Goal: Task Accomplishment & Management: Use online tool/utility

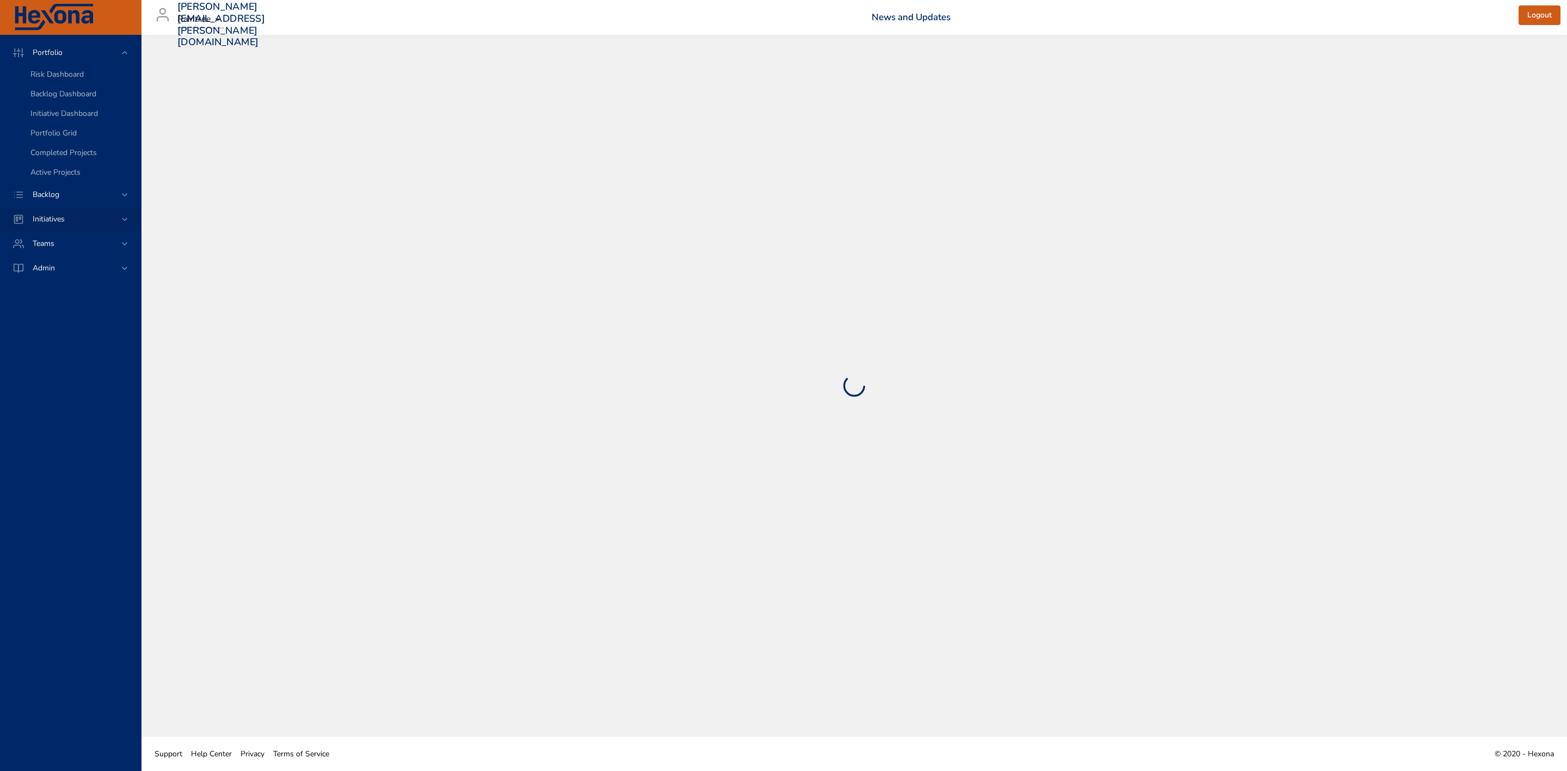
click at [67, 217] on span "Initiatives" at bounding box center [49, 219] width 50 height 10
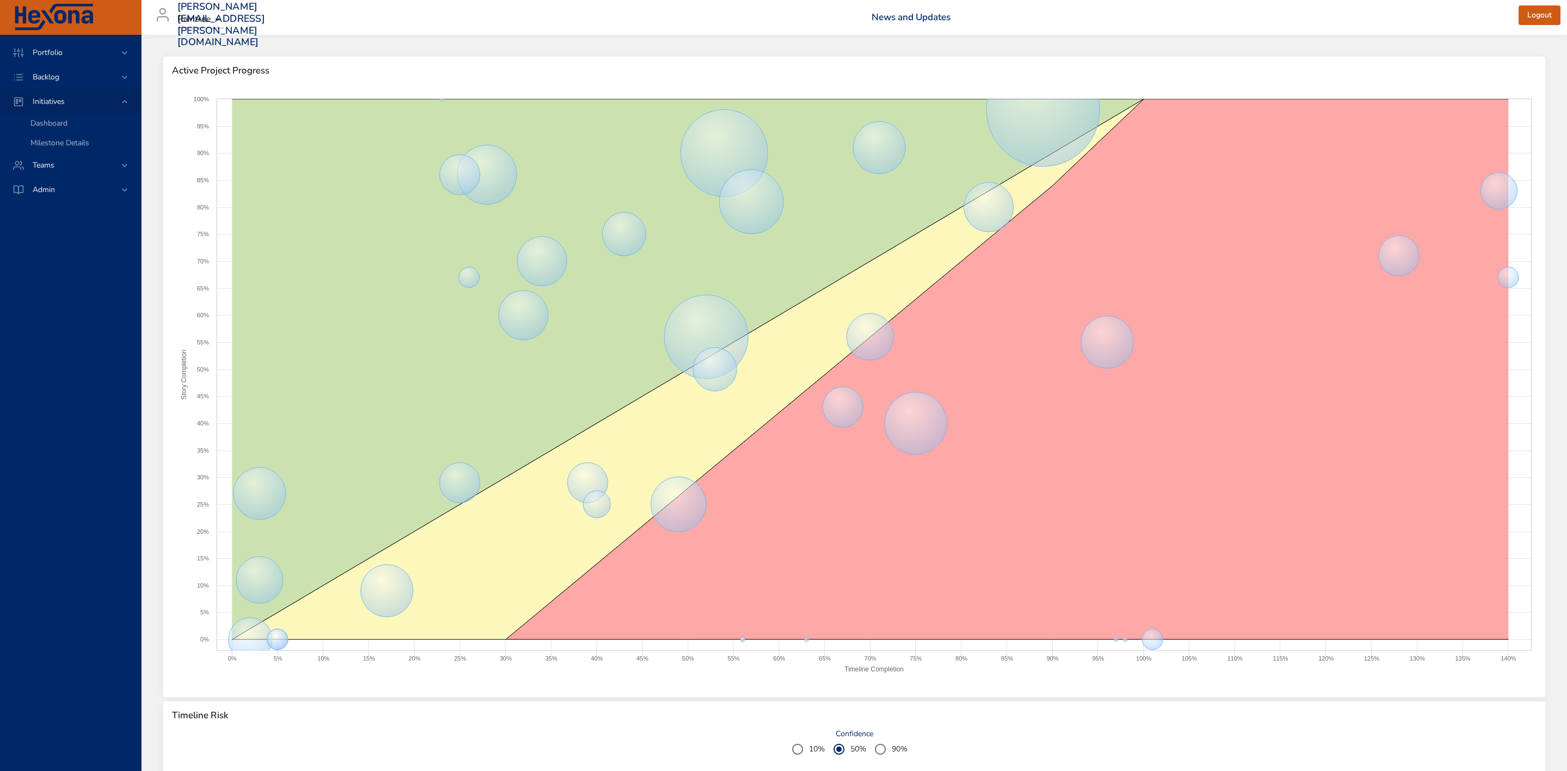
click at [119, 107] on icon at bounding box center [124, 101] width 11 height 11
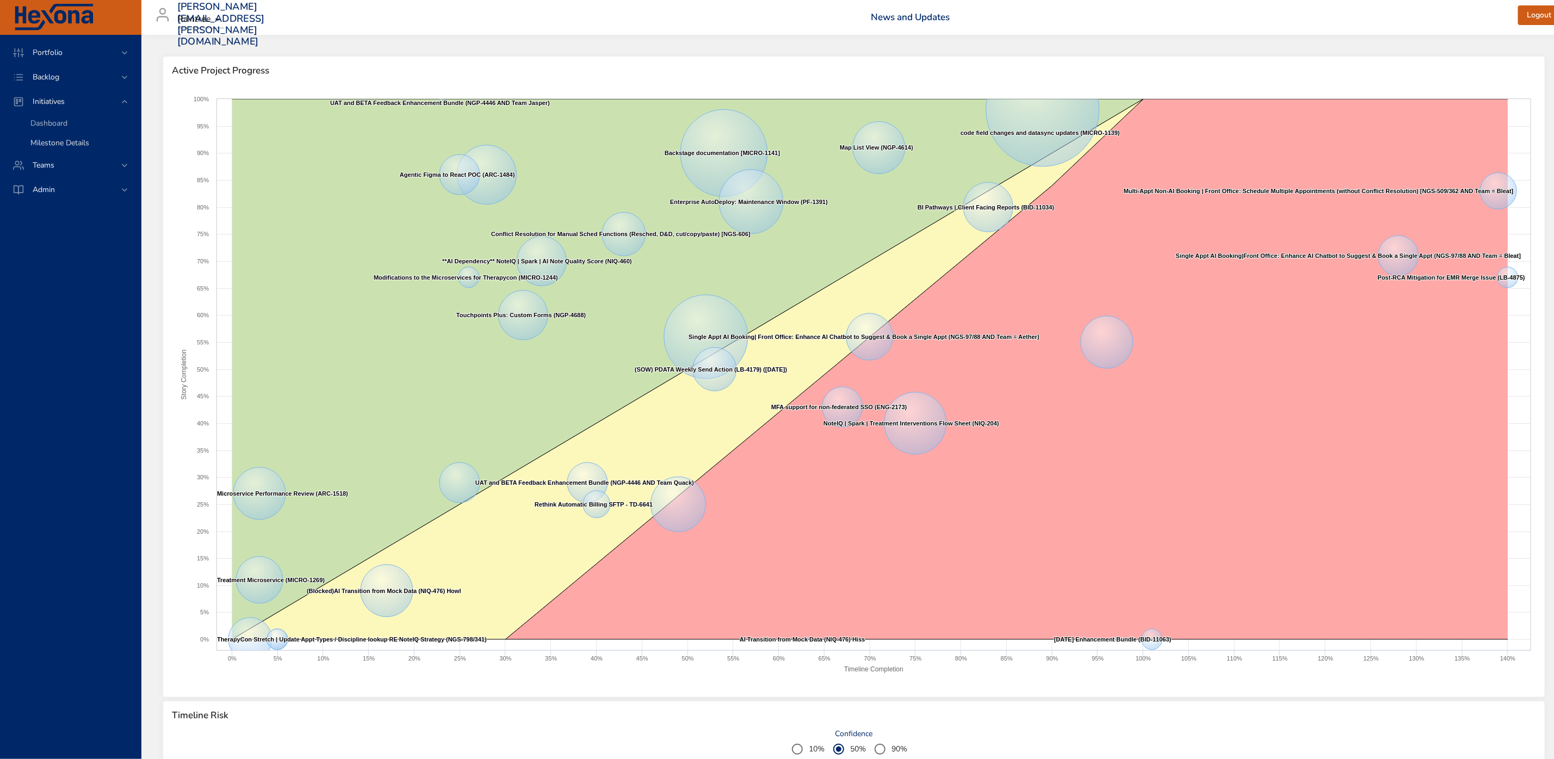
click at [51, 134] on link "Milestone Details" at bounding box center [70, 143] width 141 height 20
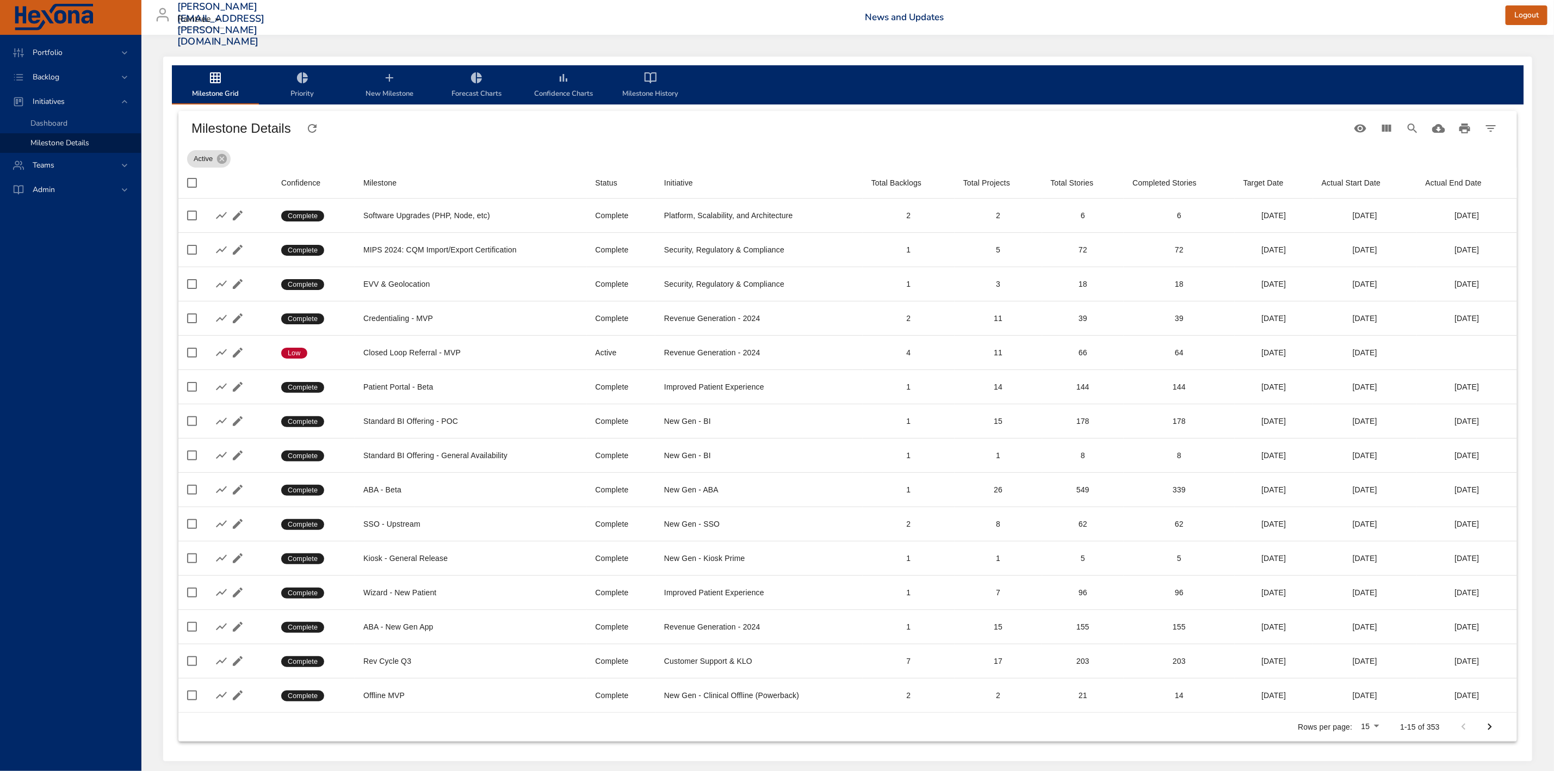
click at [386, 76] on icon "milestone-tabs" at bounding box center [389, 77] width 13 height 13
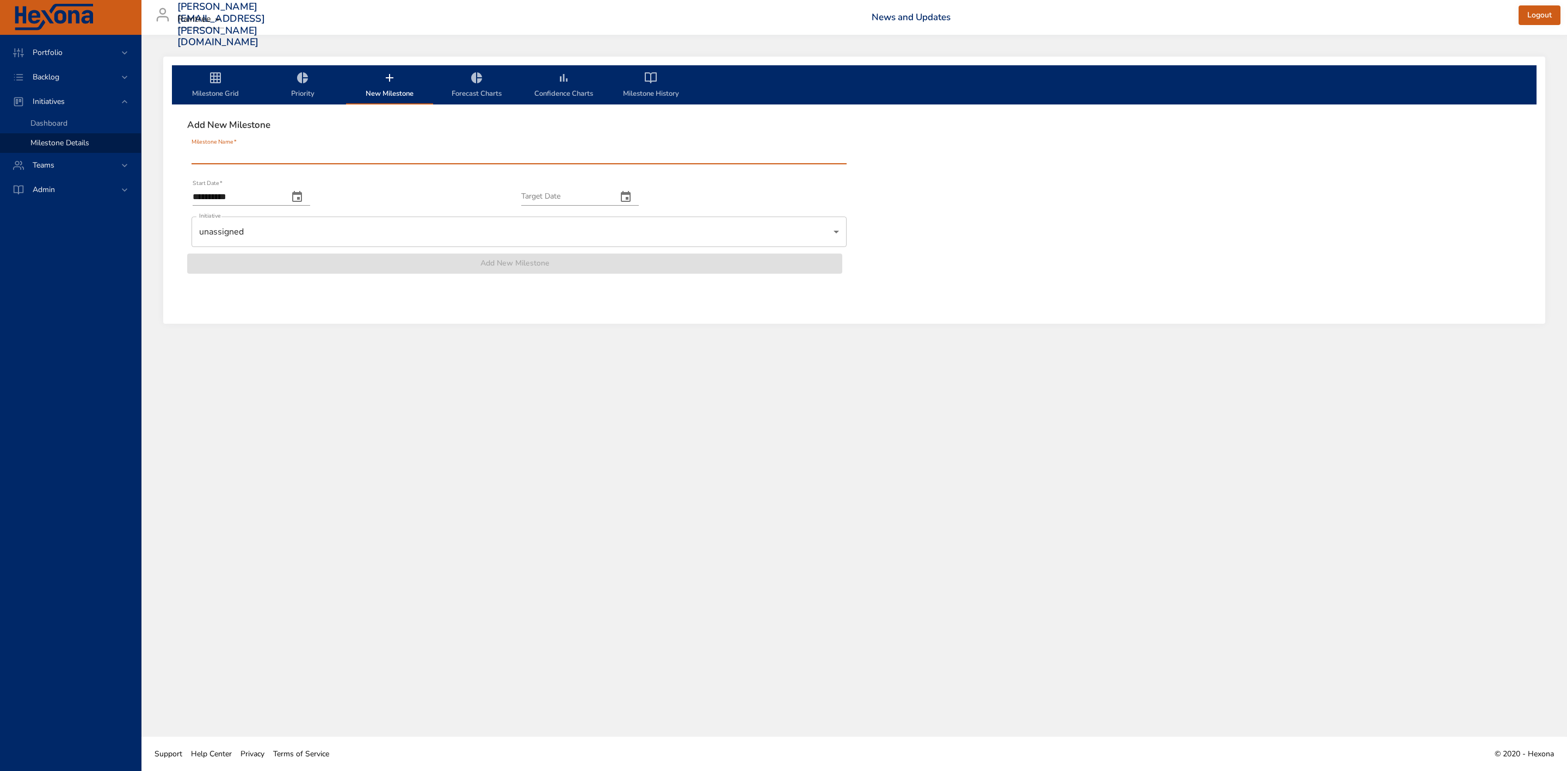
click at [293, 150] on input "Milestone Name   *" at bounding box center [518, 155] width 655 height 17
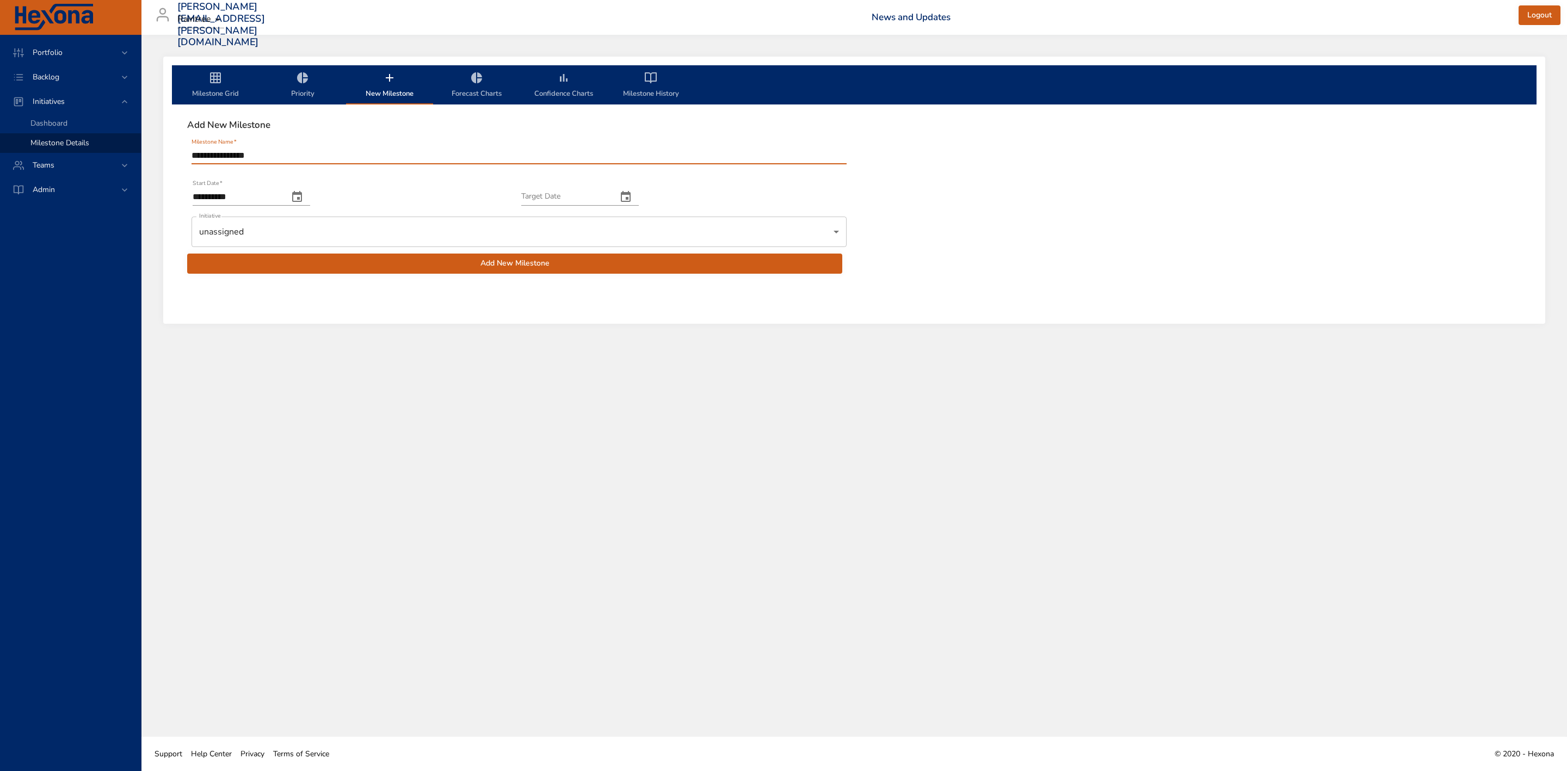
type input "**********"
click at [302, 194] on icon "change date" at bounding box center [297, 196] width 10 height 11
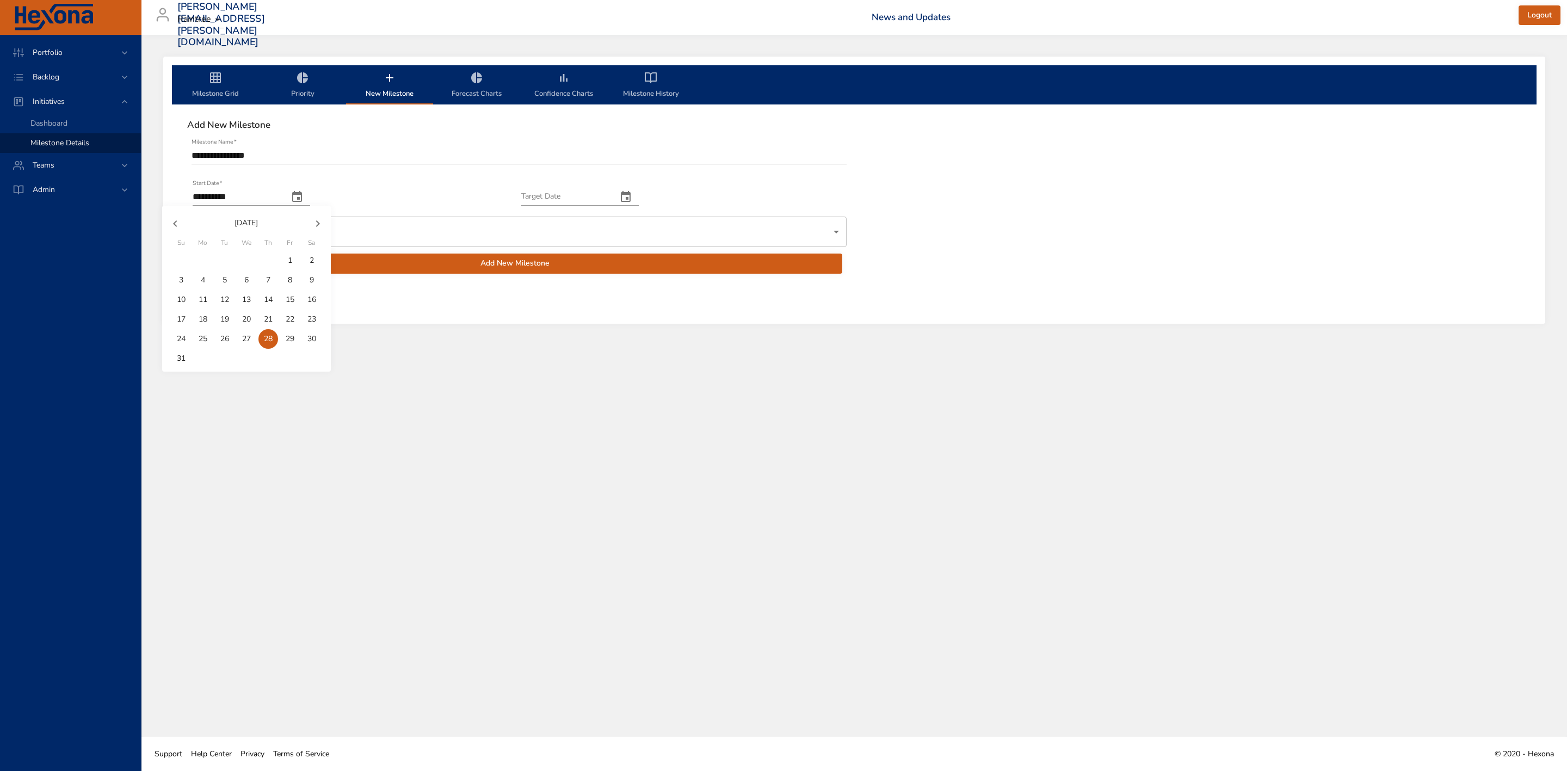
click at [313, 219] on icon "button" at bounding box center [317, 223] width 13 height 13
click at [320, 224] on icon "button" at bounding box center [317, 223] width 13 height 13
click at [243, 254] on button "1" at bounding box center [247, 261] width 20 height 20
type input "**********"
click at [632, 195] on icon "change date" at bounding box center [625, 196] width 13 height 13
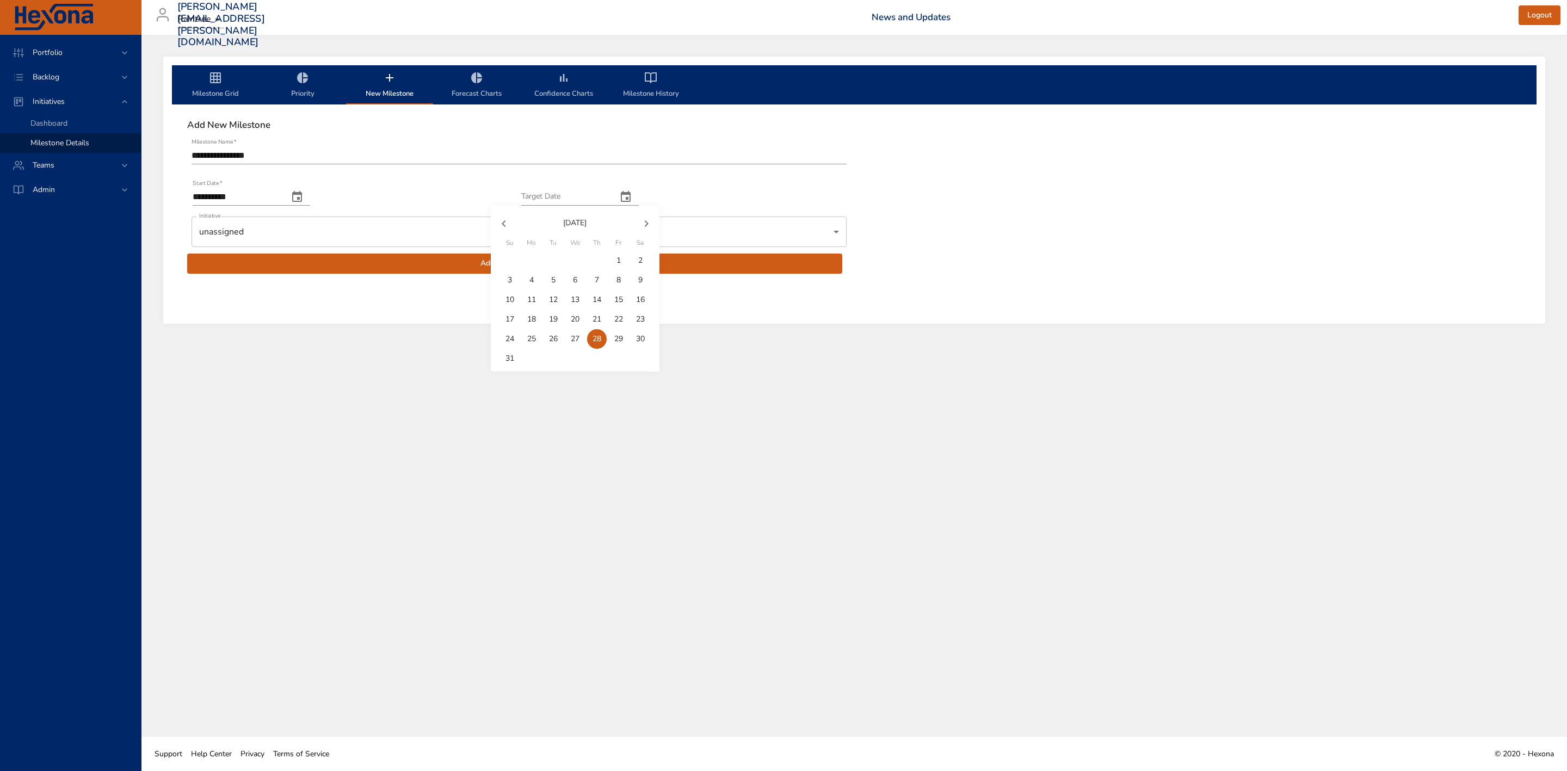
click at [640, 217] on icon "button" at bounding box center [646, 223] width 13 height 13
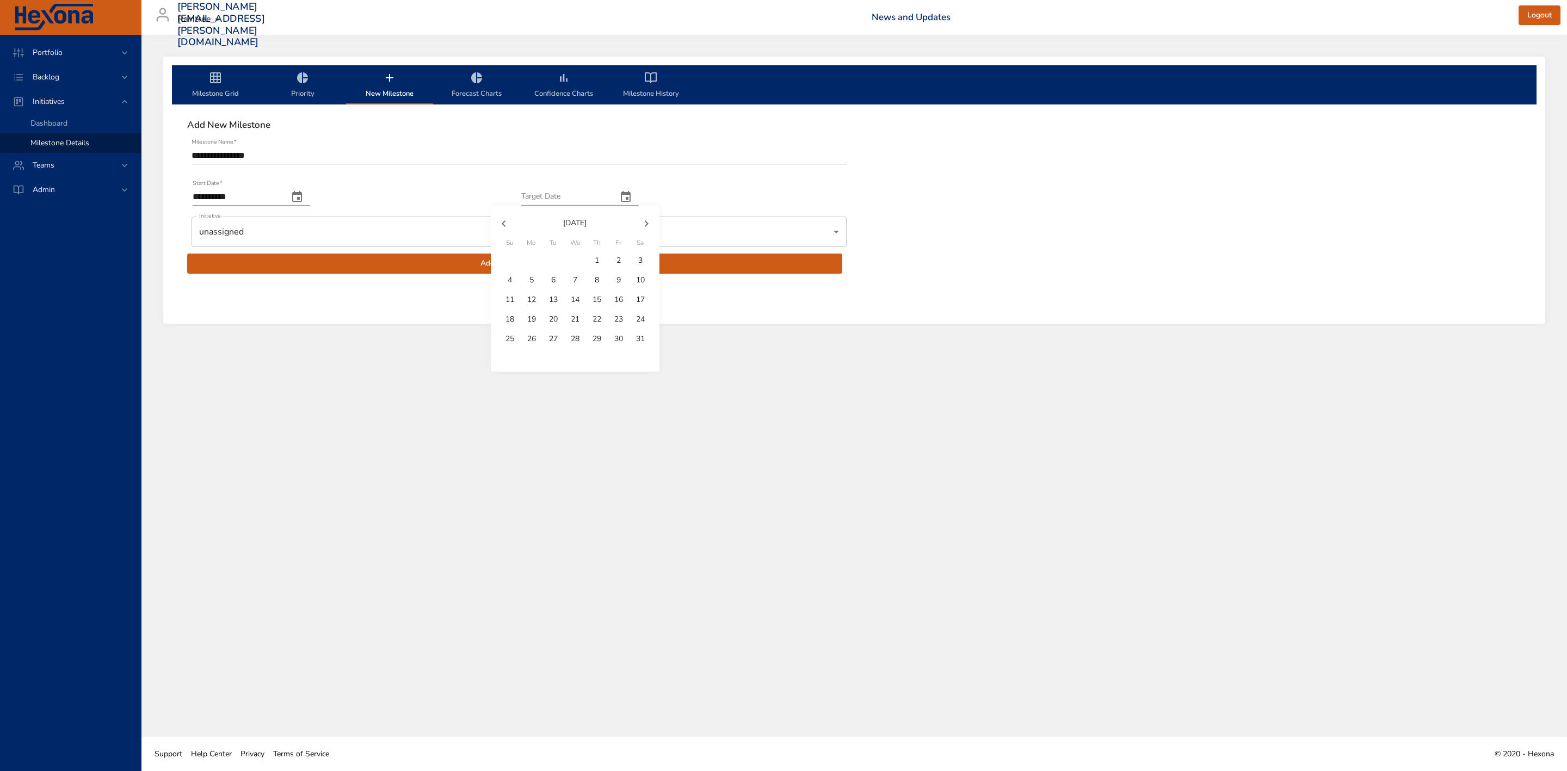
click at [640, 217] on icon "button" at bounding box center [646, 223] width 13 height 13
click at [502, 223] on icon "button" at bounding box center [503, 223] width 13 height 13
click at [623, 317] on span "27" at bounding box center [619, 319] width 20 height 11
type input "**********"
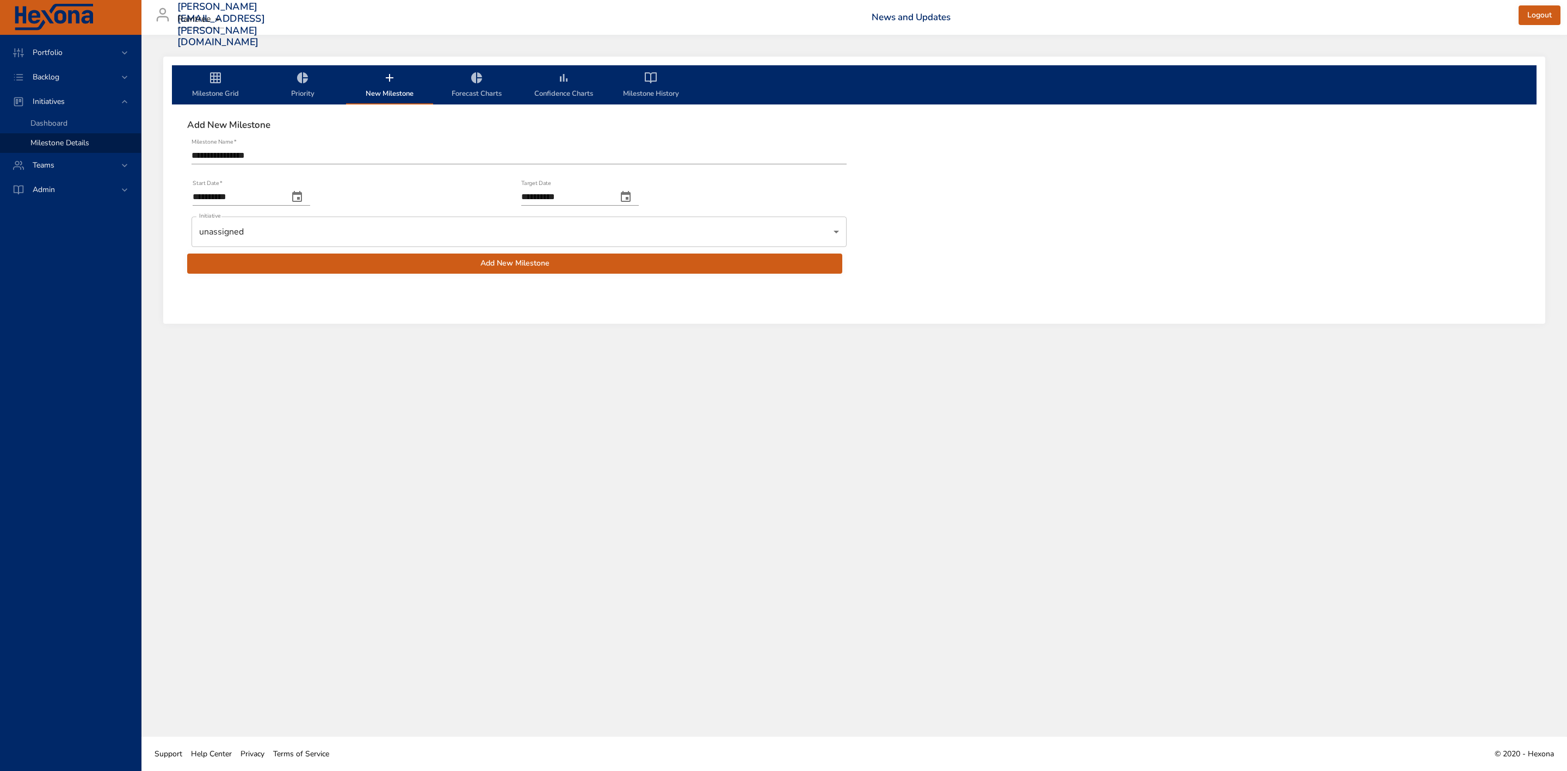
click at [353, 225] on body "**********" at bounding box center [783, 385] width 1567 height 771
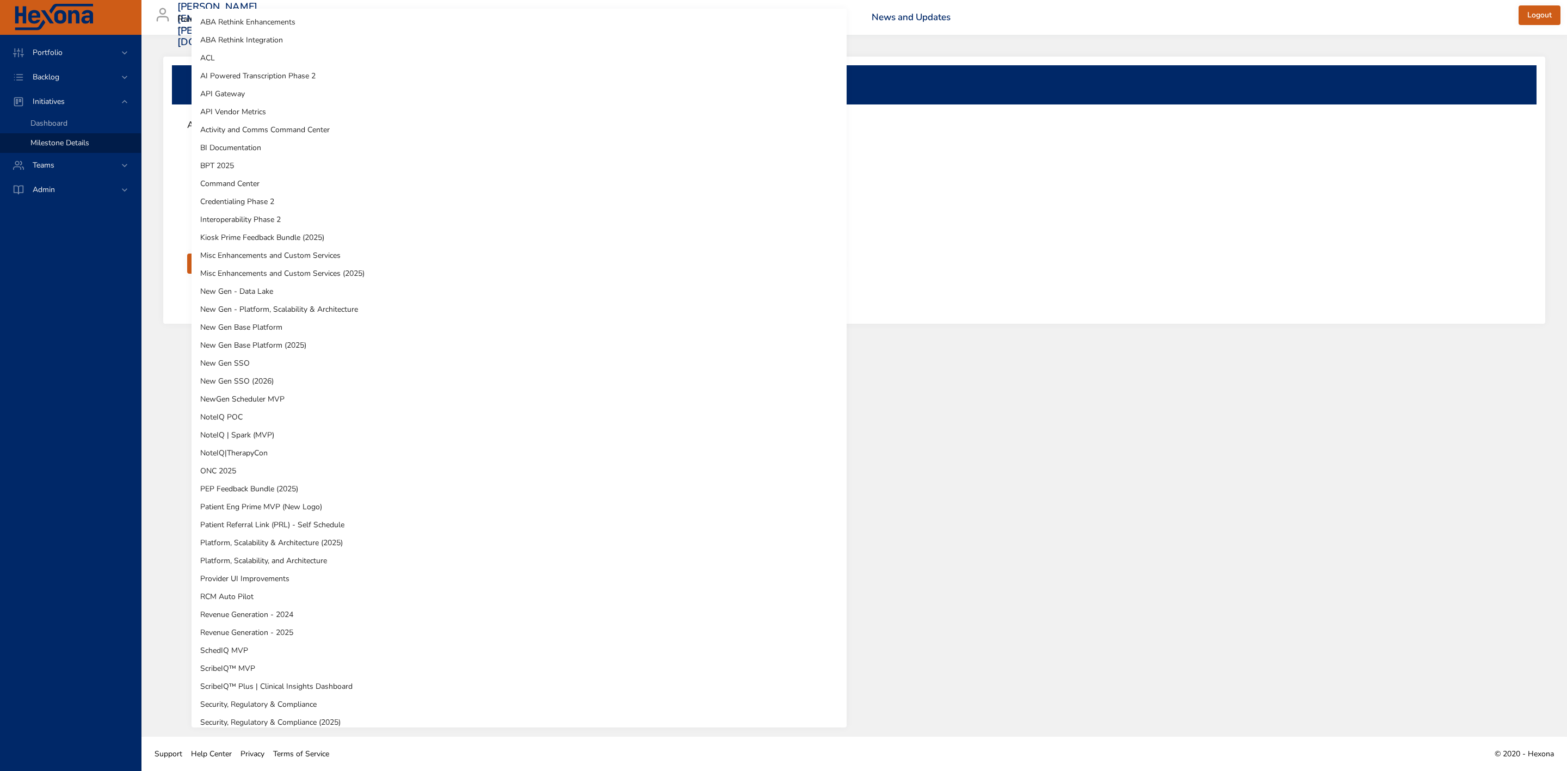
scroll to position [133, 0]
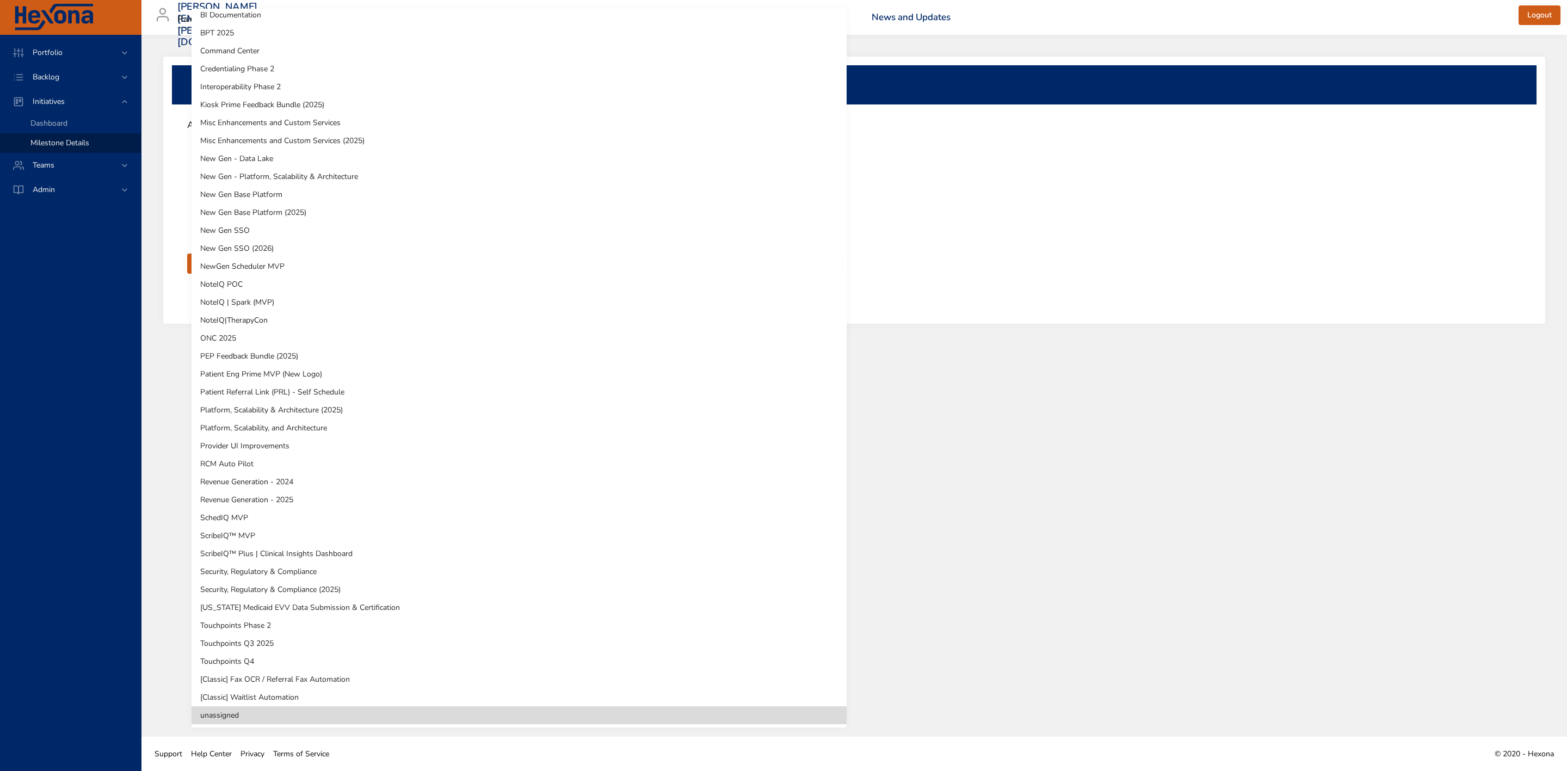
click at [1136, 279] on div at bounding box center [783, 385] width 1567 height 771
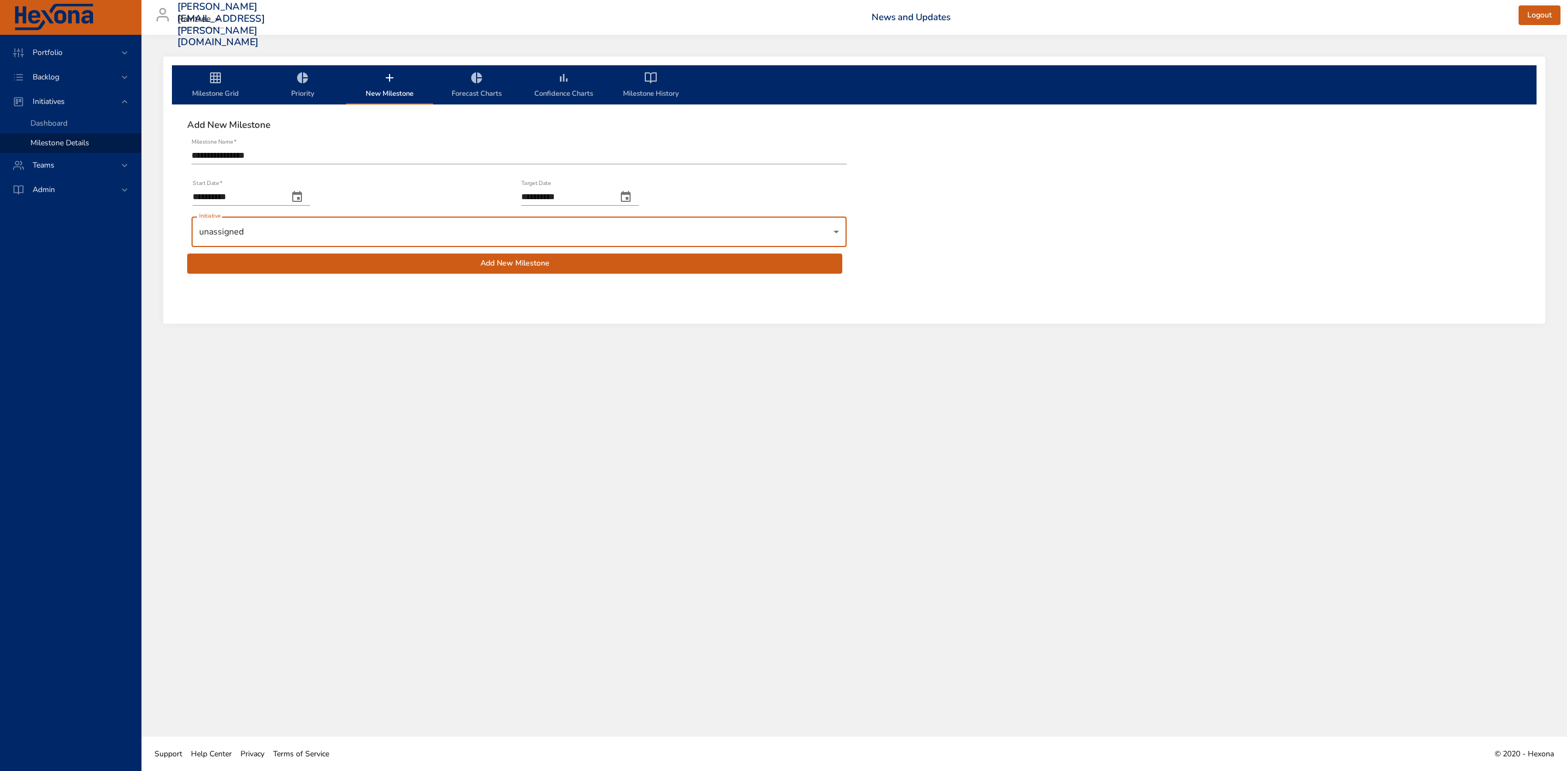
click at [370, 236] on body "**********" at bounding box center [783, 385] width 1567 height 771
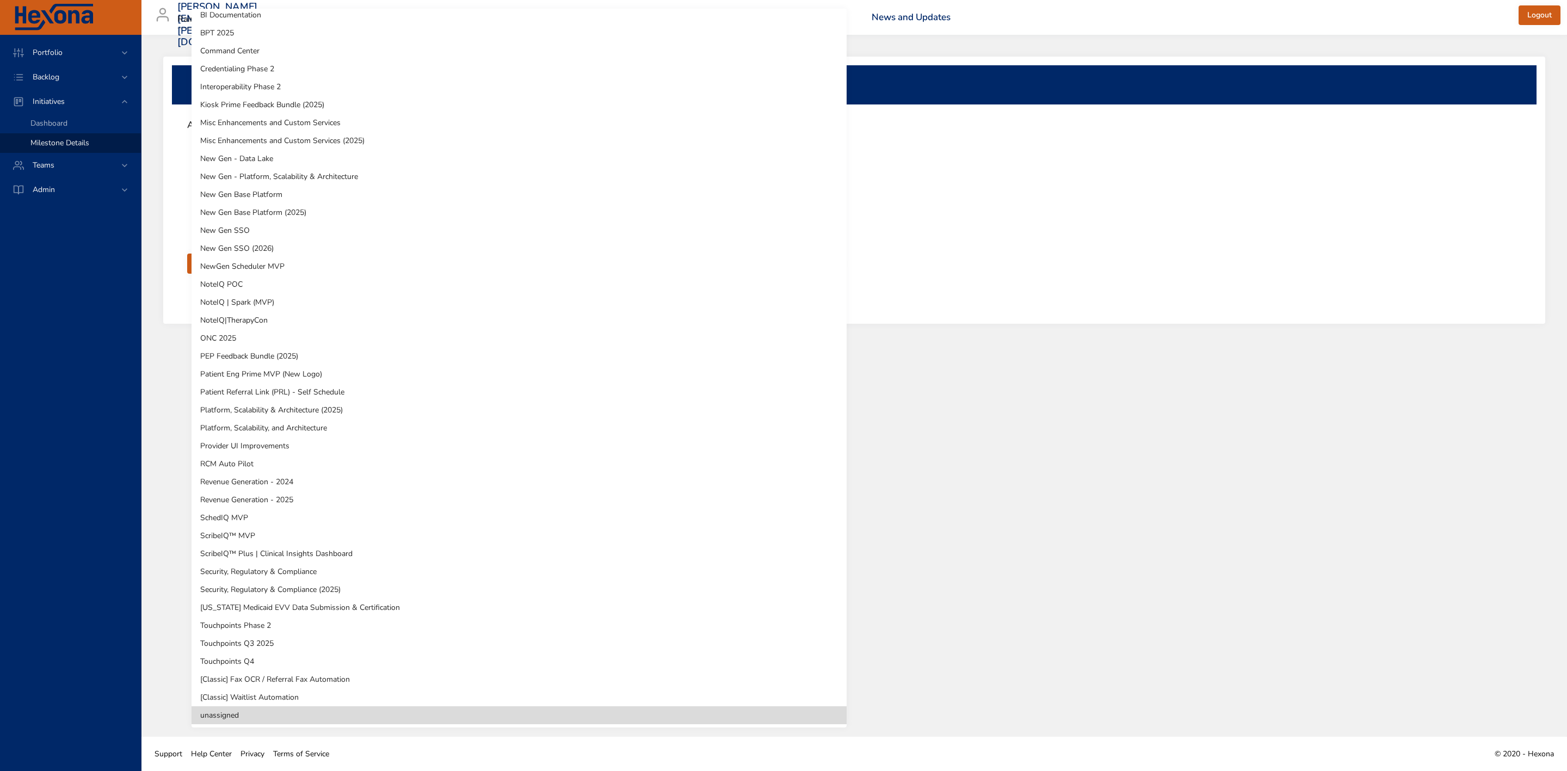
click at [258, 531] on li "ScribeIQ™ MVP" at bounding box center [518, 536] width 655 height 18
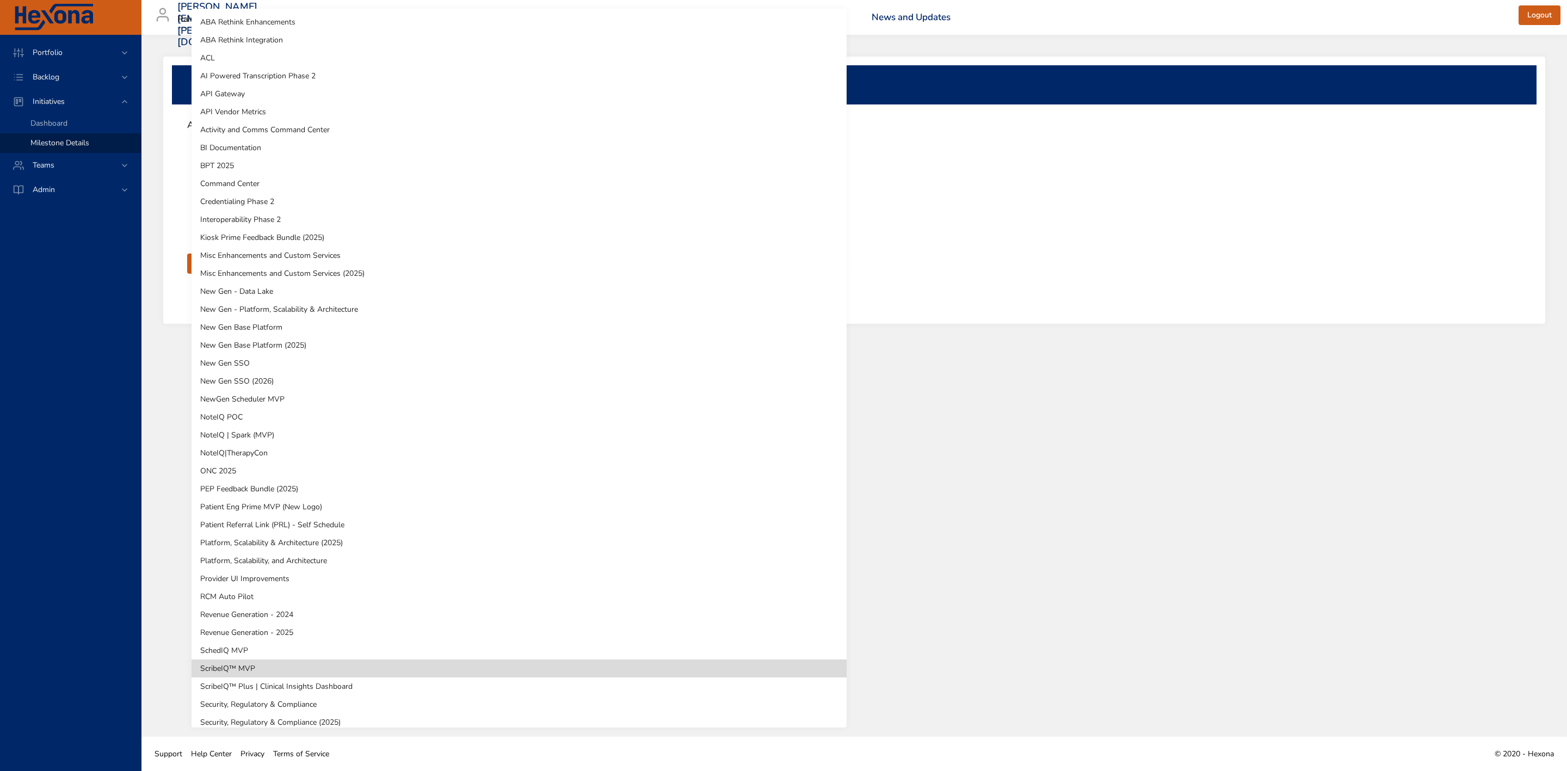
click at [496, 226] on body "**********" at bounding box center [783, 385] width 1567 height 771
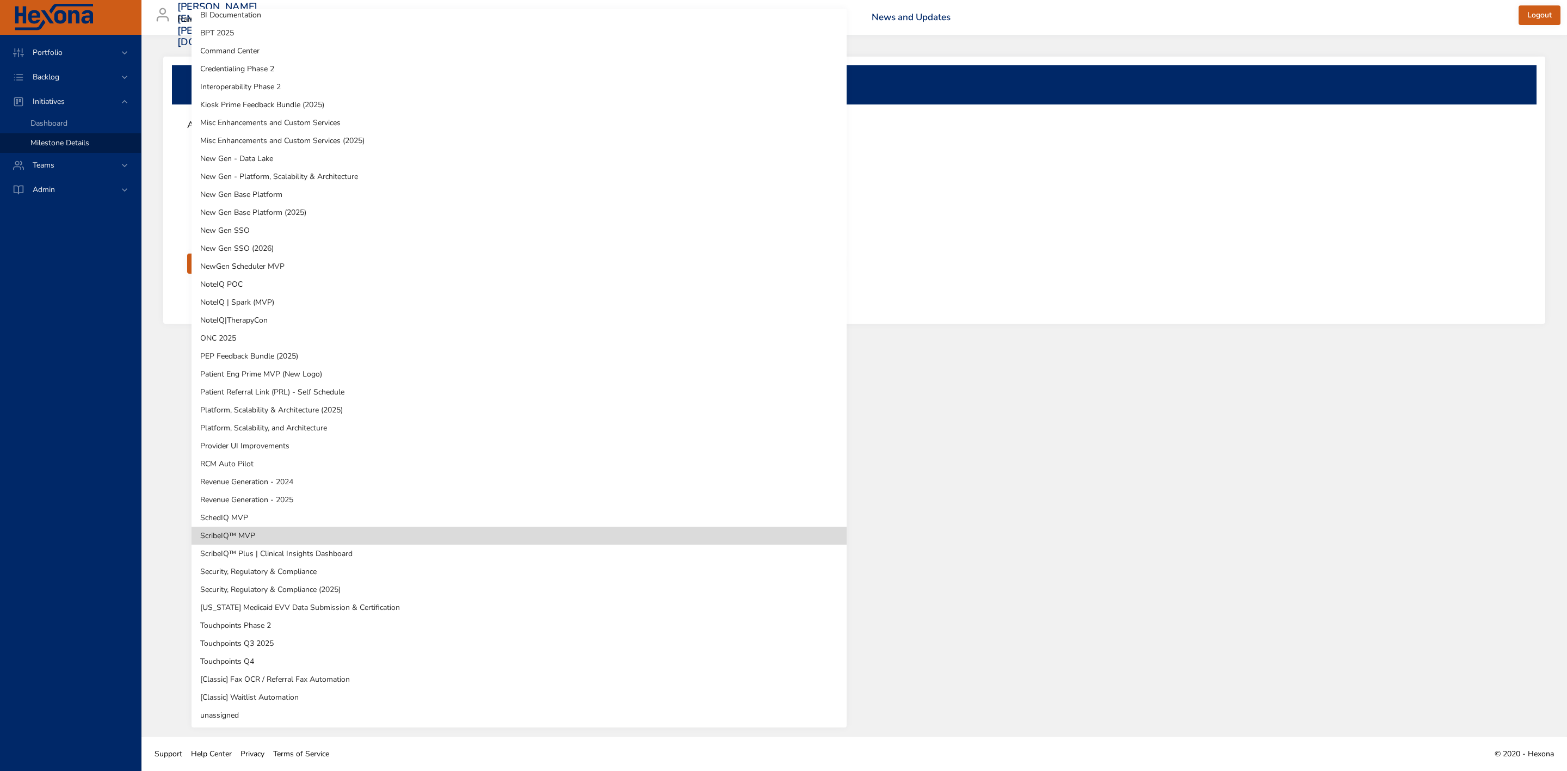
click at [249, 505] on li "Revenue Generation - 2025" at bounding box center [518, 500] width 655 height 18
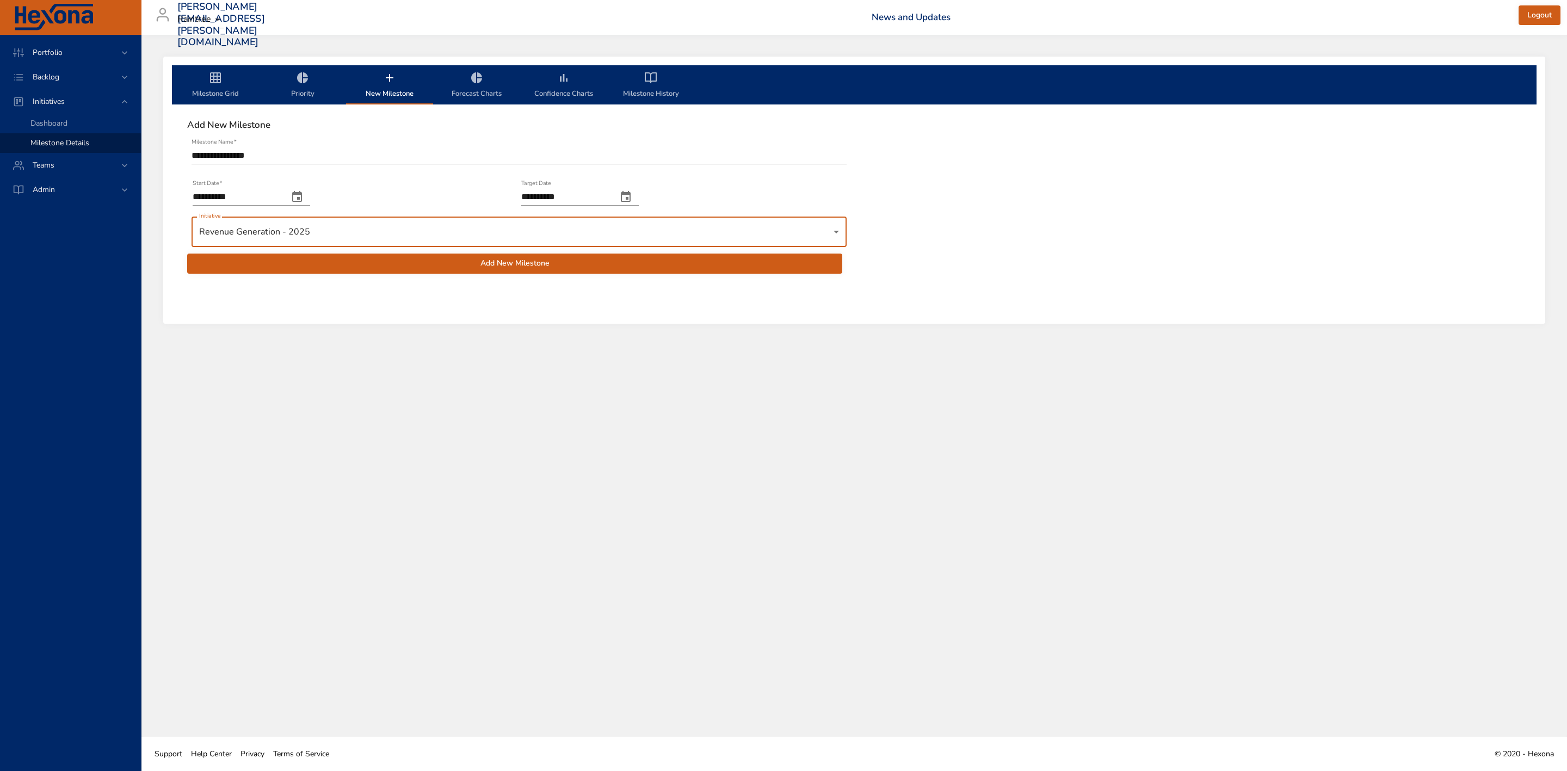
click at [304, 231] on body "**********" at bounding box center [783, 385] width 1567 height 771
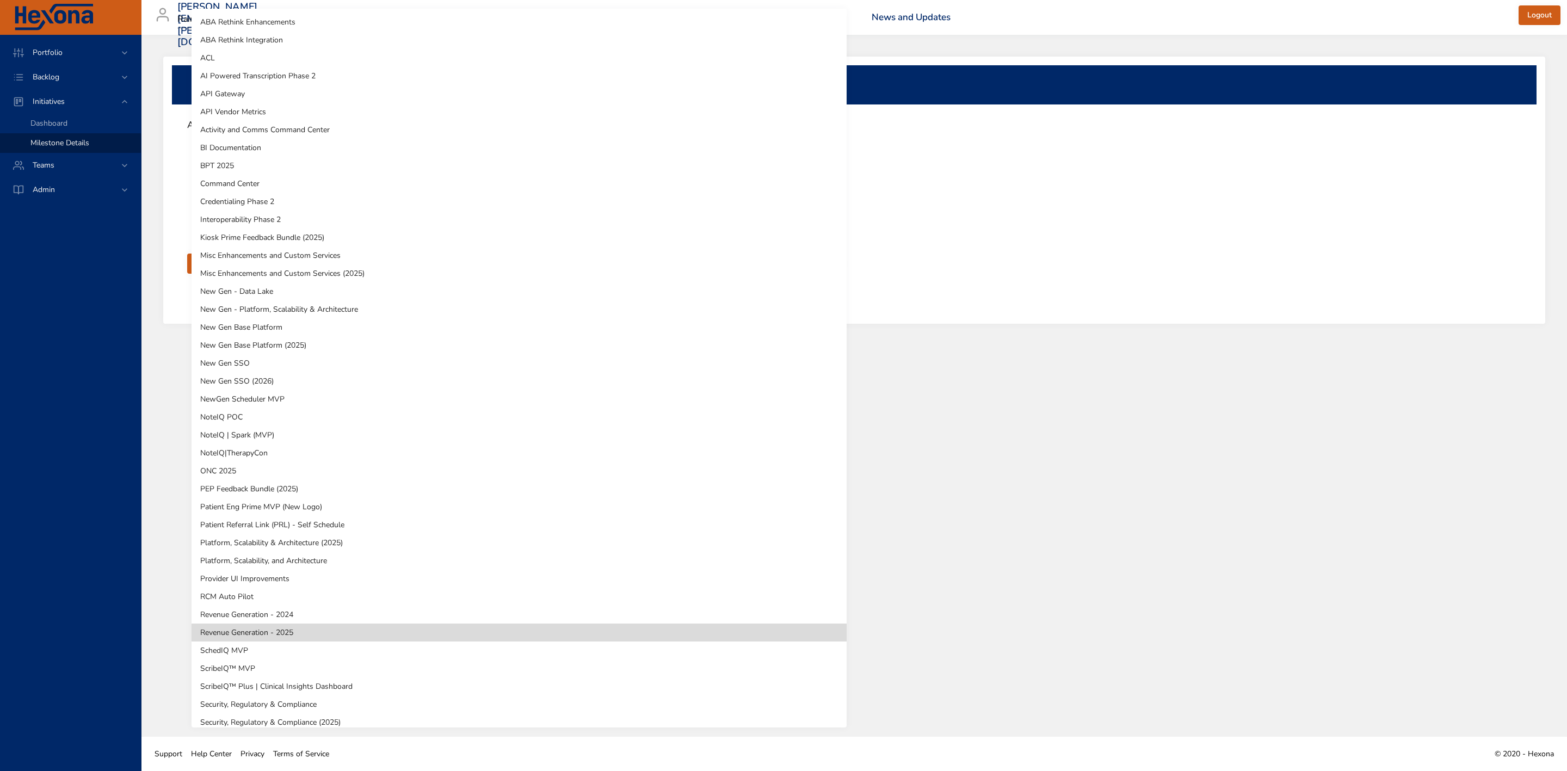
click at [242, 650] on li "SchedIQ MVP" at bounding box center [518, 650] width 655 height 18
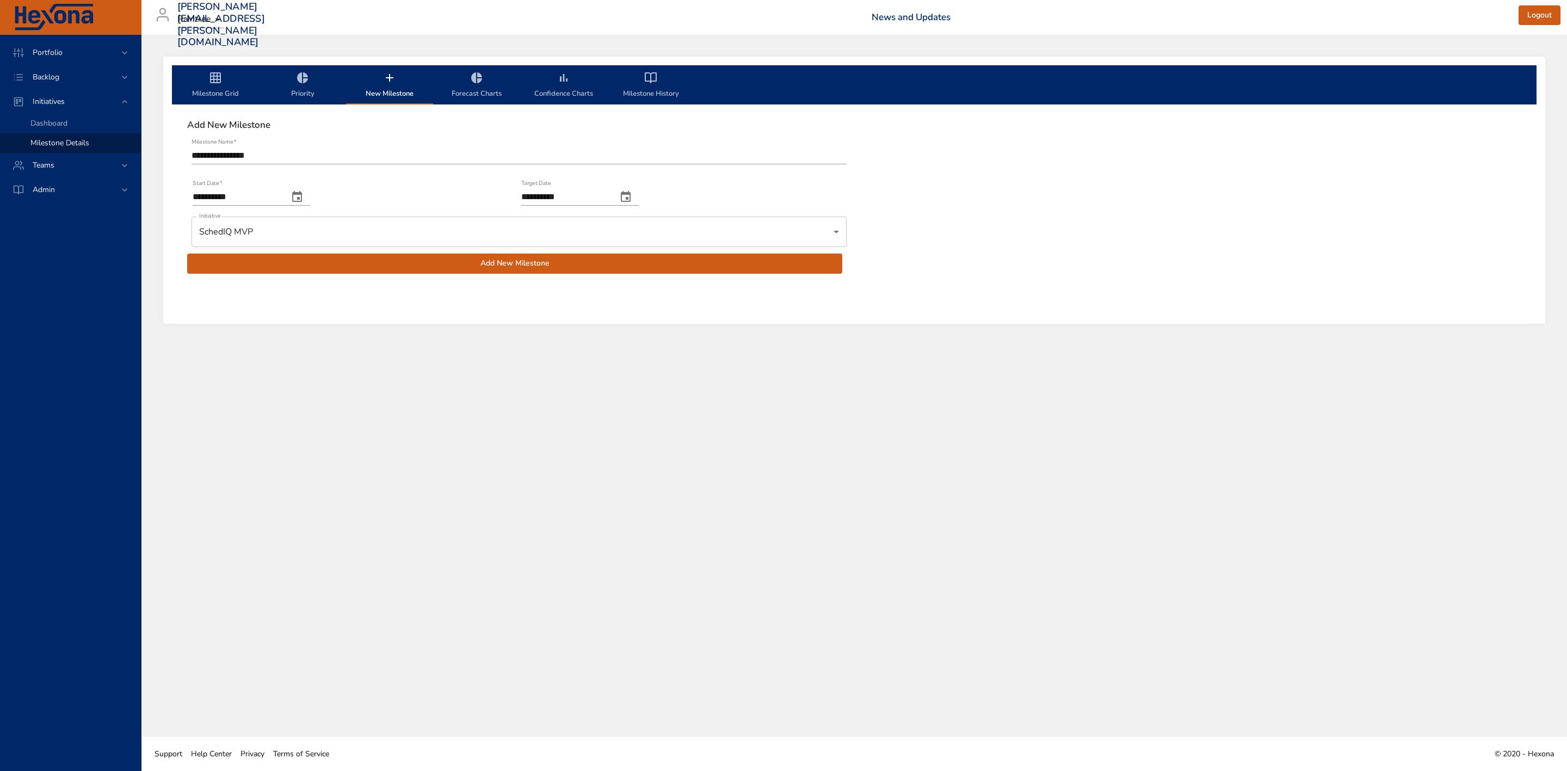
click at [557, 266] on span "Add New Milestone" at bounding box center [515, 264] width 638 height 14
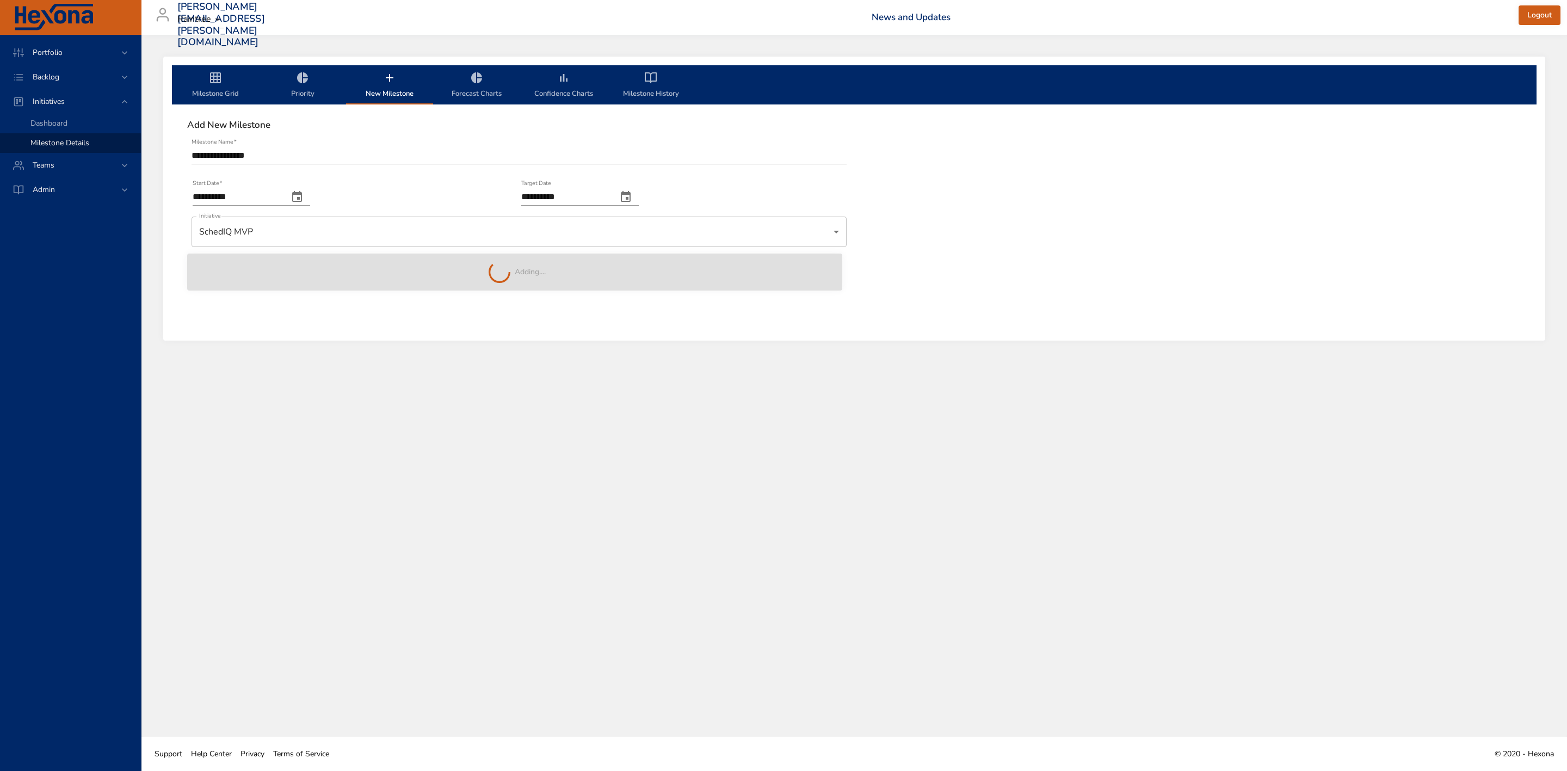
type input "**********"
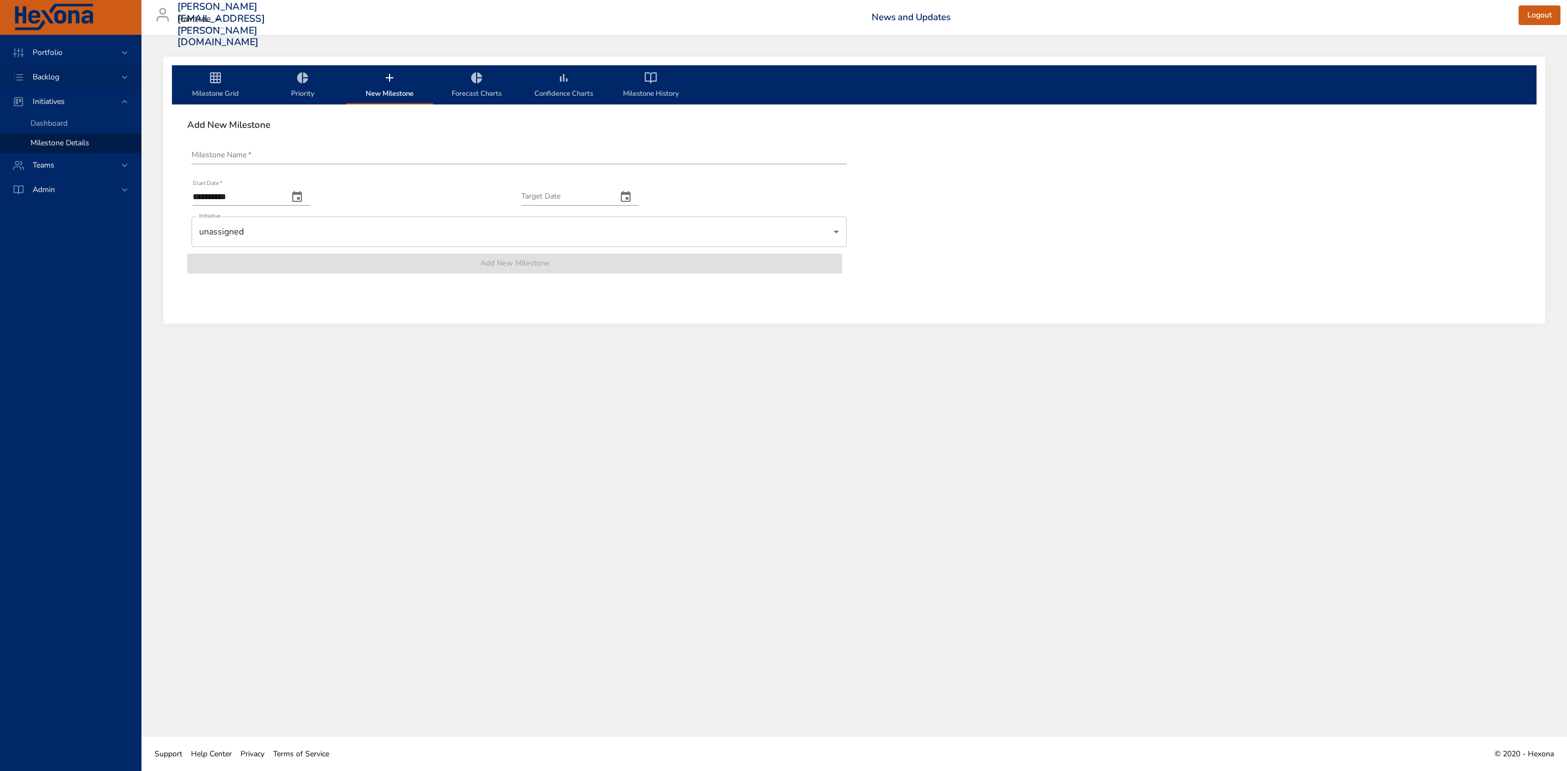
click at [62, 76] on span "Backlog" at bounding box center [46, 77] width 44 height 10
click at [81, 98] on span "Backlog Details" at bounding box center [56, 99] width 52 height 10
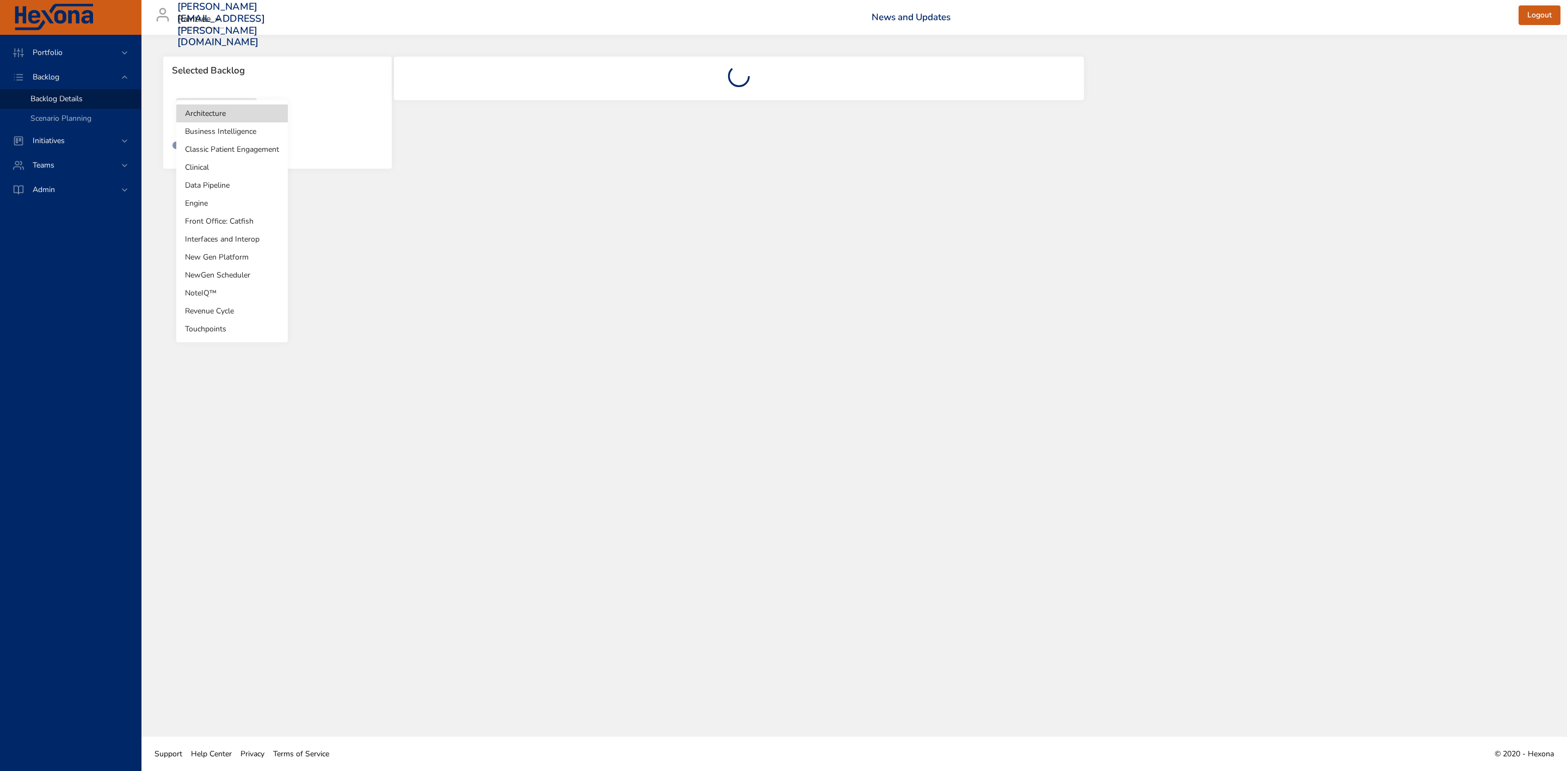
click at [219, 120] on body "Portfolio Backlog Backlog Details Scenario Planning Initiatives Teams Admin [PE…" at bounding box center [783, 385] width 1567 height 771
click at [211, 276] on li "NewGen Scheduler" at bounding box center [232, 275] width 112 height 18
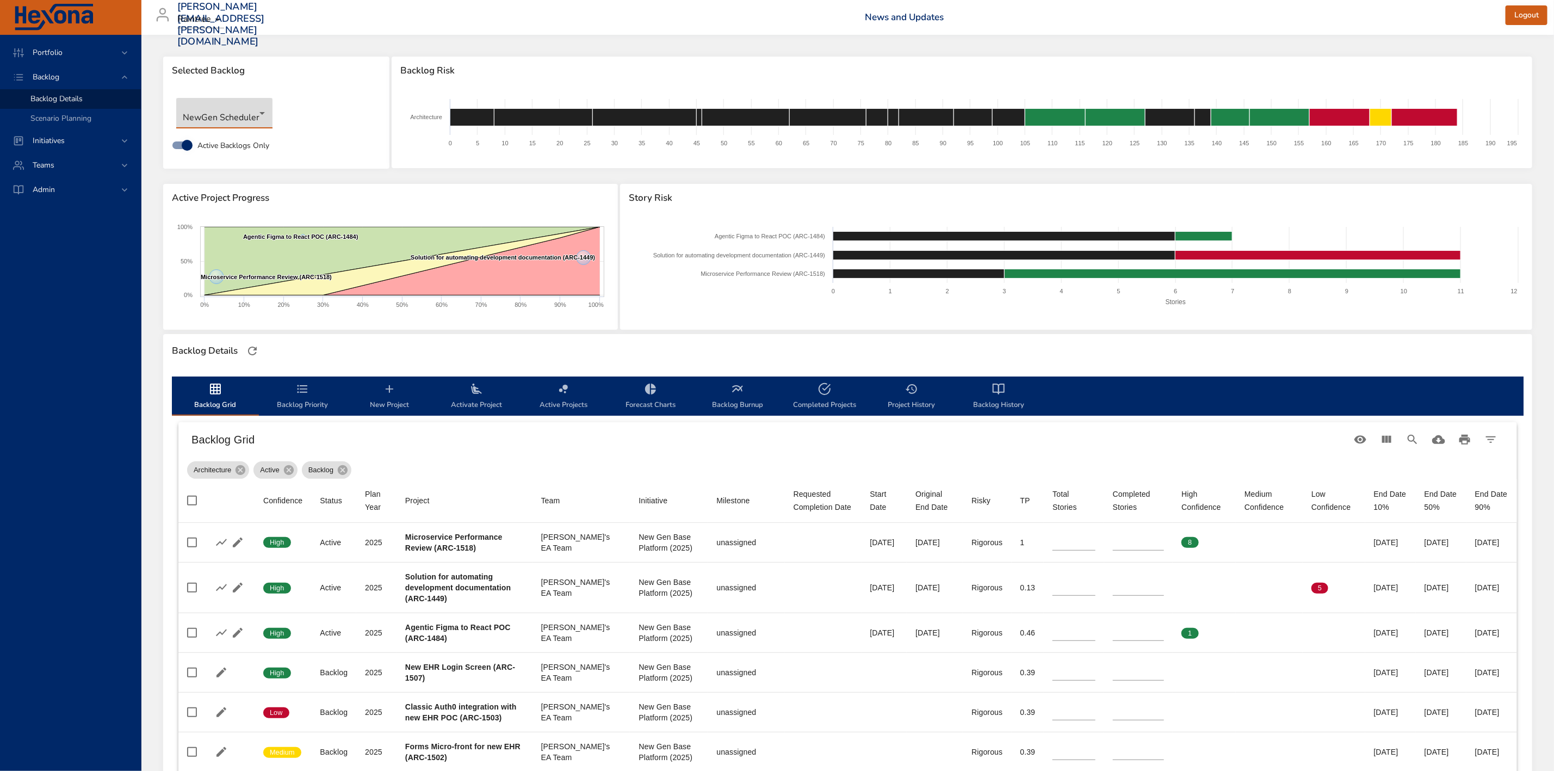
type input "*"
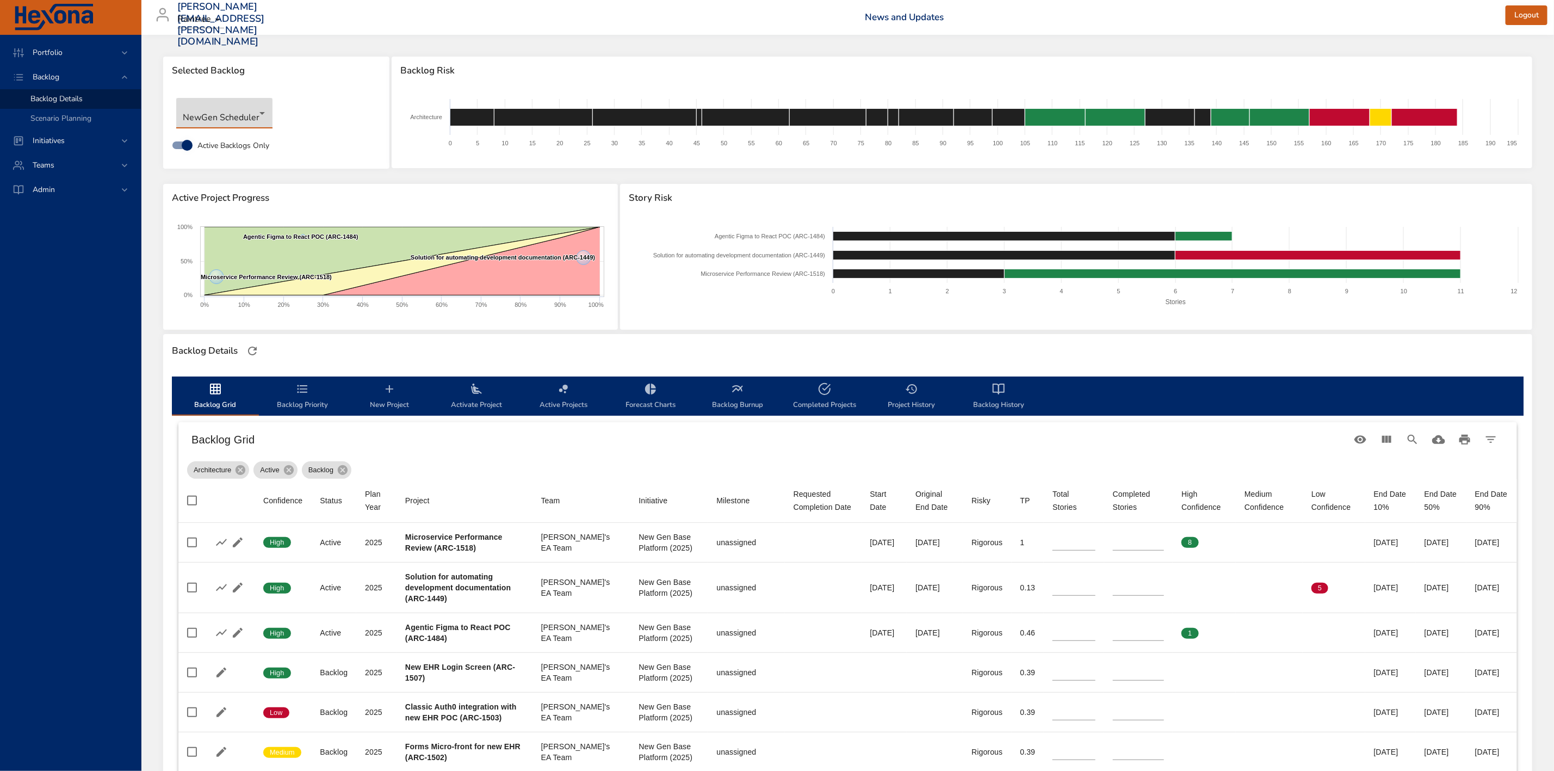
type input "*"
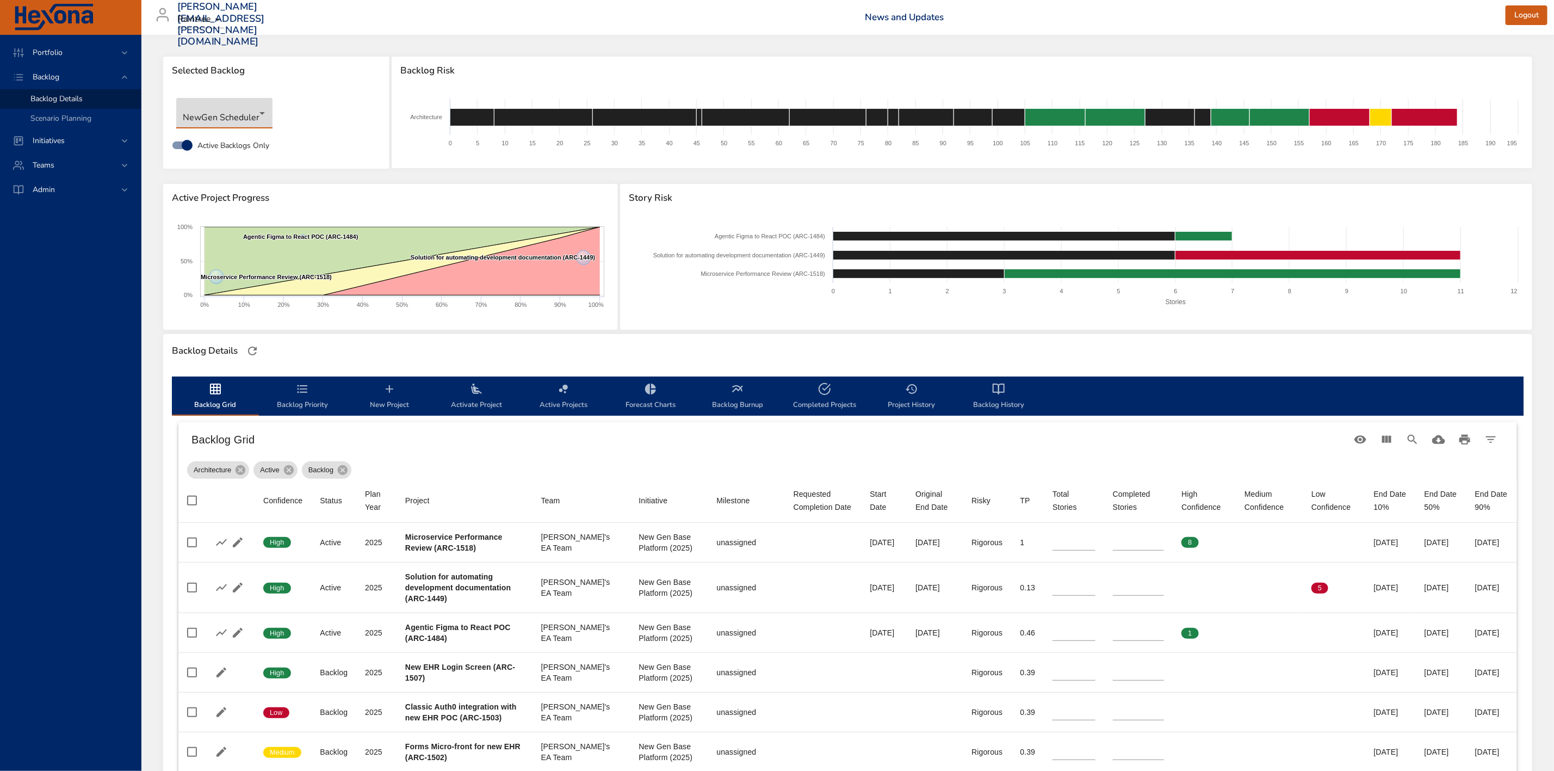
type input "*"
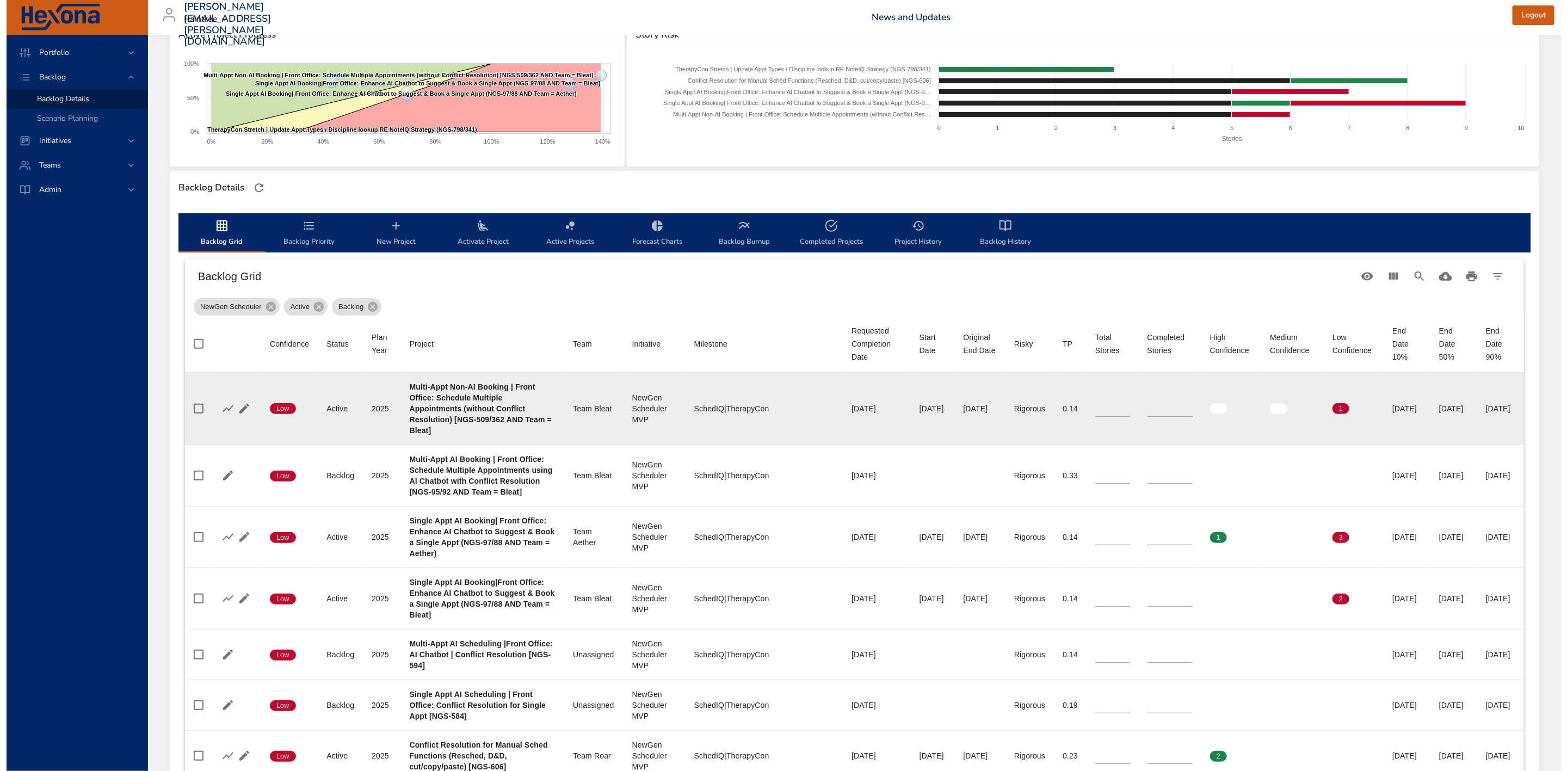
scroll to position [245, 0]
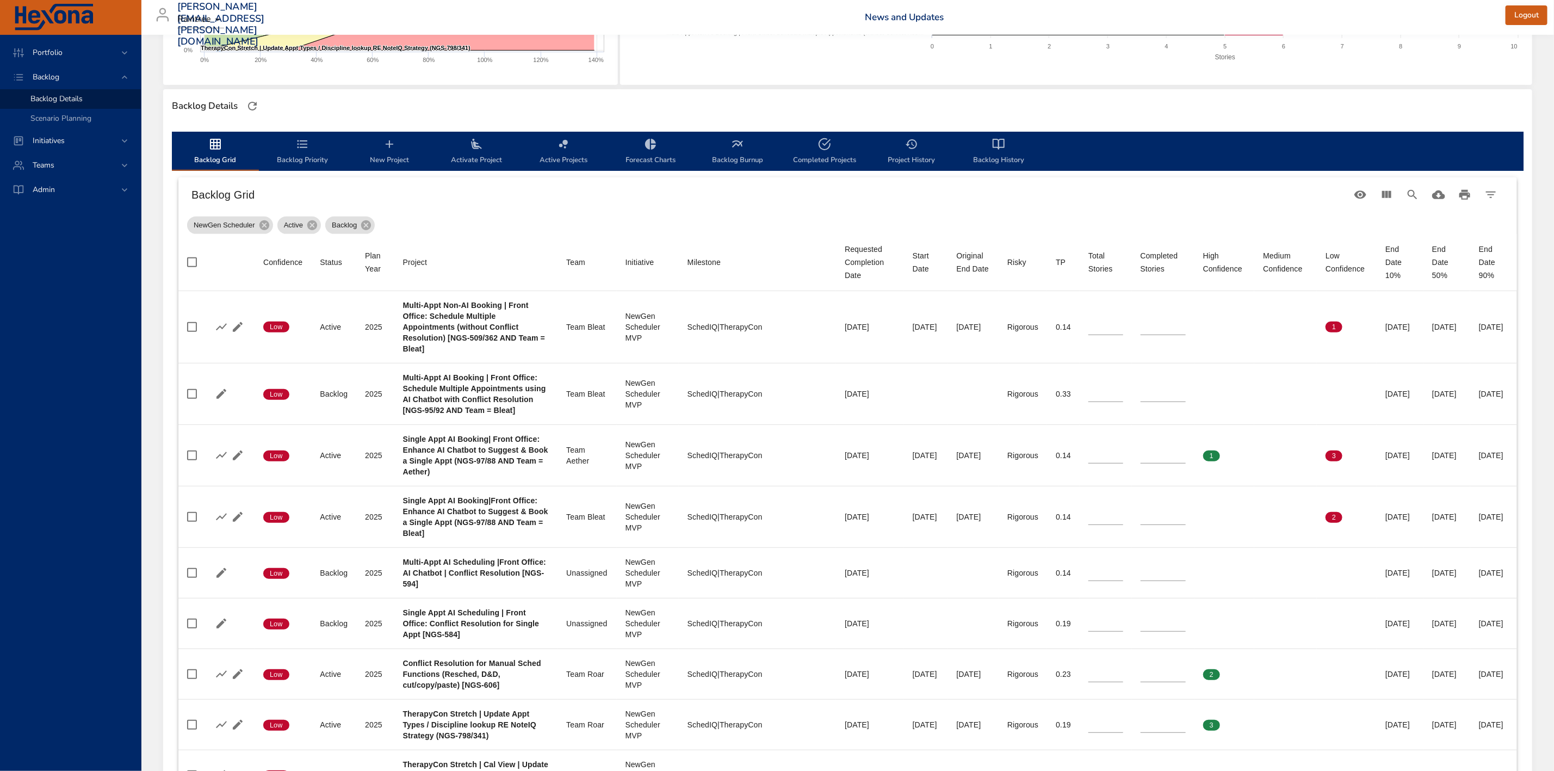
click at [381, 139] on span "New Project" at bounding box center [390, 152] width 74 height 29
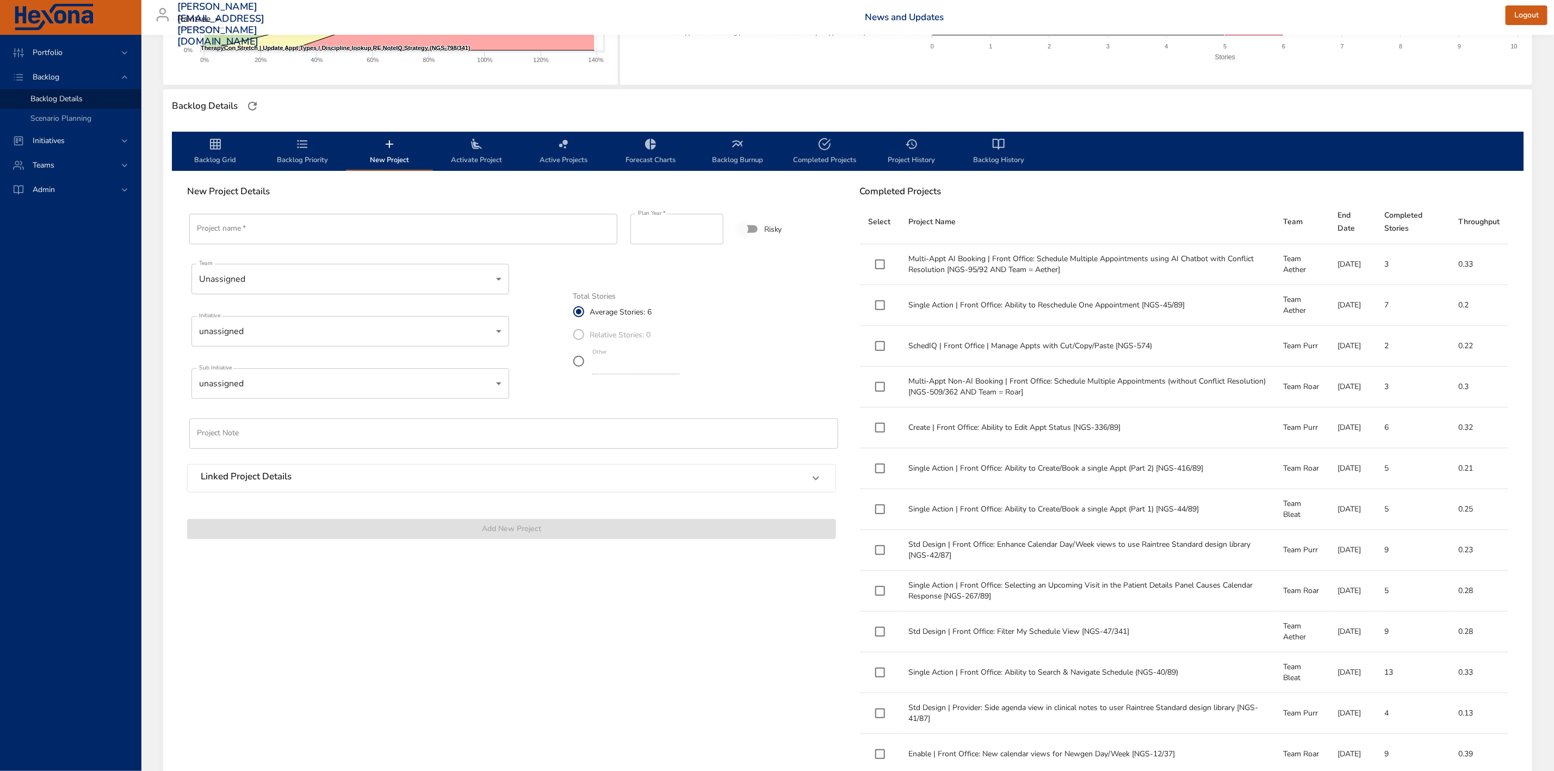
click at [340, 224] on input "Project name   *" at bounding box center [403, 229] width 428 height 30
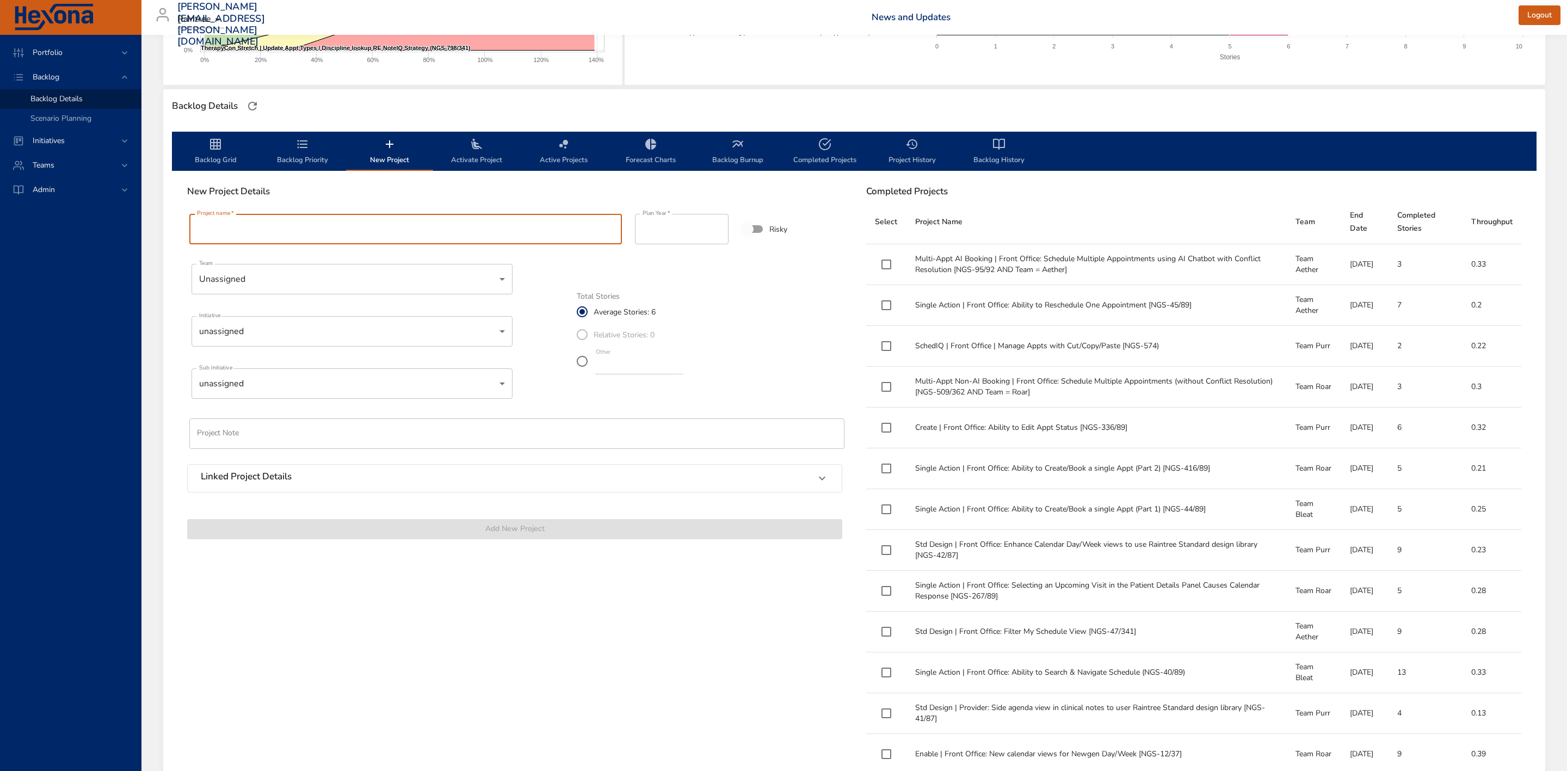
click at [327, 382] on body "Portfolio Backlog Backlog Details Scenario Planning Initiatives Teams Admin [PE…" at bounding box center [783, 140] width 1567 height 771
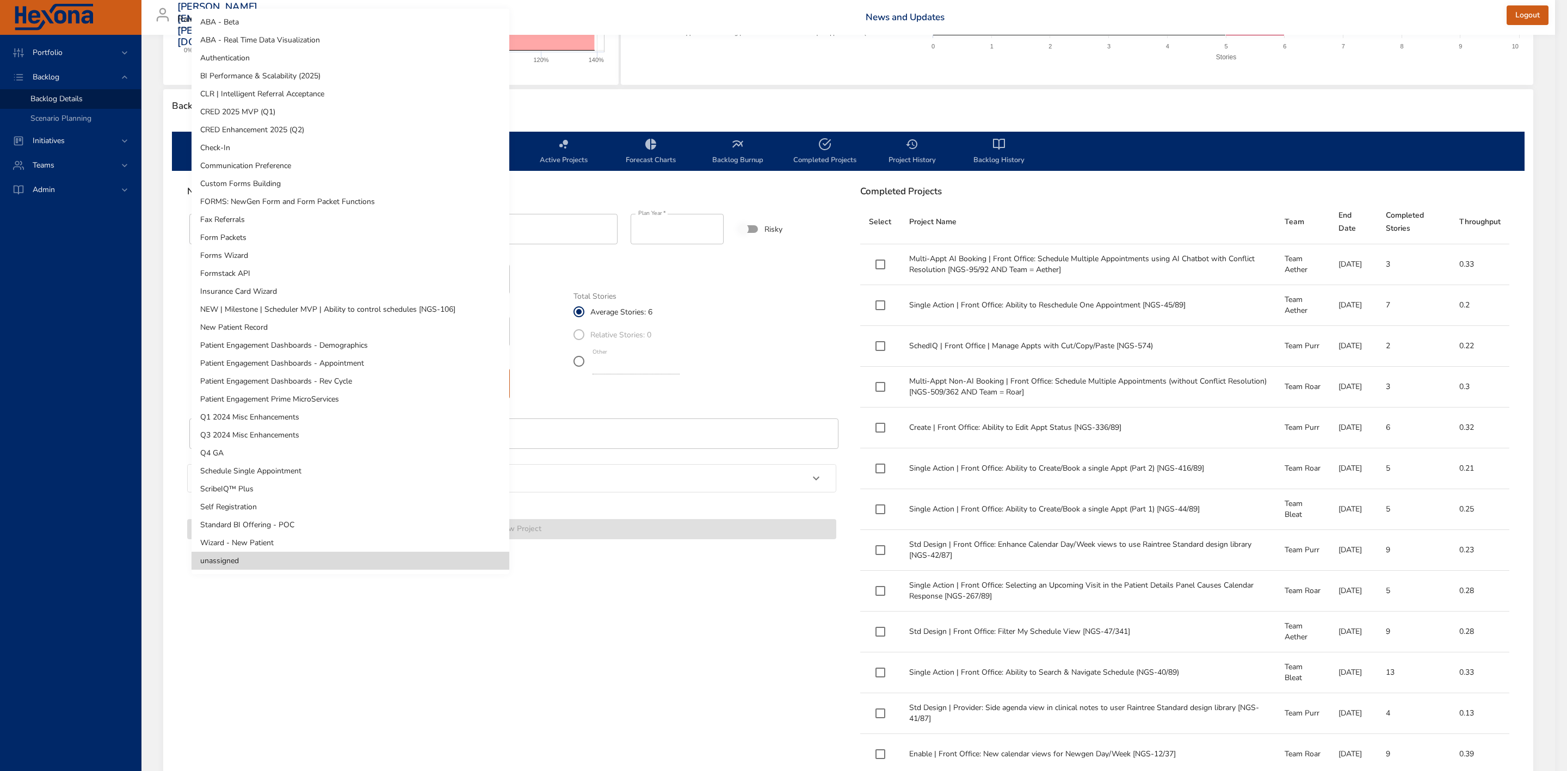
click at [346, 645] on div at bounding box center [783, 385] width 1567 height 771
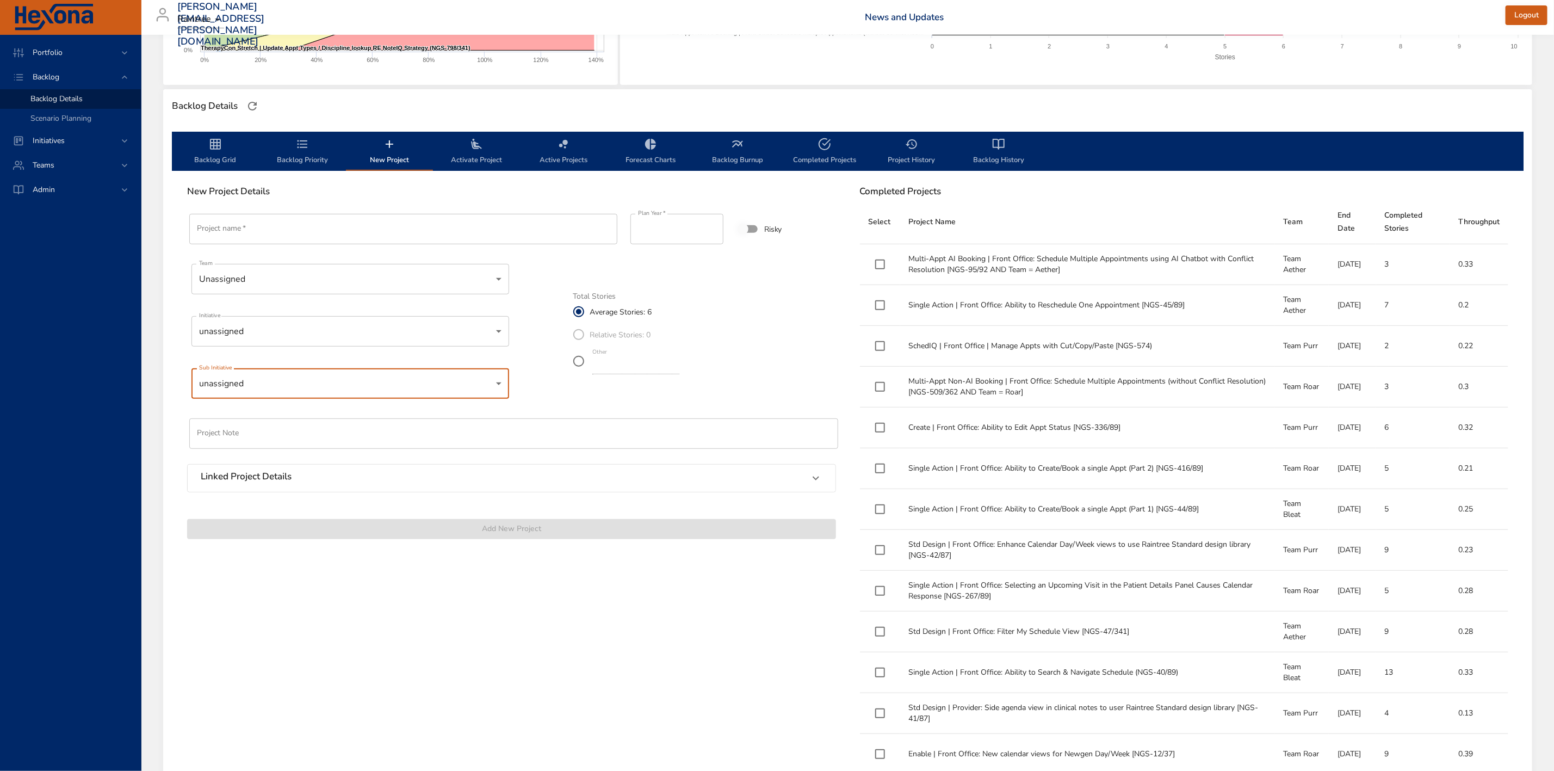
click at [412, 222] on input "Project name   *" at bounding box center [403, 229] width 428 height 30
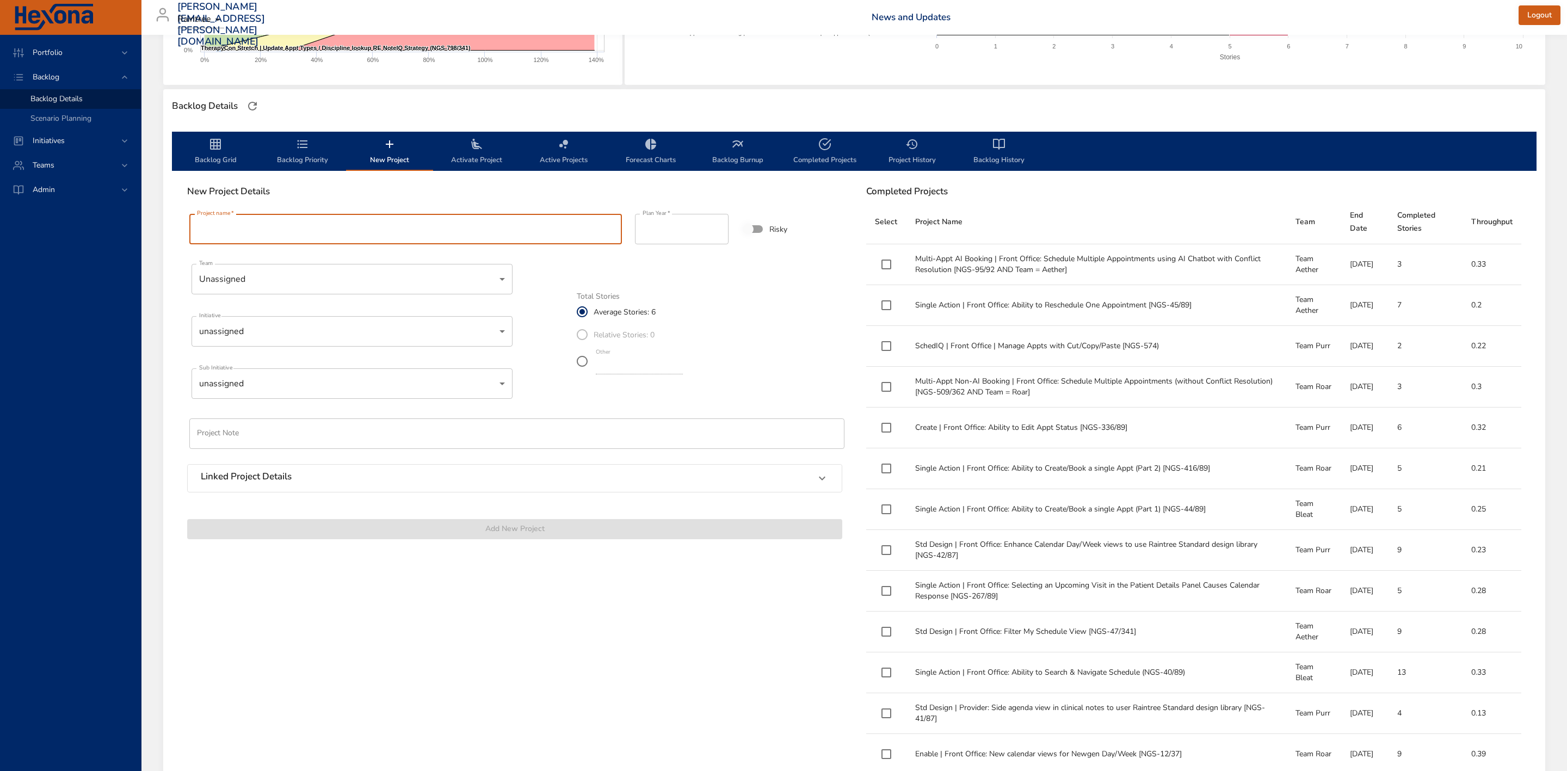
click at [398, 275] on body "Portfolio Backlog Backlog Details Scenario Planning Initiatives Teams Admin [PE…" at bounding box center [783, 140] width 1567 height 771
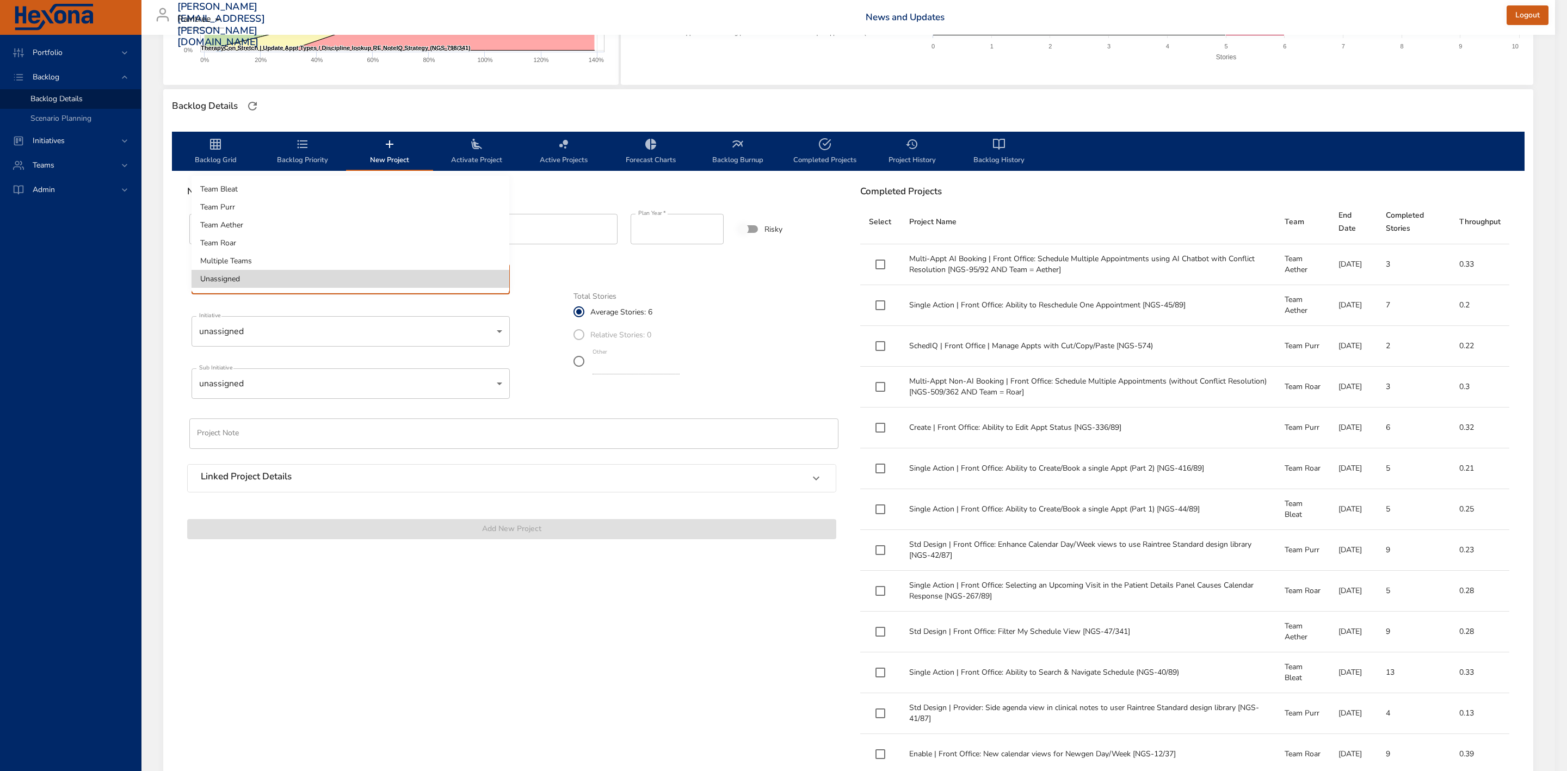
click at [374, 325] on div at bounding box center [783, 385] width 1567 height 771
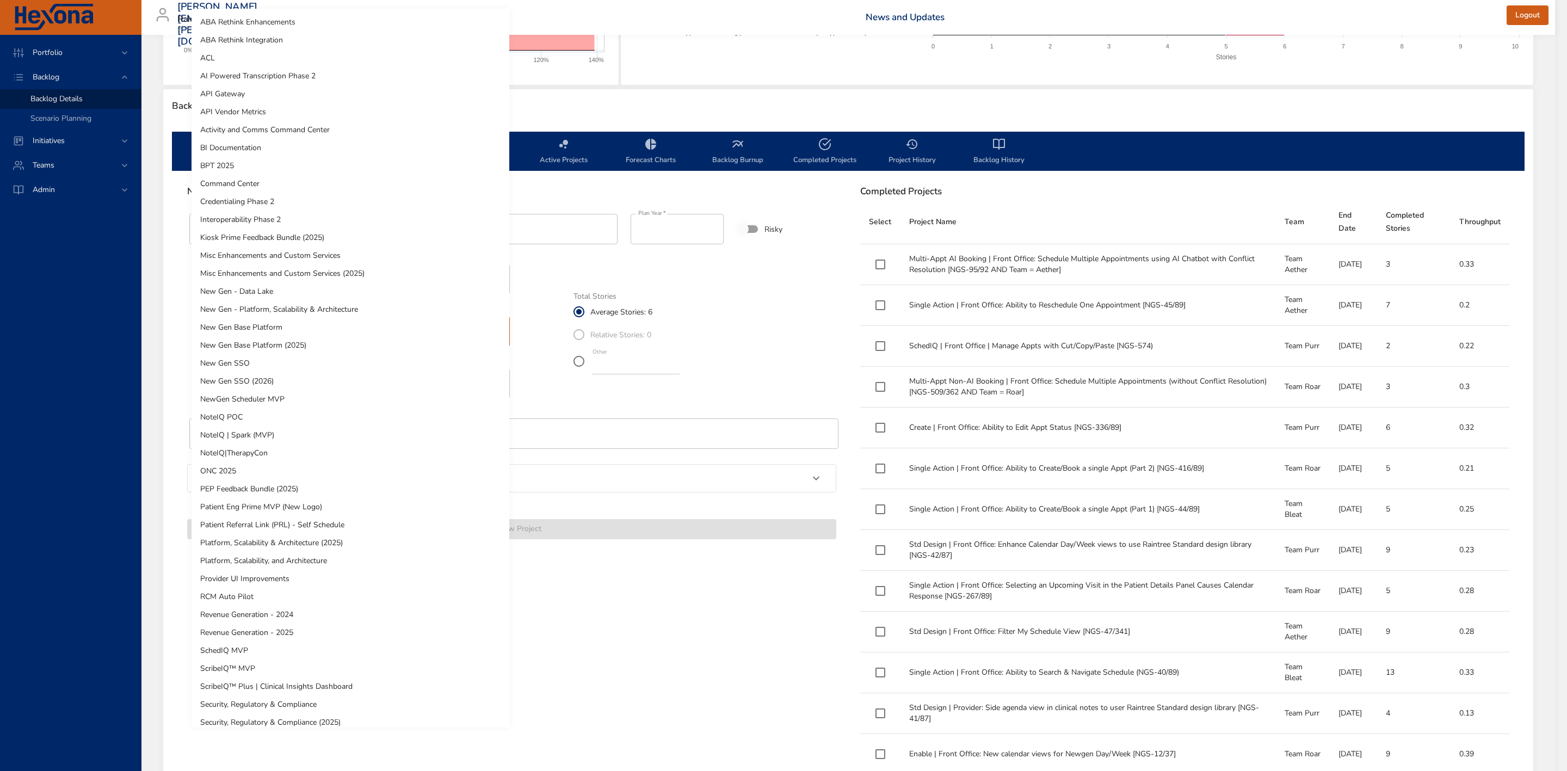
click at [371, 330] on body "Portfolio Backlog Backlog Details Scenario Planning Initiatives Teams Admin [PE…" at bounding box center [783, 140] width 1567 height 771
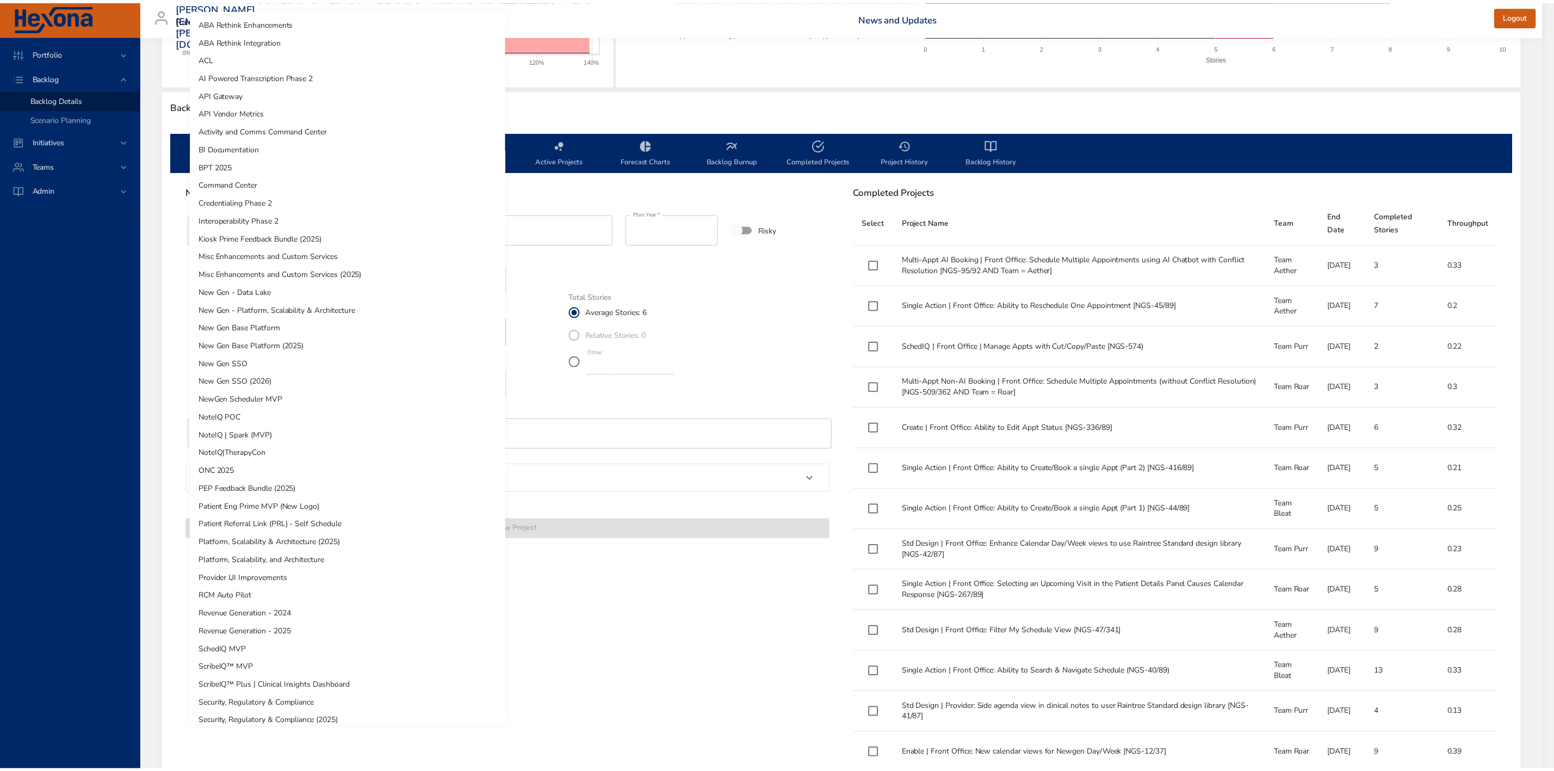
scroll to position [133, 0]
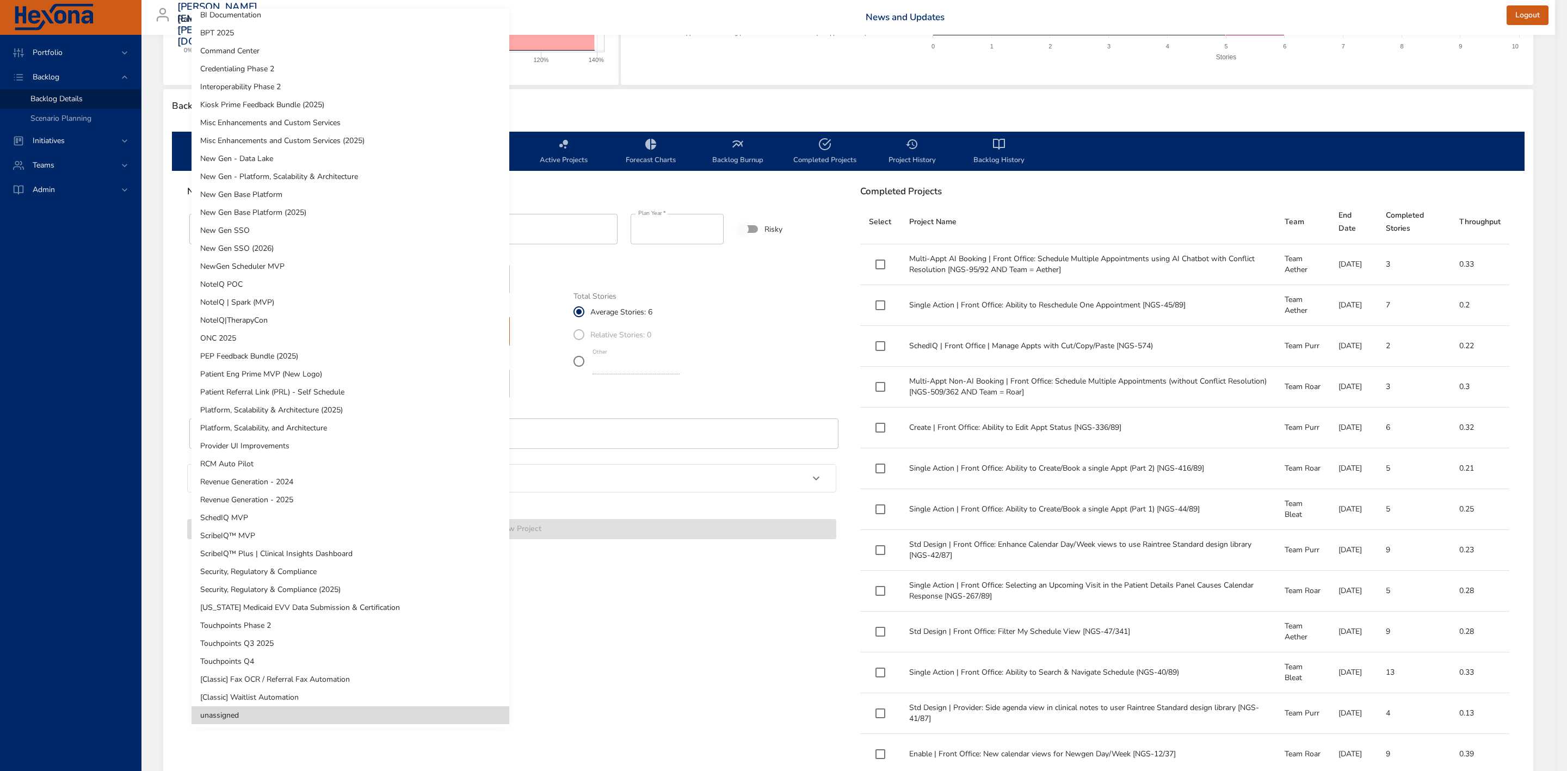
click at [250, 511] on li "SchedIQ MVP" at bounding box center [350, 518] width 318 height 18
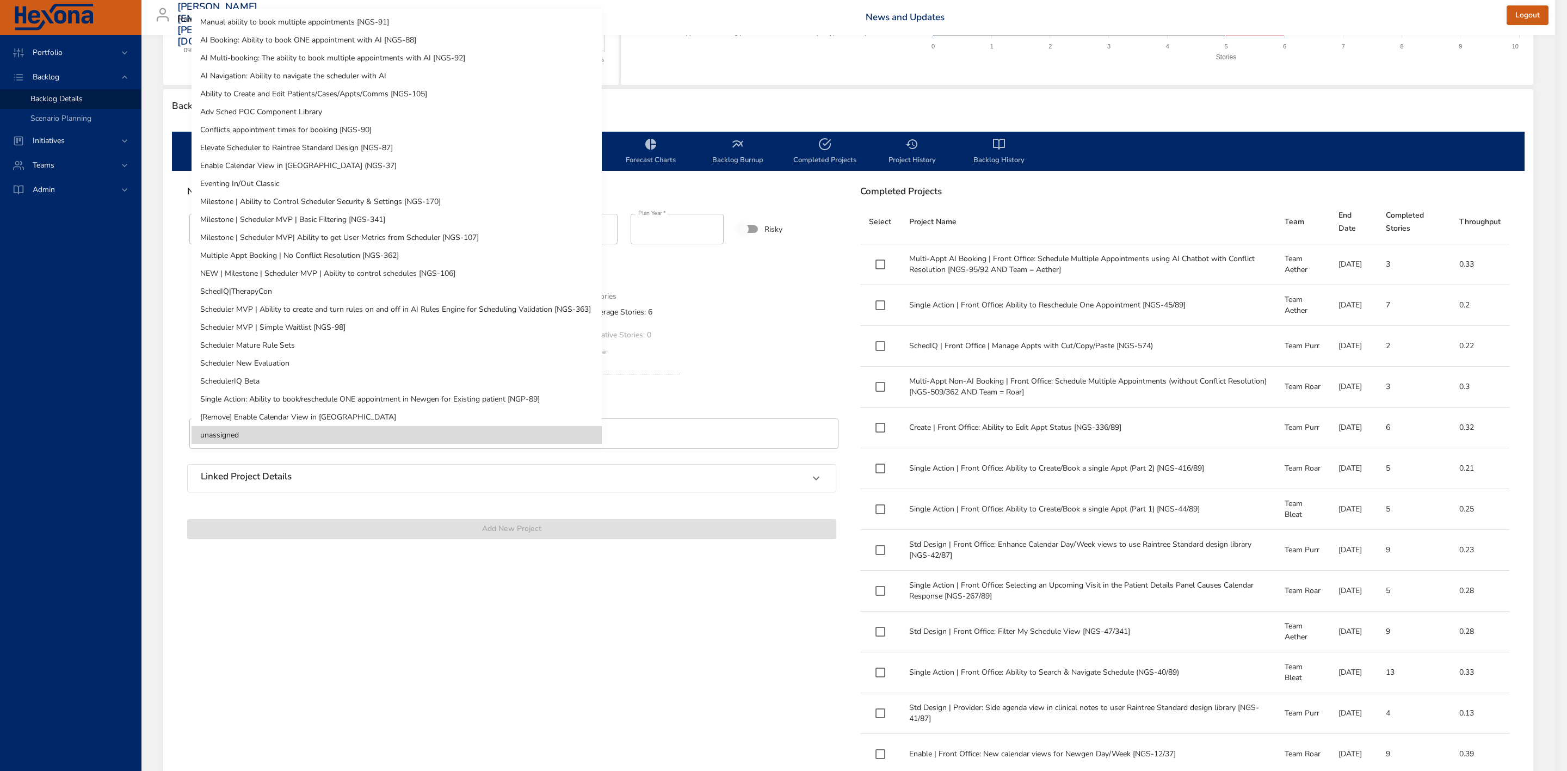
click at [343, 379] on body "Portfolio Backlog Backlog Details Scenario Planning Initiatives Teams Admin [PE…" at bounding box center [783, 140] width 1567 height 771
click at [343, 379] on li "SchedulerIQ Beta" at bounding box center [396, 381] width 410 height 18
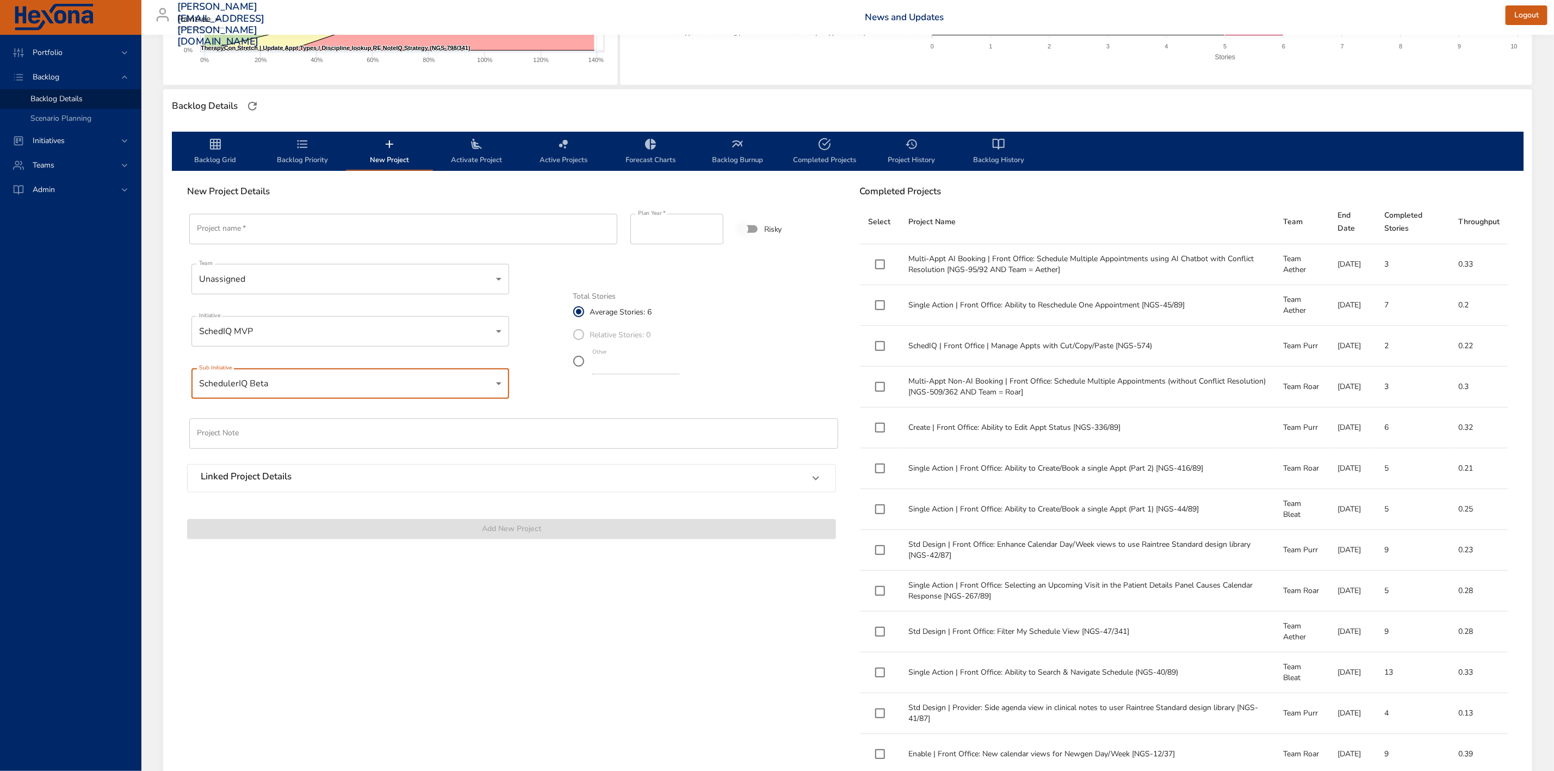
click at [333, 431] on input "text" at bounding box center [513, 433] width 649 height 30
click at [456, 224] on input "Project name   *" at bounding box center [403, 229] width 428 height 30
paste input "**********"
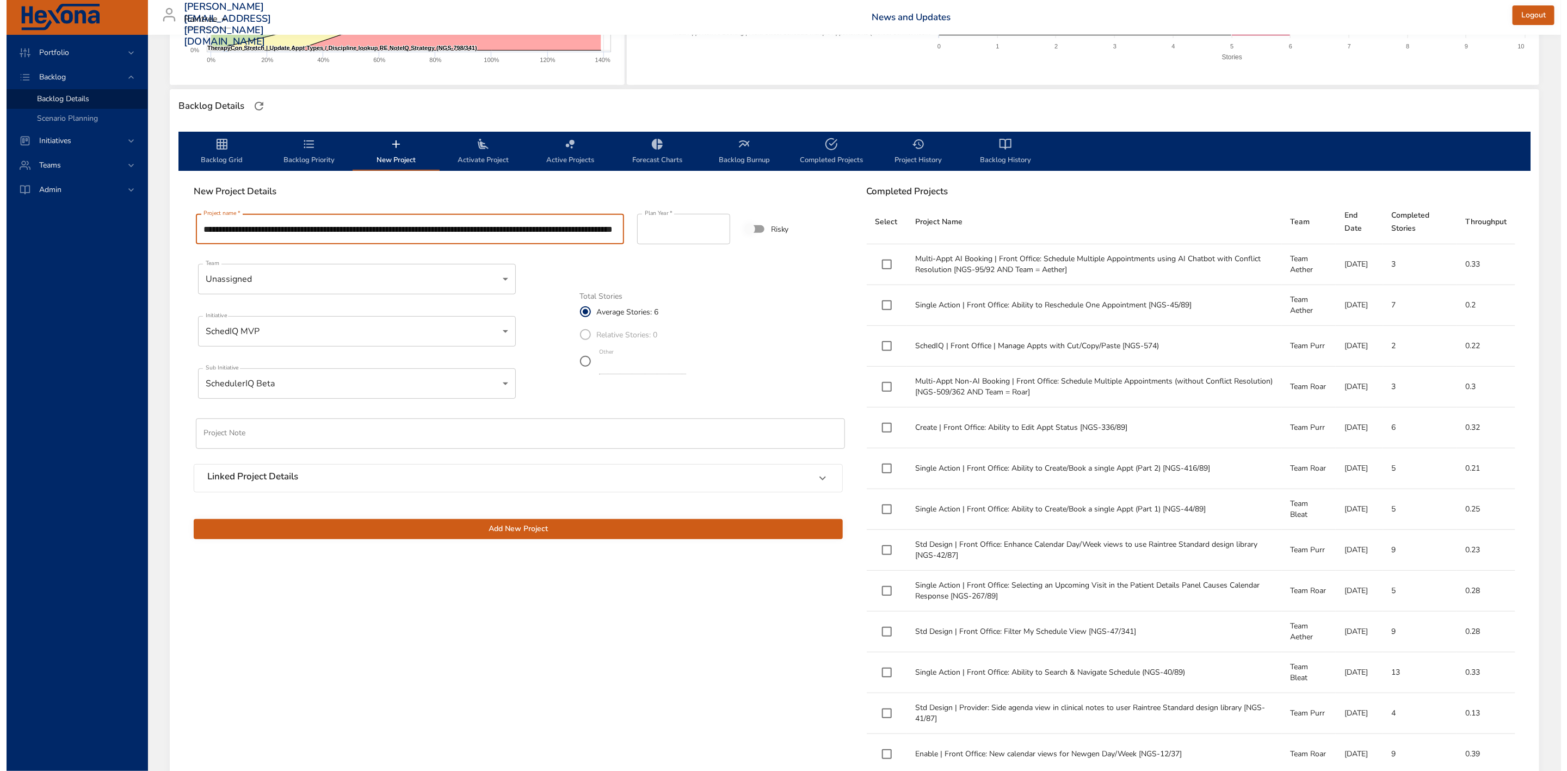
scroll to position [0, 102]
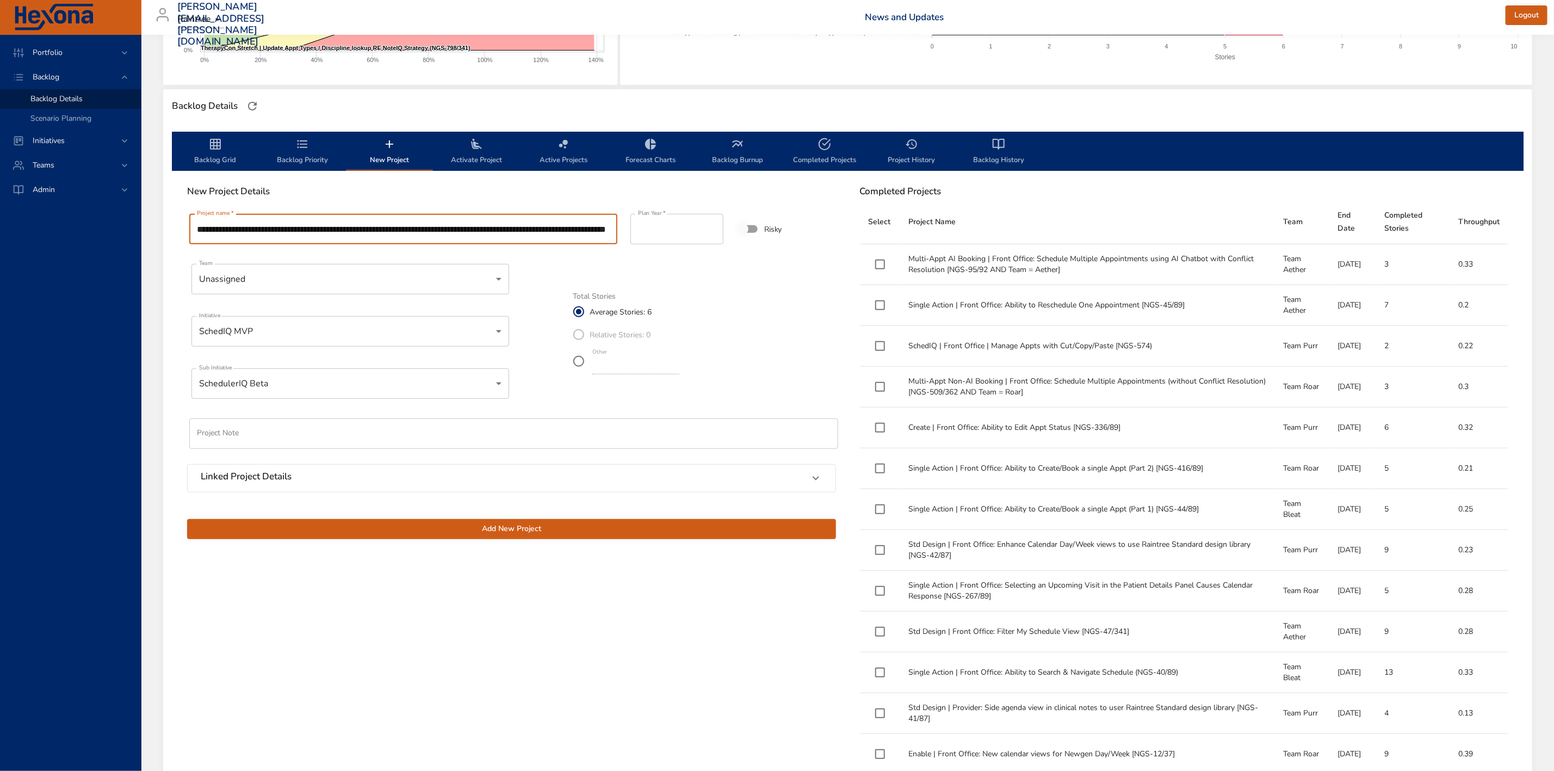
click at [333, 231] on input "**********" at bounding box center [403, 229] width 428 height 30
click at [609, 227] on input "**********" at bounding box center [403, 229] width 428 height 30
type input "**********"
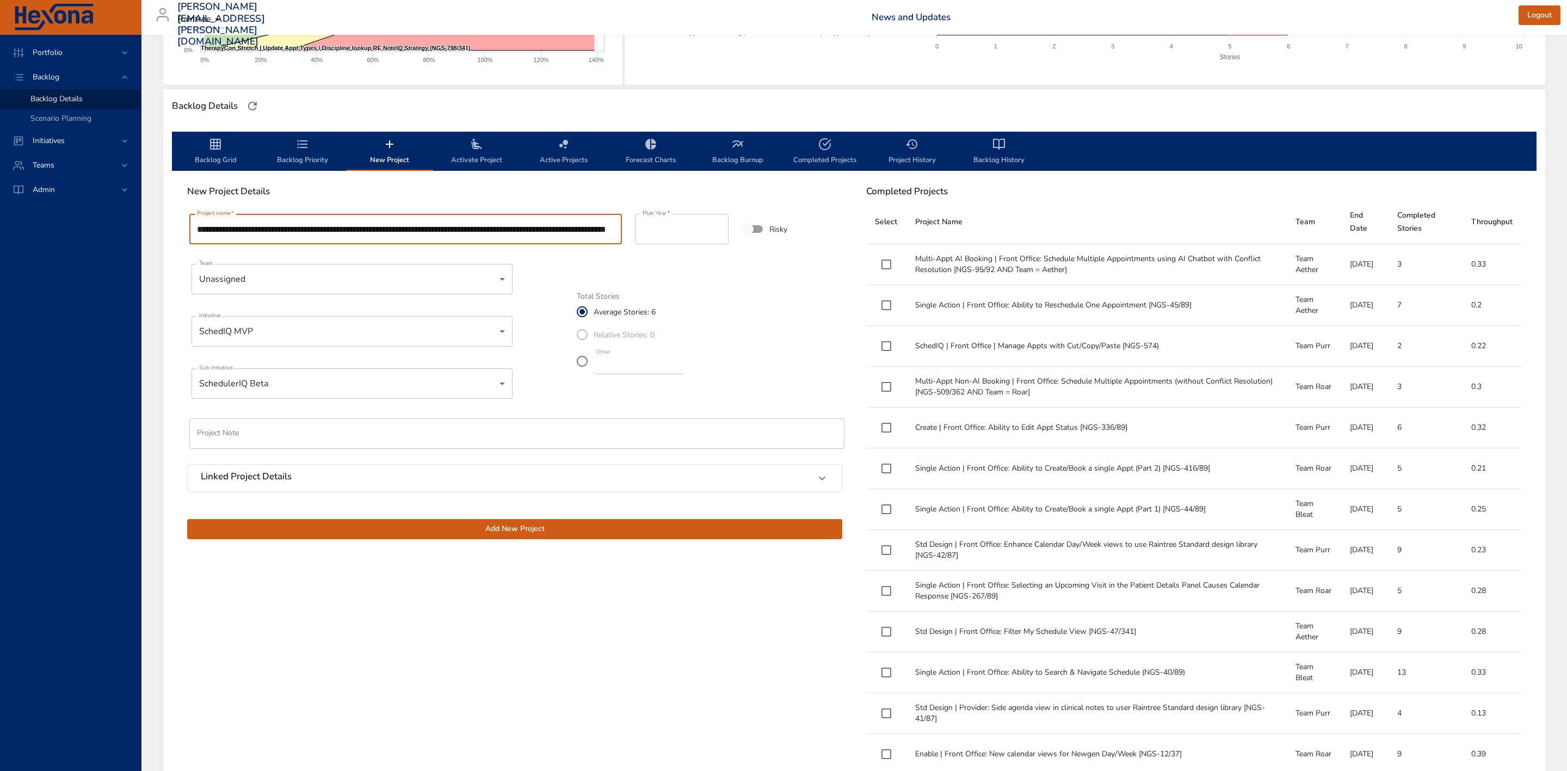
click at [433, 274] on body "Portfolio Backlog Backlog Details Scenario Planning Initiatives Teams Admin [PE…" at bounding box center [783, 140] width 1567 height 771
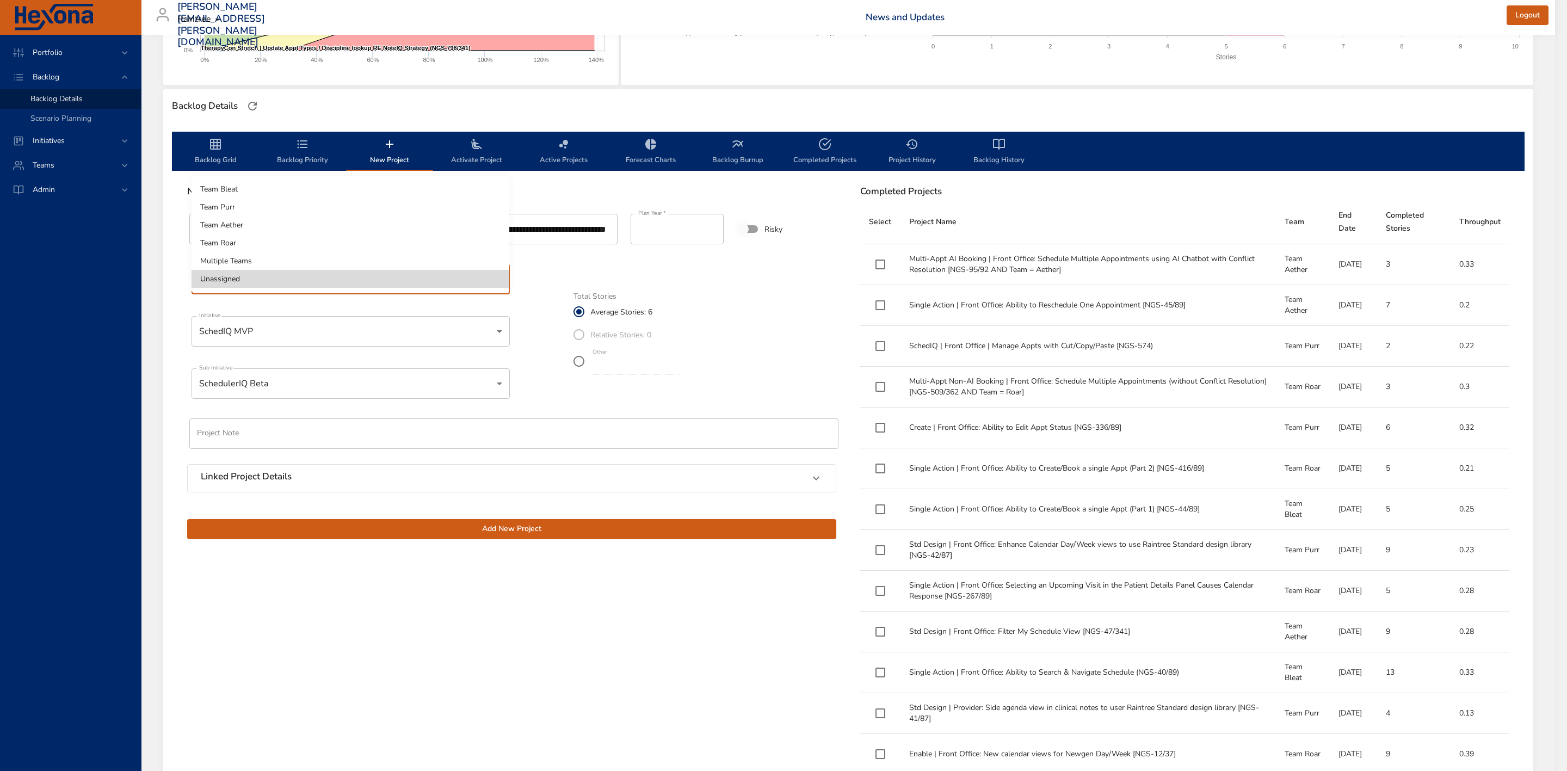
click at [389, 630] on div at bounding box center [783, 385] width 1567 height 771
click at [437, 282] on body "Portfolio Backlog Backlog Details Scenario Planning Initiatives Teams Admin [PE…" at bounding box center [783, 140] width 1567 height 771
click at [761, 333] on div at bounding box center [783, 385] width 1567 height 771
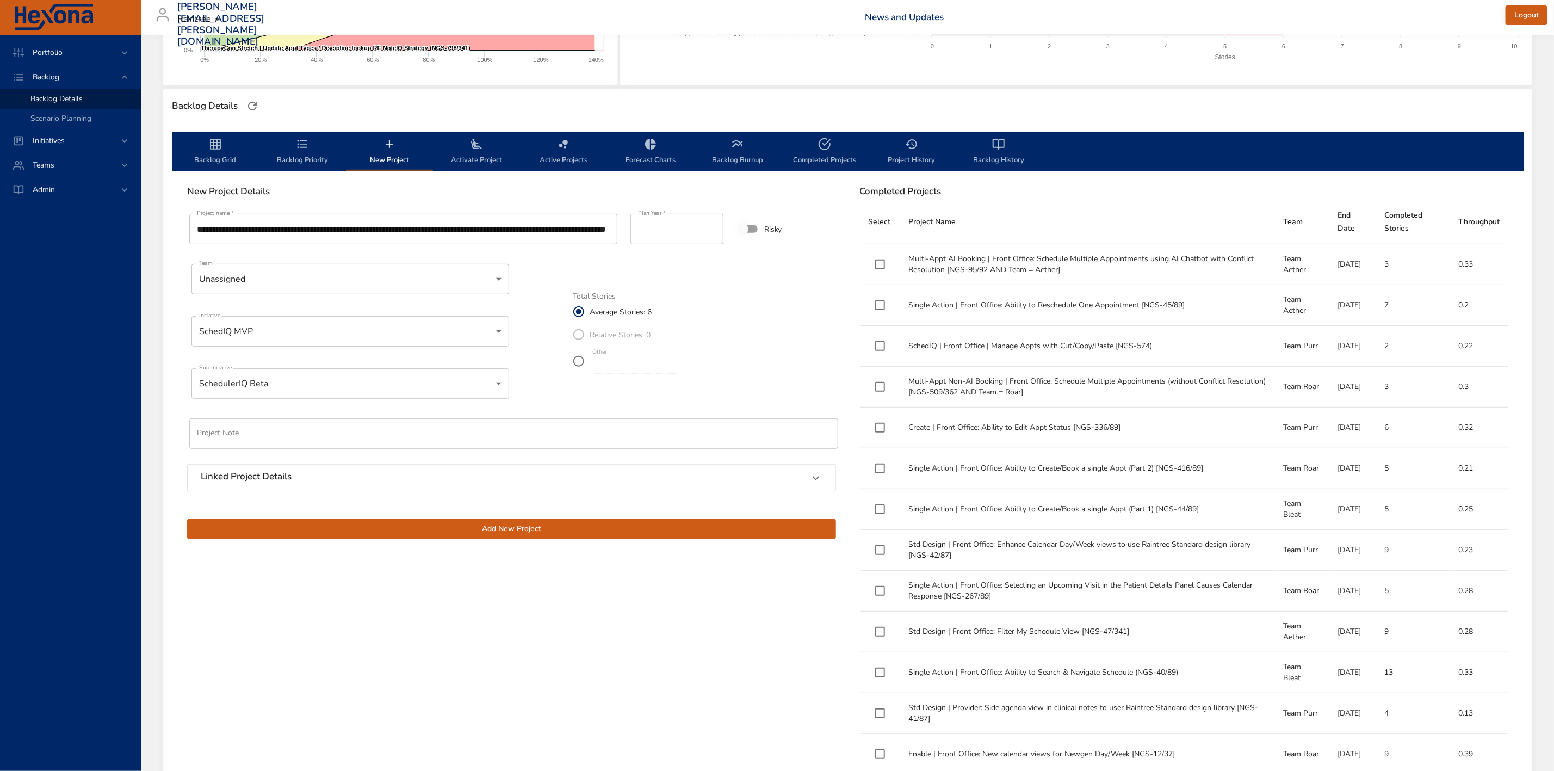
click at [581, 335] on label "Relative Stories: 0" at bounding box center [624, 334] width 114 height 23
click at [578, 335] on label "Relative Stories: 0" at bounding box center [624, 334] width 114 height 23
click at [578, 339] on label "Relative Stories: 0" at bounding box center [624, 334] width 114 height 23
click at [575, 333] on label "Relative Stories: 0" at bounding box center [624, 334] width 114 height 23
click at [578, 335] on label "Relative Stories: 0" at bounding box center [624, 334] width 114 height 23
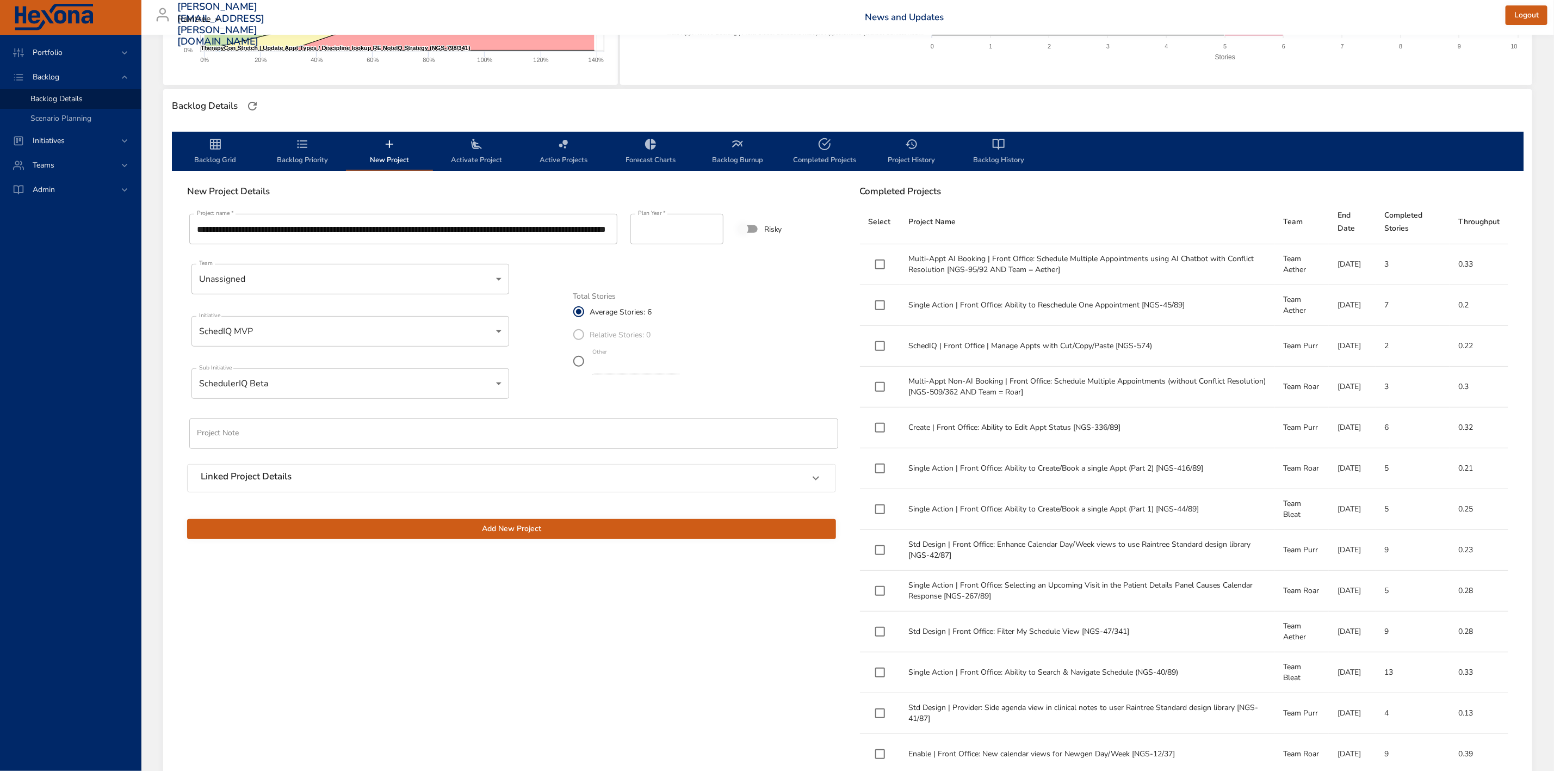
click at [578, 335] on label "Relative Stories: 0" at bounding box center [624, 334] width 114 height 23
click at [604, 366] on input "*" at bounding box center [635, 365] width 87 height 17
click at [679, 368] on input "*" at bounding box center [635, 365] width 87 height 17
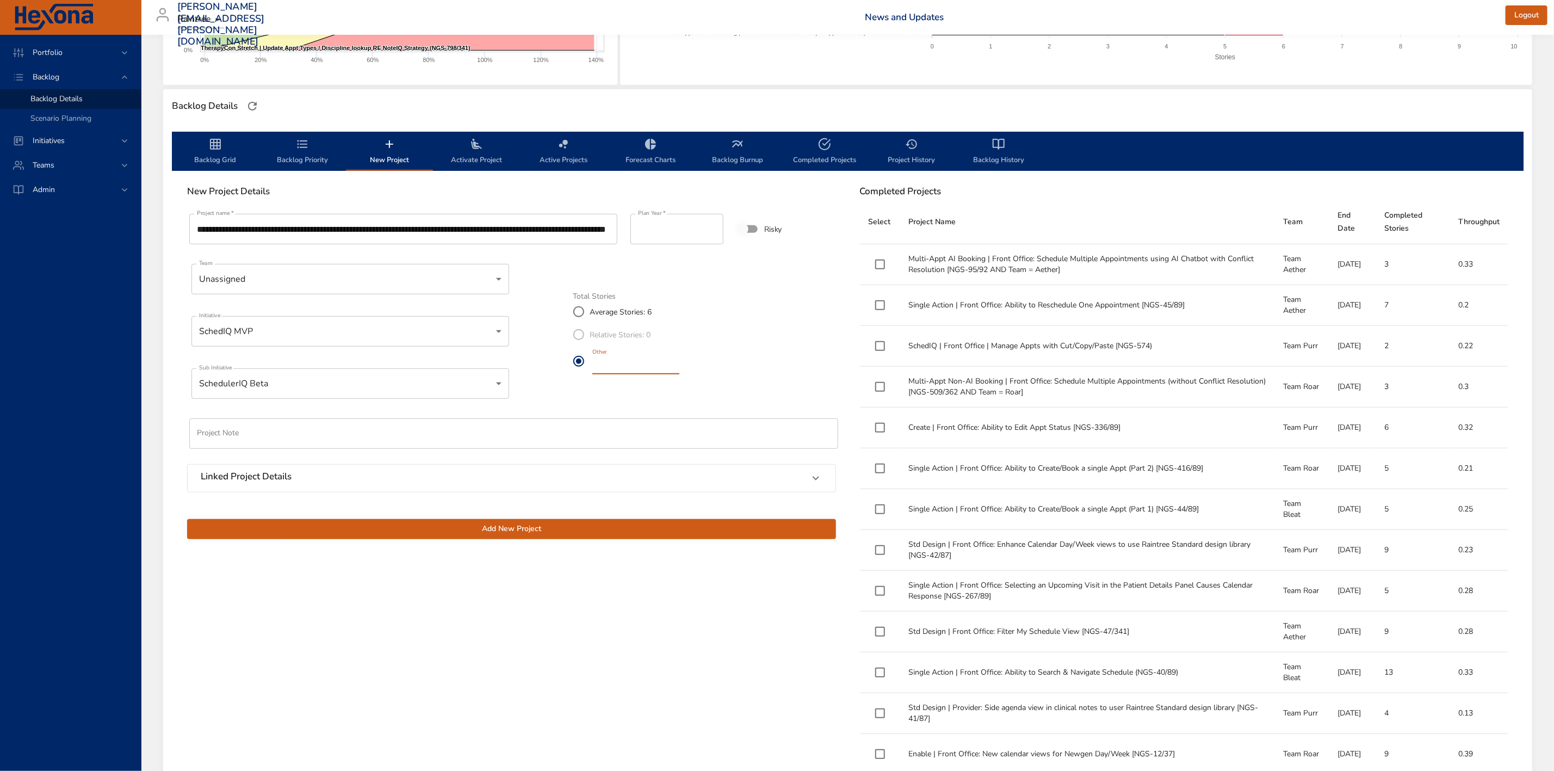
click at [679, 368] on input "*" at bounding box center [635, 365] width 87 height 17
type input "*"
click at [679, 368] on input "*" at bounding box center [635, 365] width 87 height 17
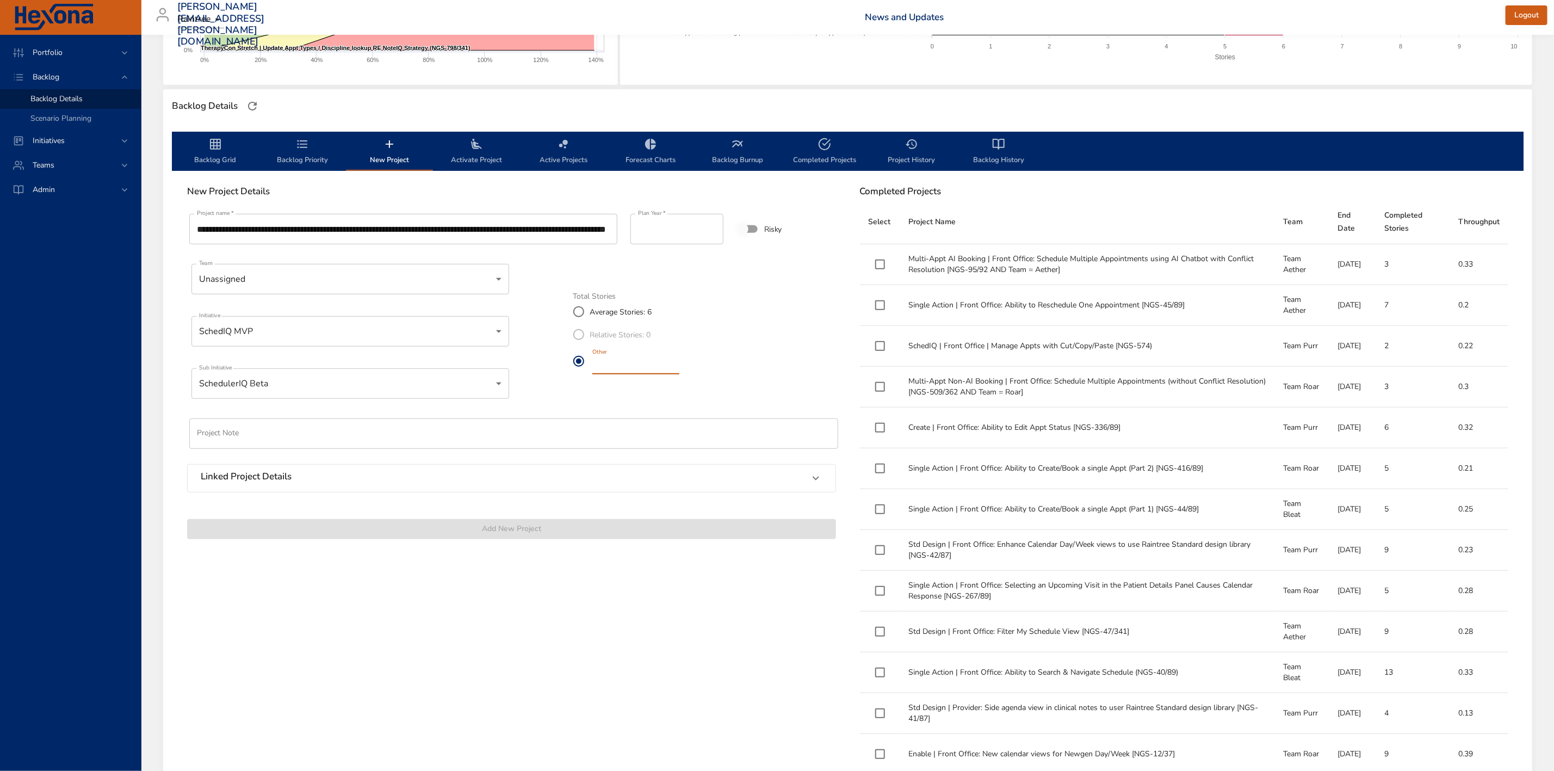
click at [751, 344] on div "Total Stories Average Stories: 6 Relative Stories: 0 Other *" at bounding box center [704, 335] width 263 height 84
click at [650, 534] on div "Add New Project" at bounding box center [512, 523] width 662 height 45
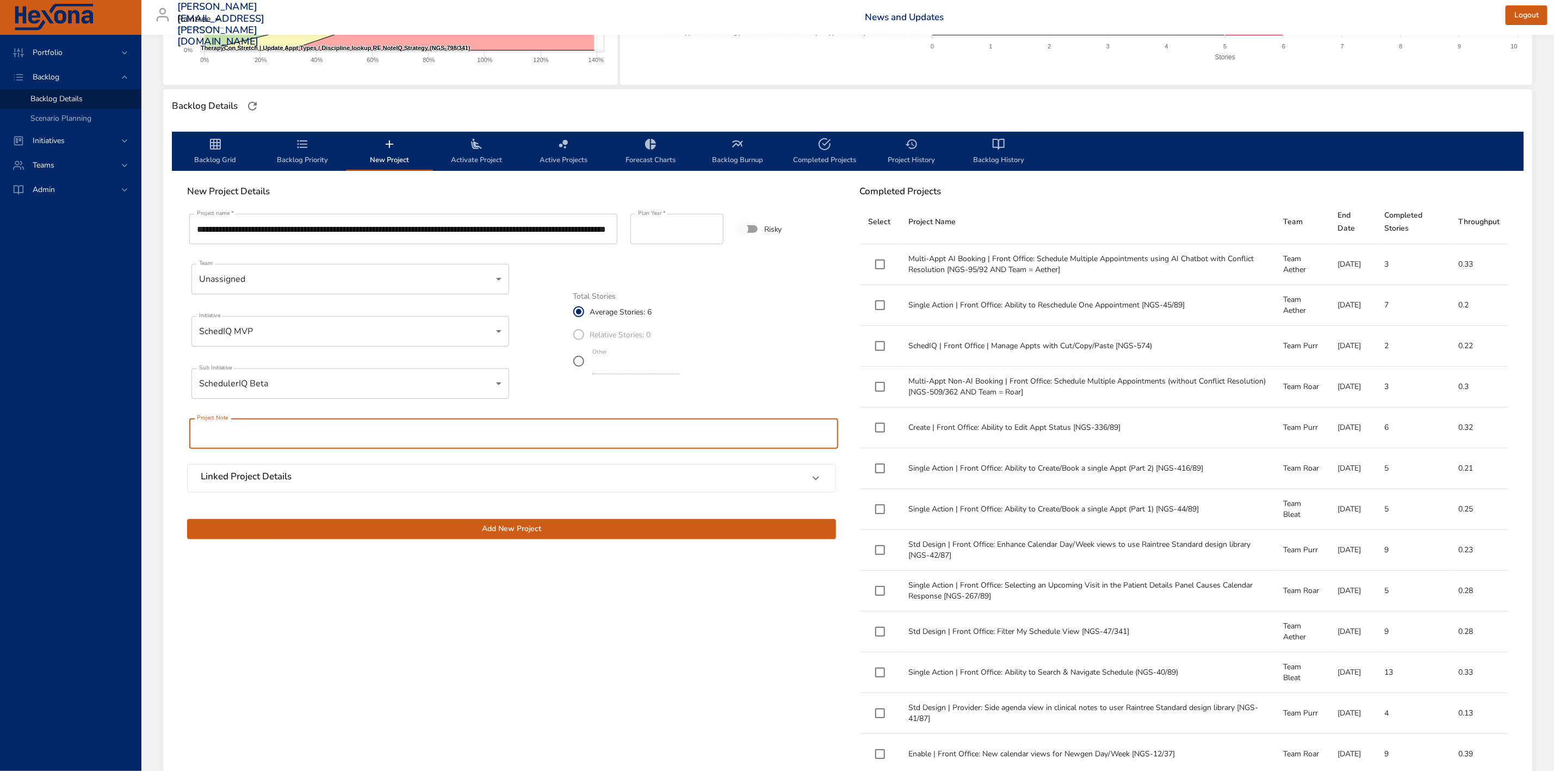
click at [472, 430] on input "text" at bounding box center [513, 433] width 649 height 30
type input "**********"
click at [531, 526] on span "Add New Project" at bounding box center [512, 529] width 632 height 14
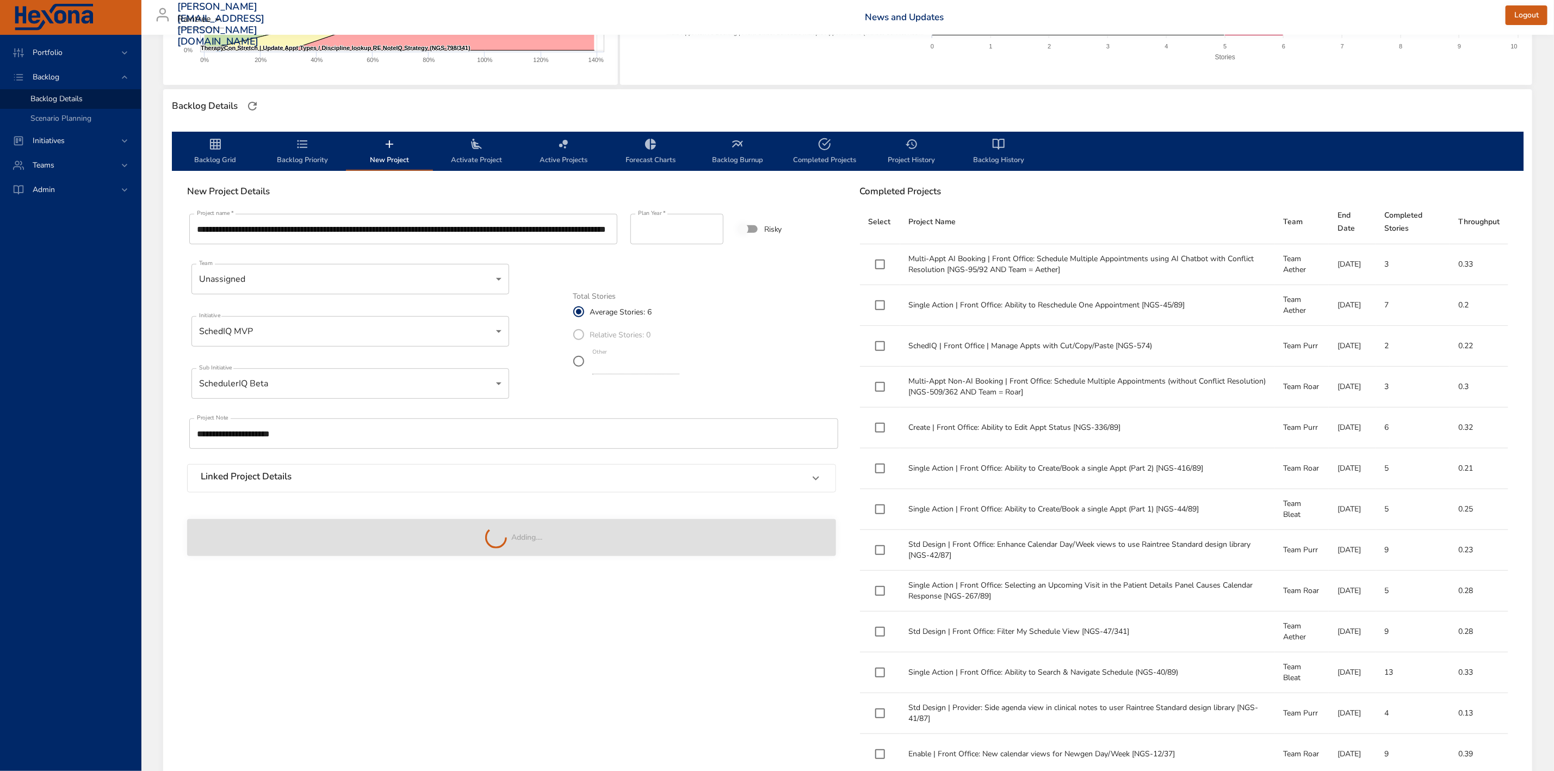
type input "*"
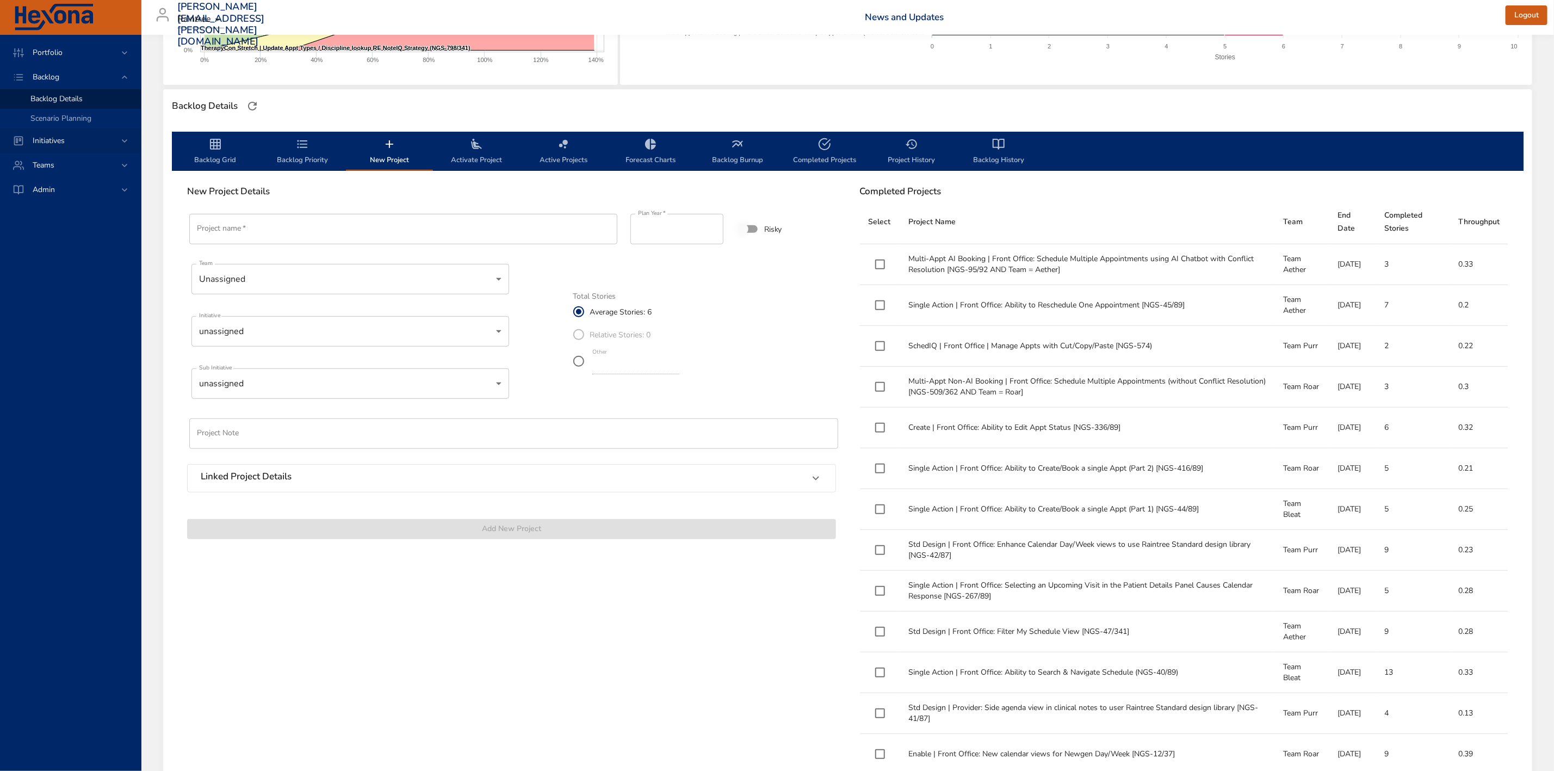
click at [73, 135] on span "Initiatives" at bounding box center [49, 140] width 50 height 10
click at [77, 139] on span "Milestone Details" at bounding box center [59, 143] width 59 height 10
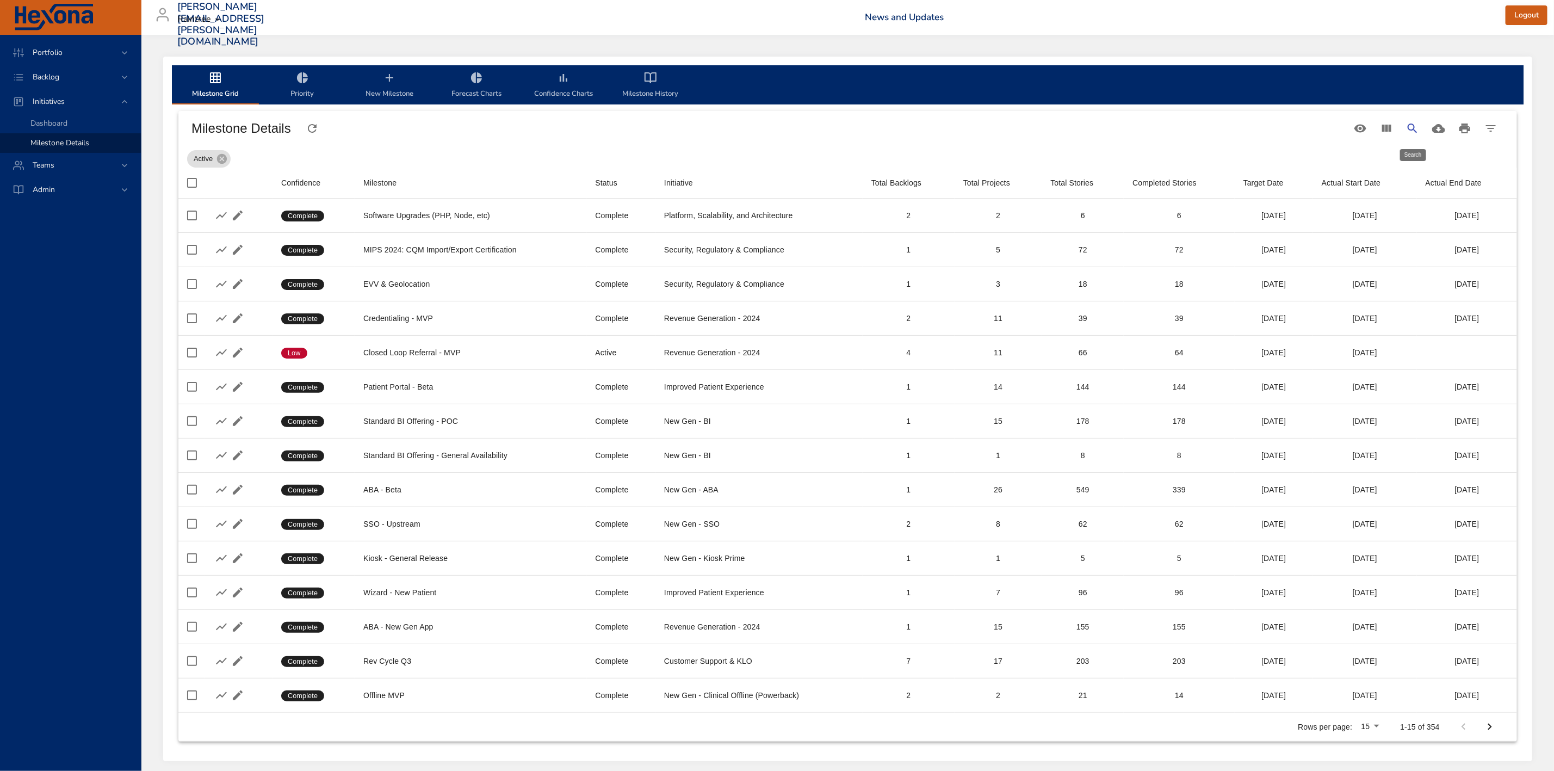
click at [1412, 131] on icon "Search" at bounding box center [1412, 128] width 13 height 13
click at [450, 111] on div "Table Toolbar" at bounding box center [847, 128] width 1339 height 35
click at [446, 123] on input "Search" at bounding box center [654, 123] width 890 height 17
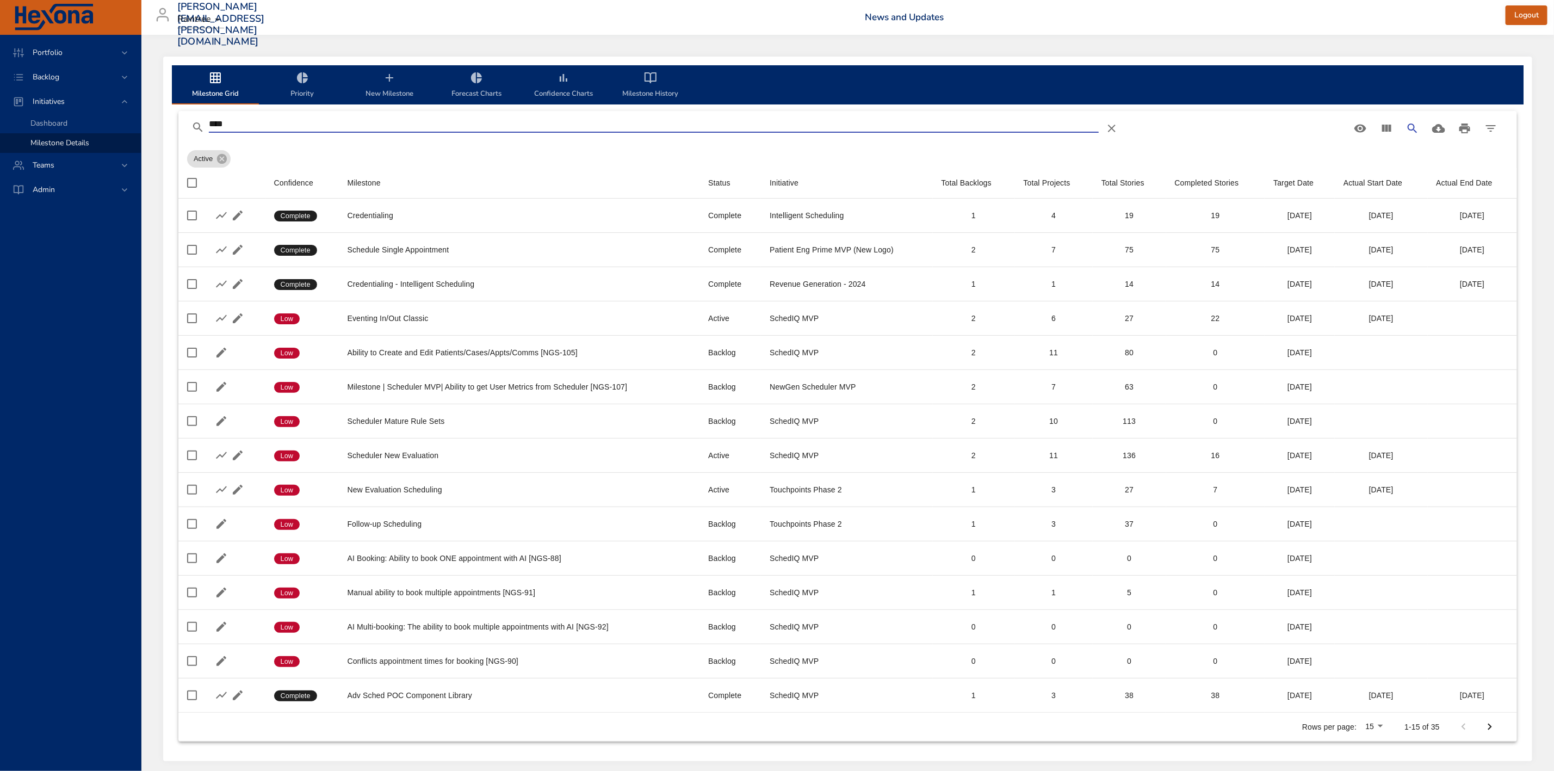
type input "*****"
drag, startPoint x: 275, startPoint y: 122, endPoint x: 206, endPoint y: 132, distance: 69.8
click at [206, 132] on div "*****" at bounding box center [769, 128] width 1156 height 26
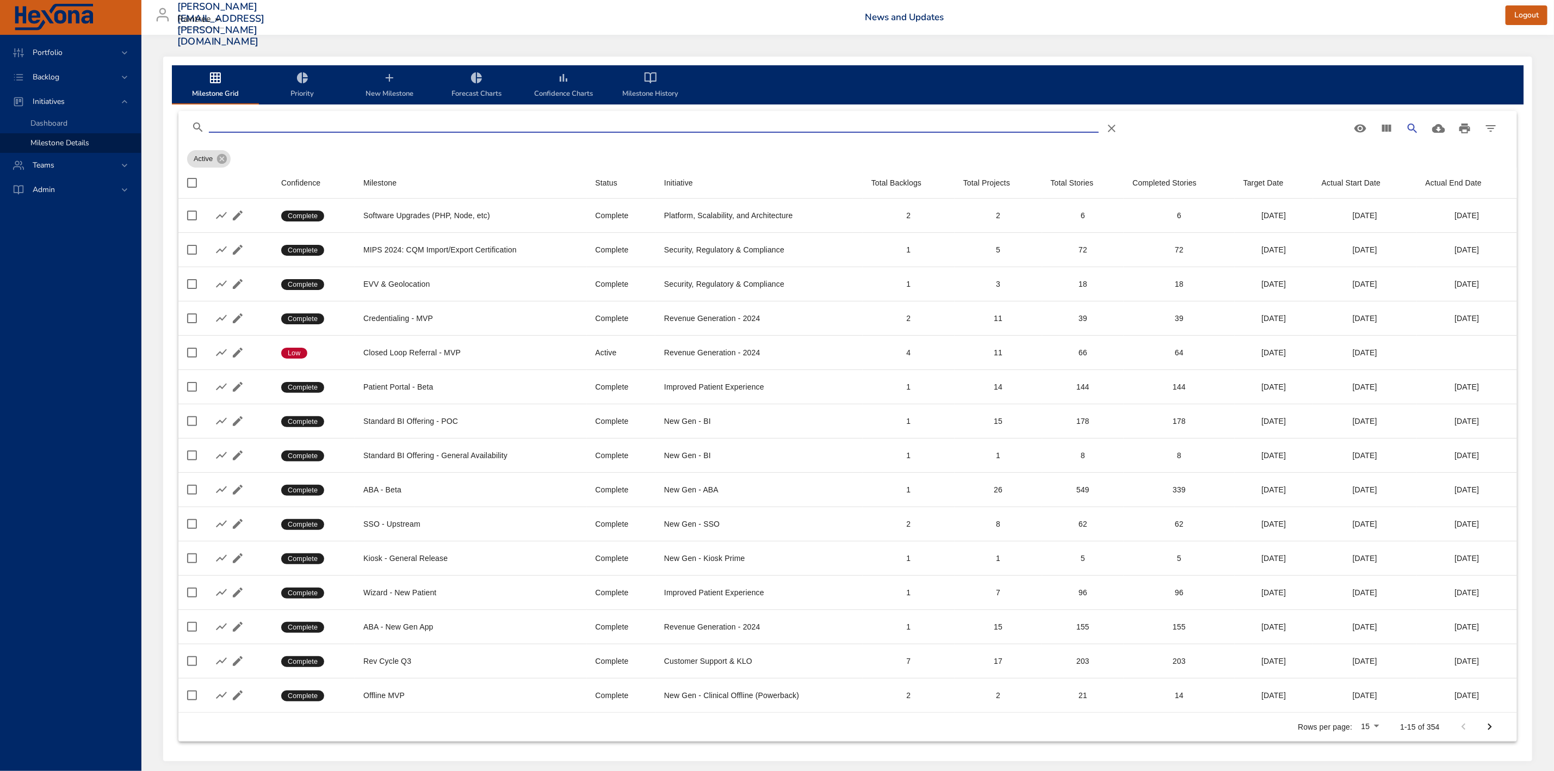
click at [641, 126] on input "Search" at bounding box center [654, 123] width 890 height 17
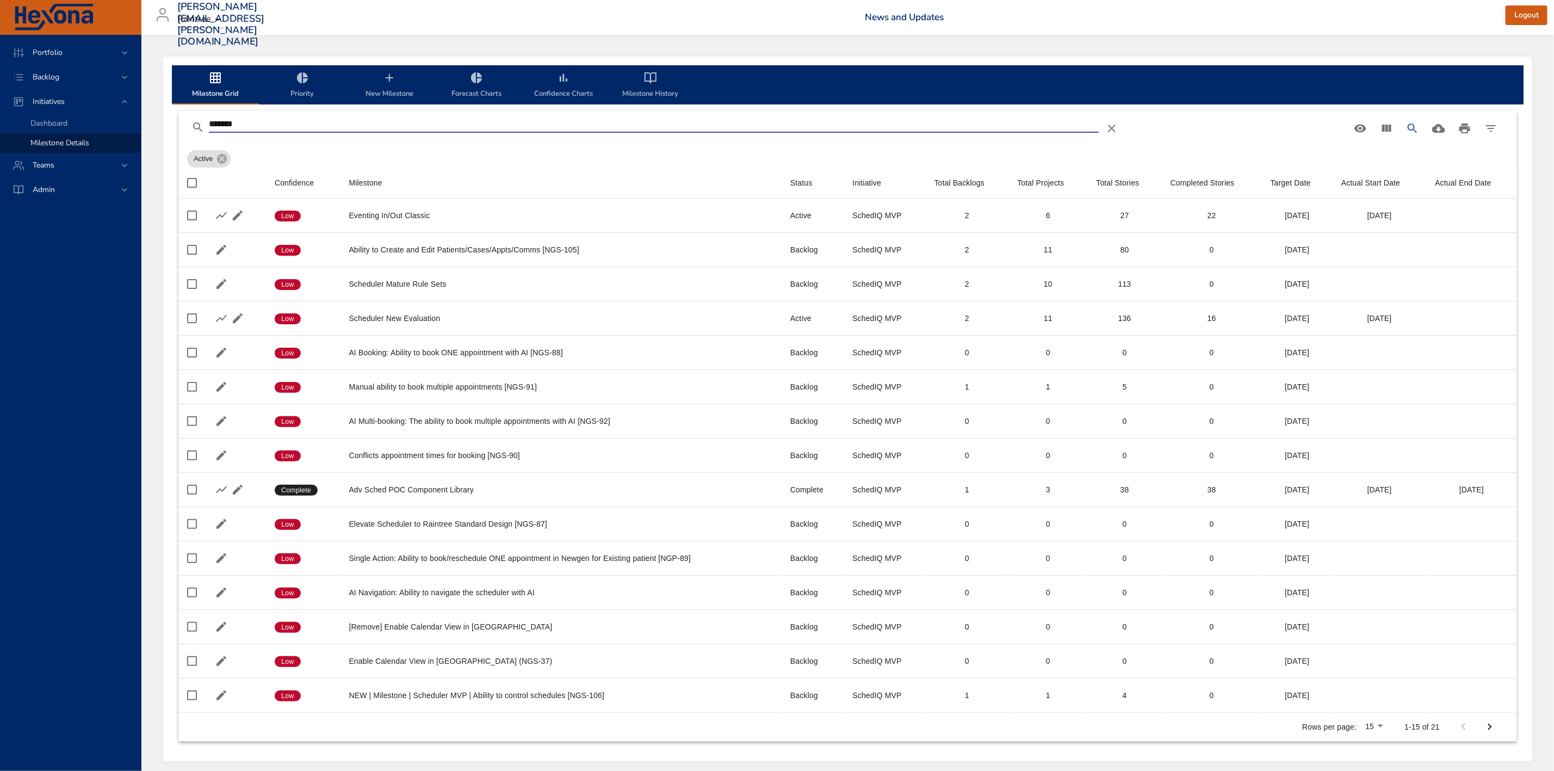
click at [58, 138] on span "Milestone Details" at bounding box center [59, 143] width 59 height 10
click at [324, 125] on input "*******" at bounding box center [654, 123] width 890 height 17
drag, startPoint x: 324, startPoint y: 125, endPoint x: 200, endPoint y: 126, distance: 124.0
click at [200, 126] on div "*******" at bounding box center [769, 128] width 1156 height 26
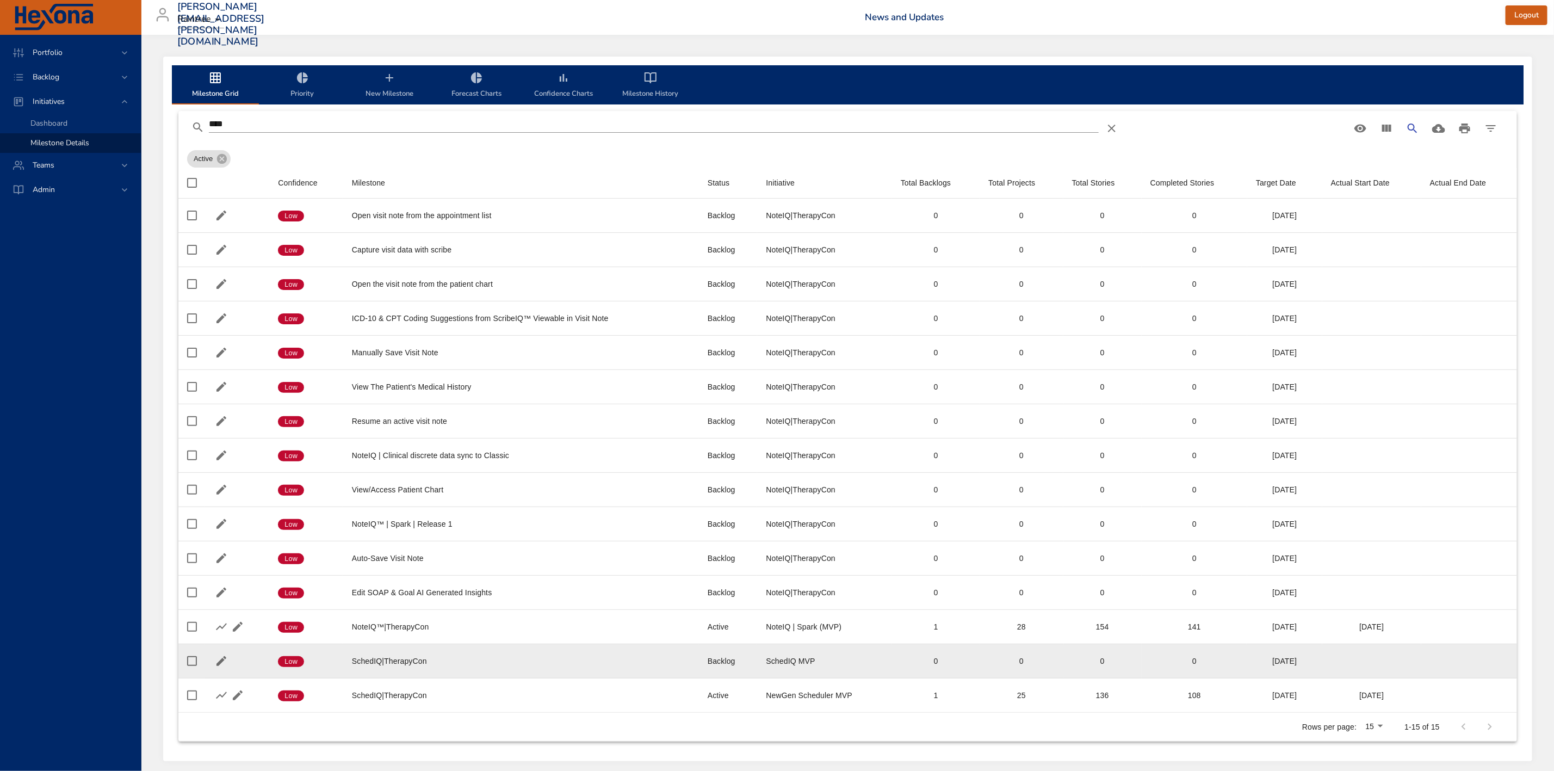
click at [792, 665] on div "SchedIQ MVP" at bounding box center [824, 661] width 117 height 11
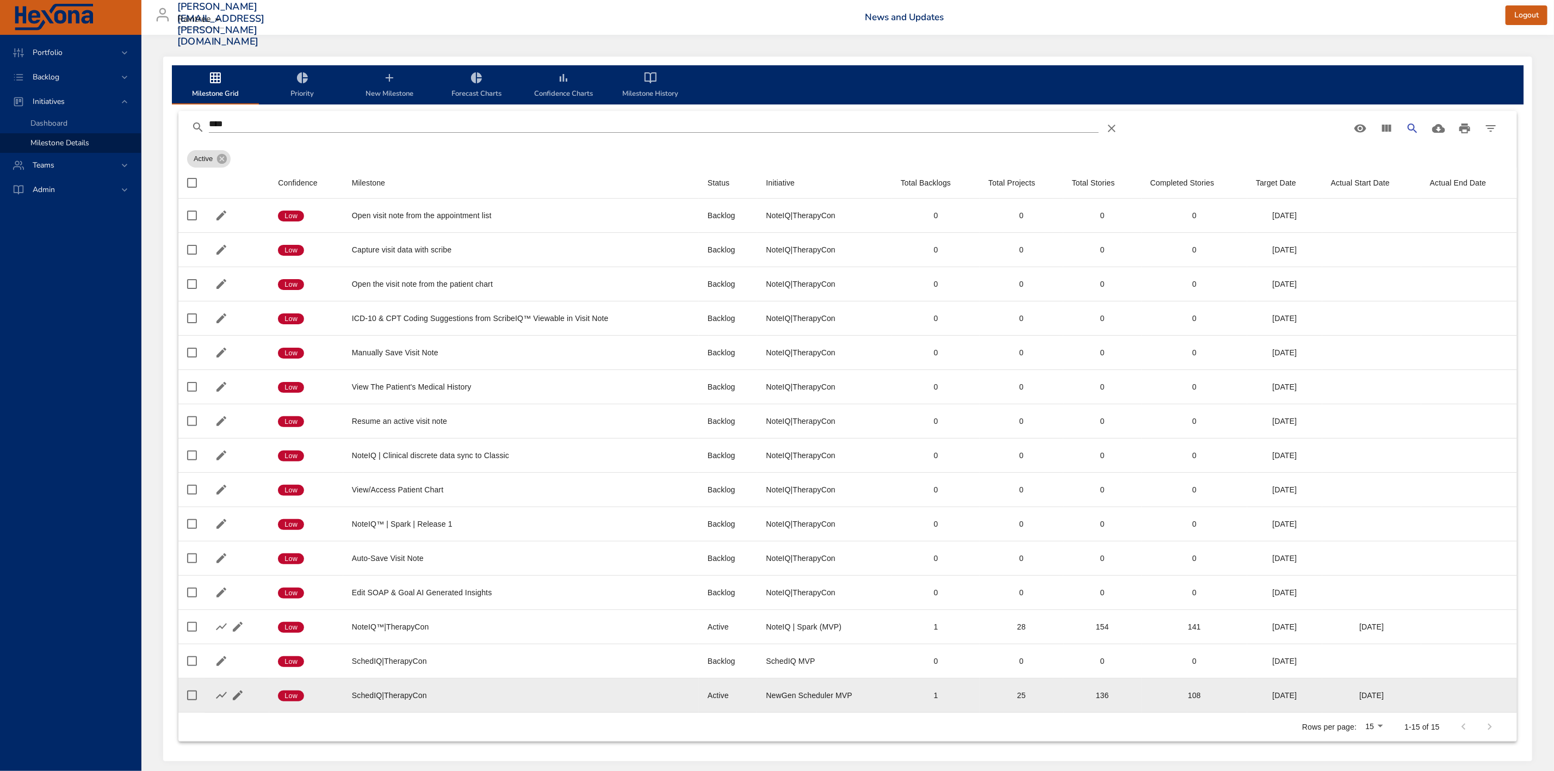
click at [826, 697] on div "NewGen Scheduler MVP" at bounding box center [824, 695] width 117 height 11
click at [848, 699] on div "NewGen Scheduler MVP" at bounding box center [824, 695] width 117 height 11
click at [867, 699] on div "NewGen Scheduler MVP" at bounding box center [824, 695] width 117 height 11
click at [795, 699] on div "NewGen Scheduler MVP" at bounding box center [824, 695] width 117 height 11
drag, startPoint x: 763, startPoint y: 696, endPoint x: 873, endPoint y: 699, distance: 110.5
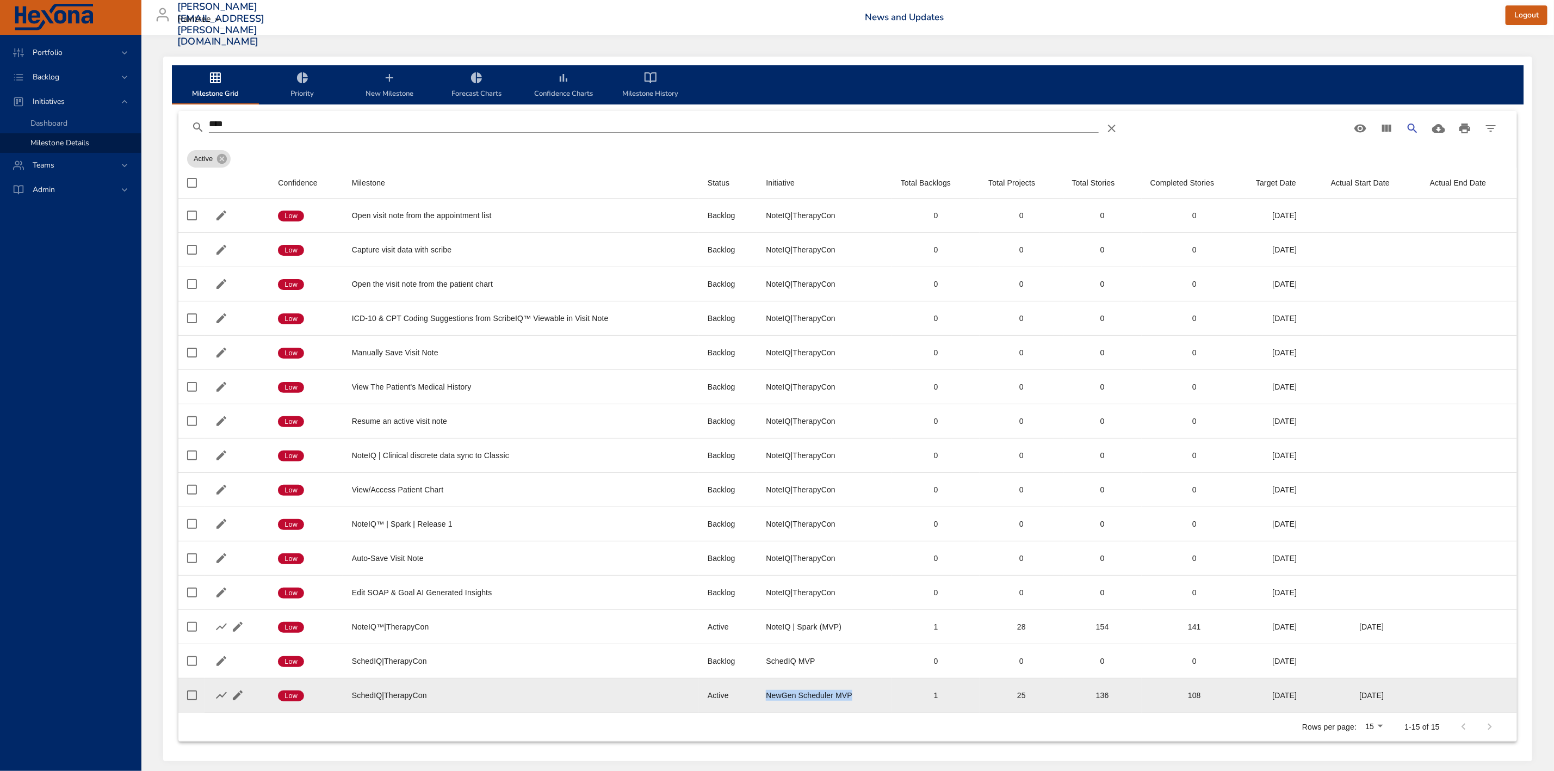
click at [873, 699] on td "Initiative NewGen Scheduler MVP" at bounding box center [824, 695] width 134 height 34
click at [219, 699] on icon "button" at bounding box center [221, 695] width 13 height 13
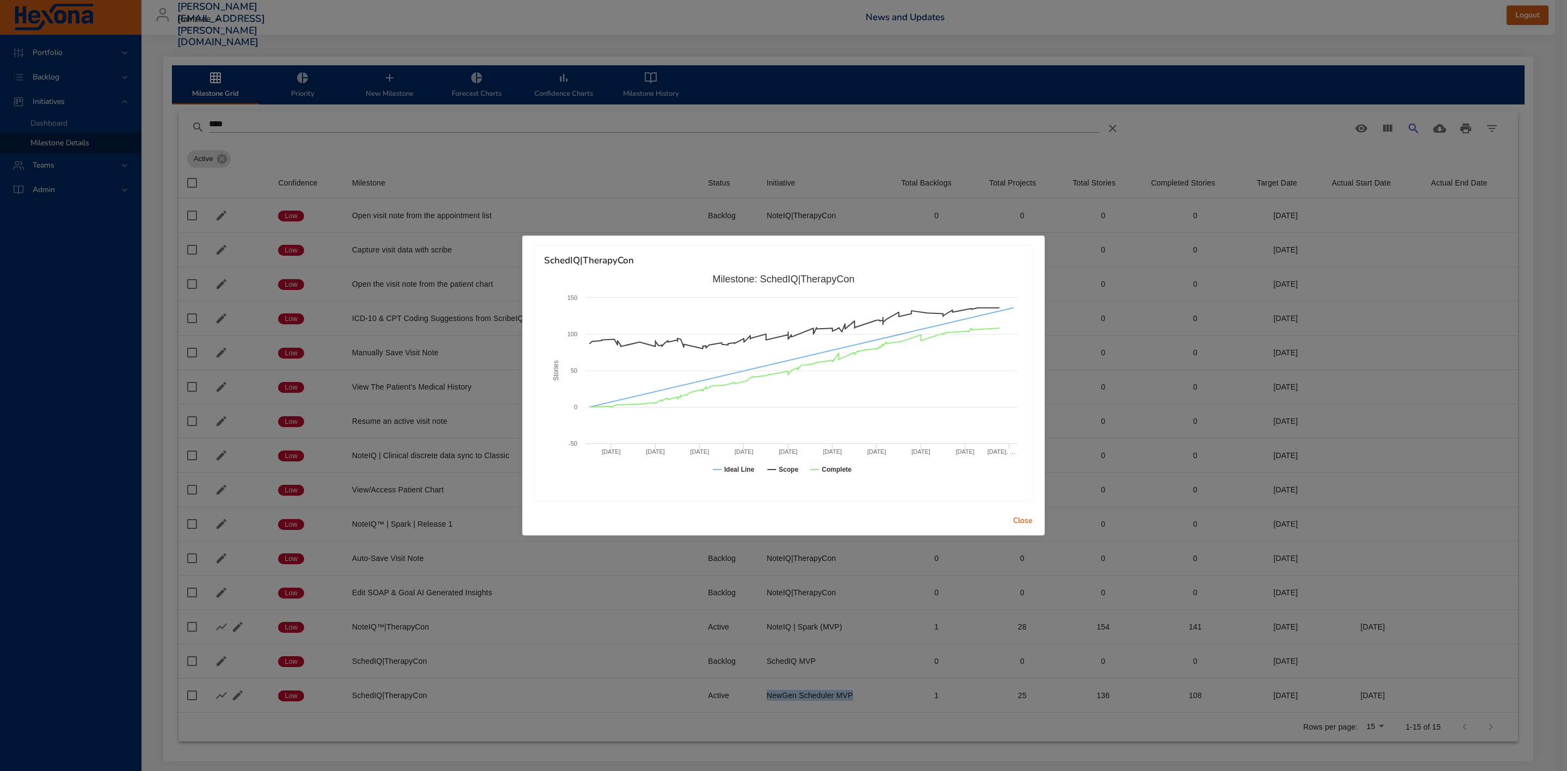
click at [1021, 519] on span "Close" at bounding box center [1023, 521] width 26 height 14
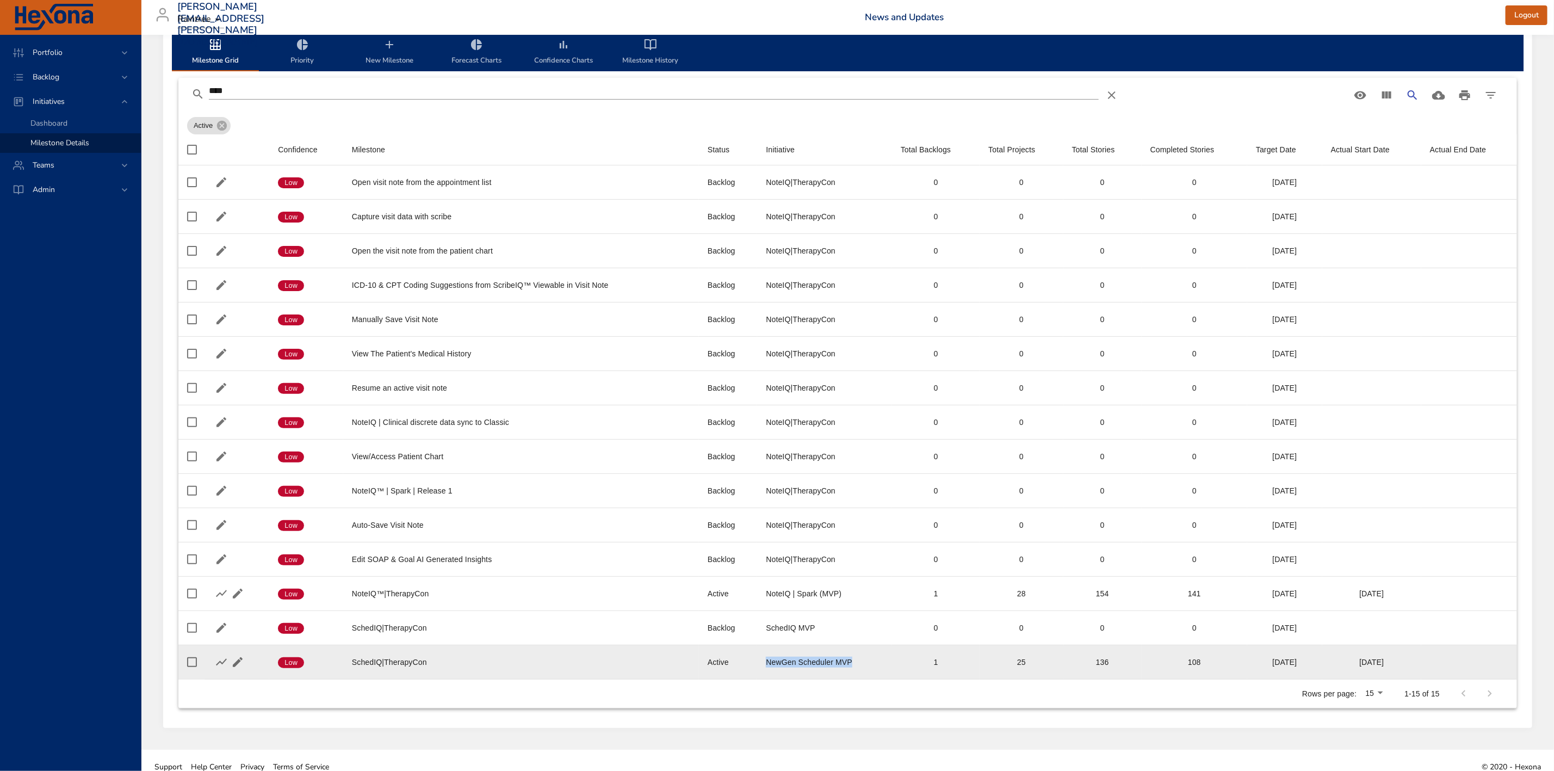
scroll to position [51, 0]
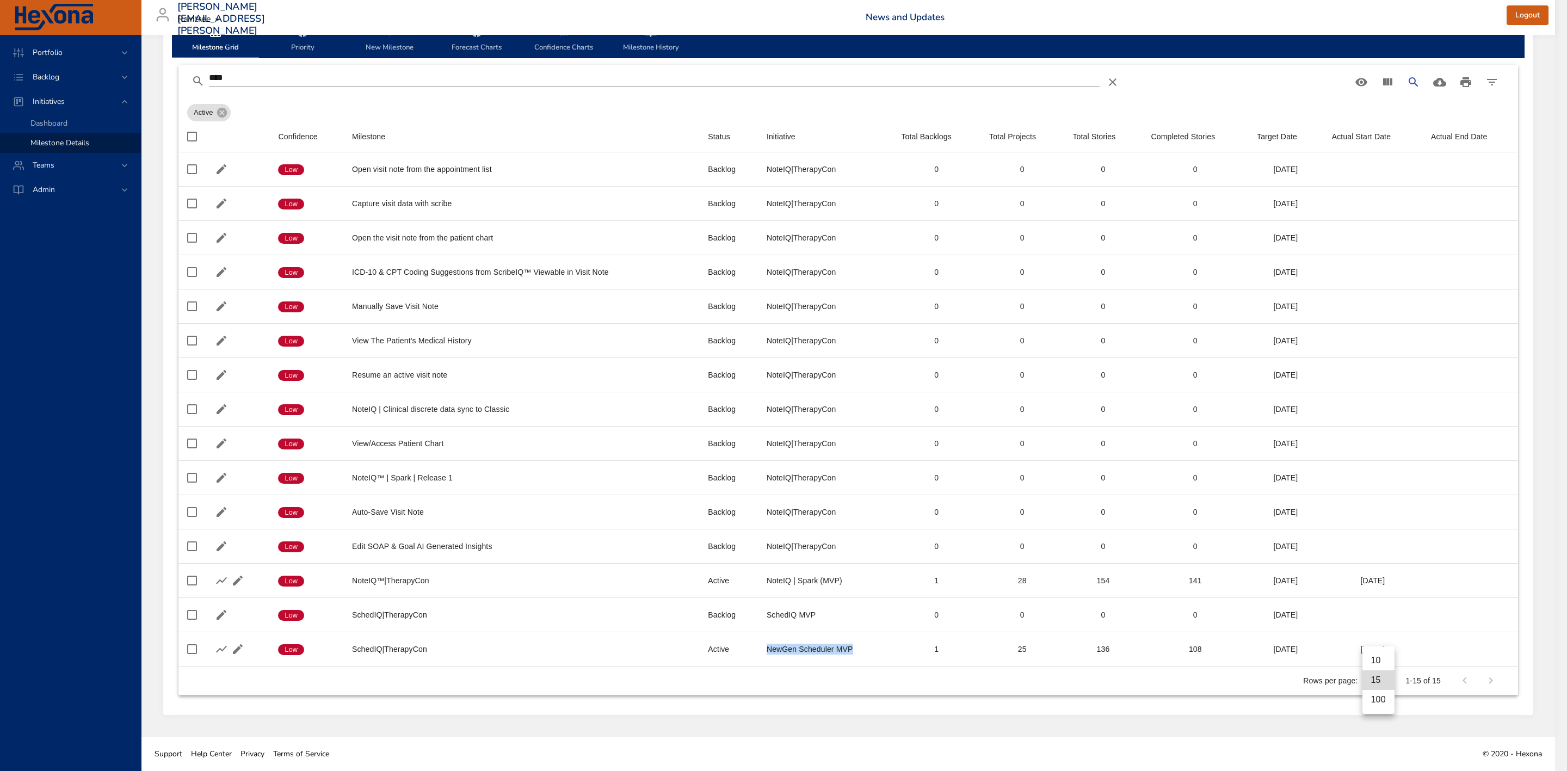
click at [1381, 683] on body "Portfolio Backlog Initiatives Dashboard Milestone Details Teams Admin [PERSON_N…" at bounding box center [783, 339] width 1567 height 771
click at [1376, 702] on li "100" at bounding box center [1378, 700] width 32 height 20
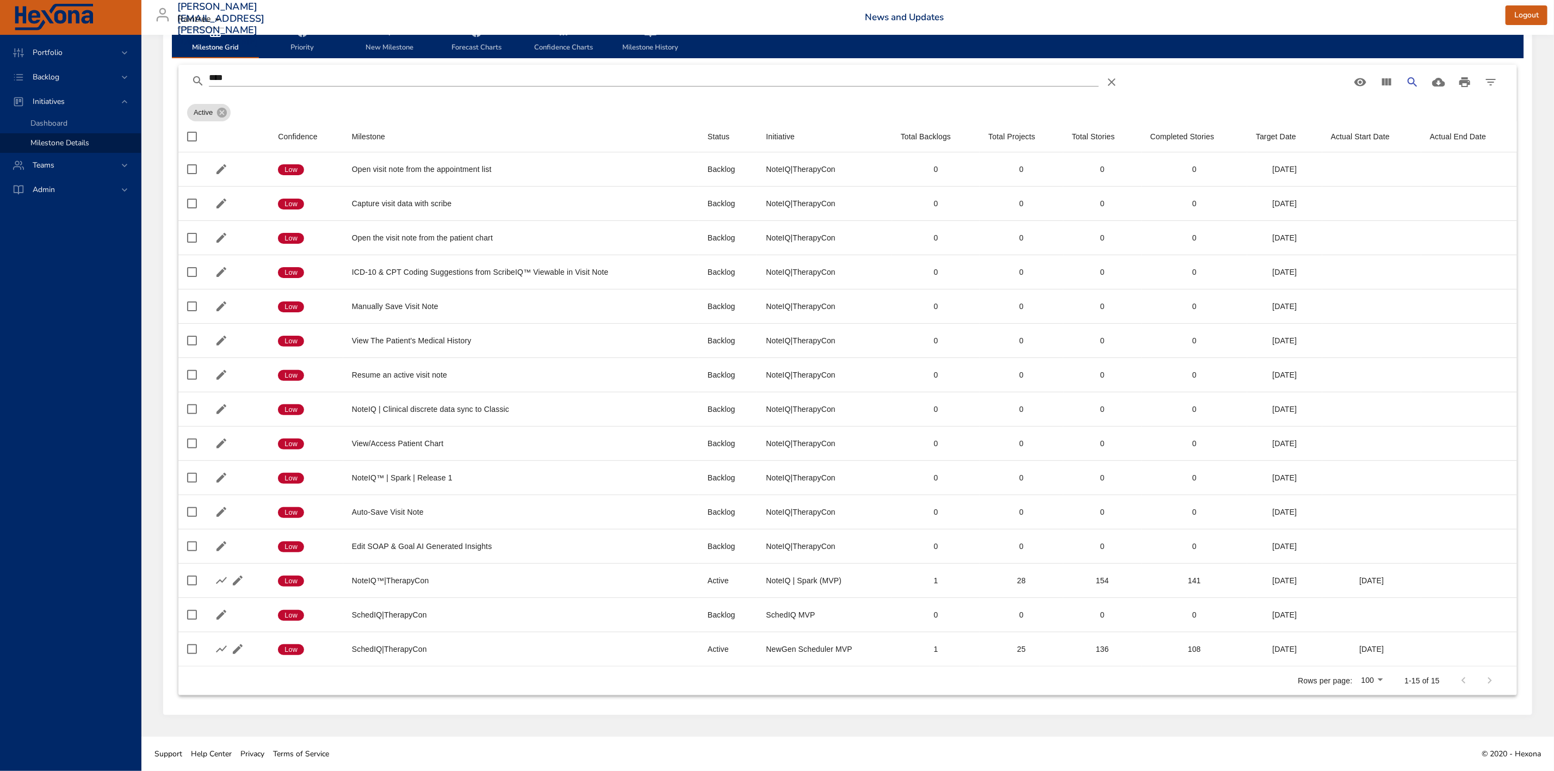
click at [1120, 708] on div "Milestone Grid Priority New Milestone Forecast Charts Confidence Charts Milesto…" at bounding box center [847, 362] width 1369 height 705
click at [405, 77] on input "****" at bounding box center [654, 77] width 890 height 17
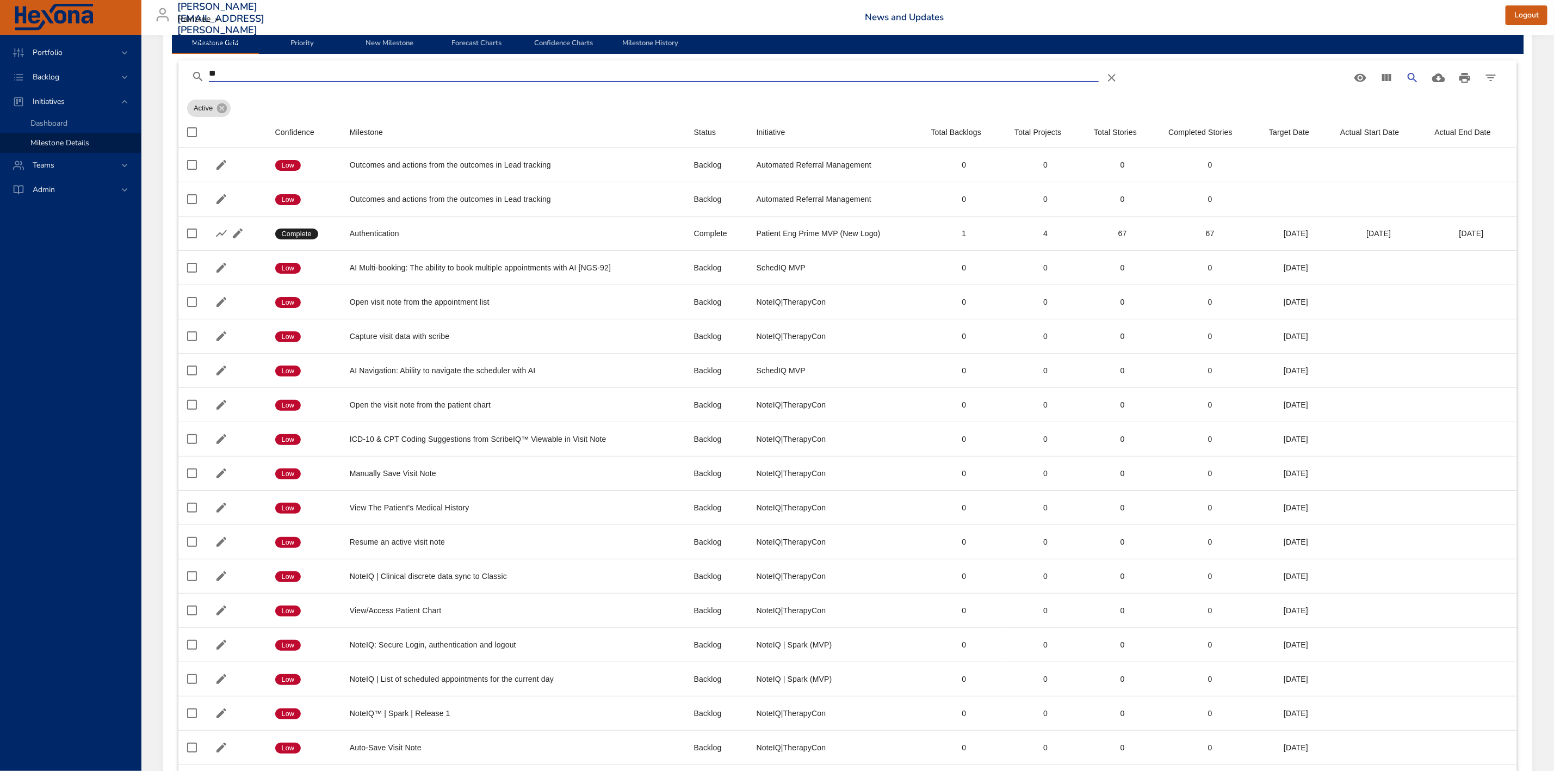
type input "*"
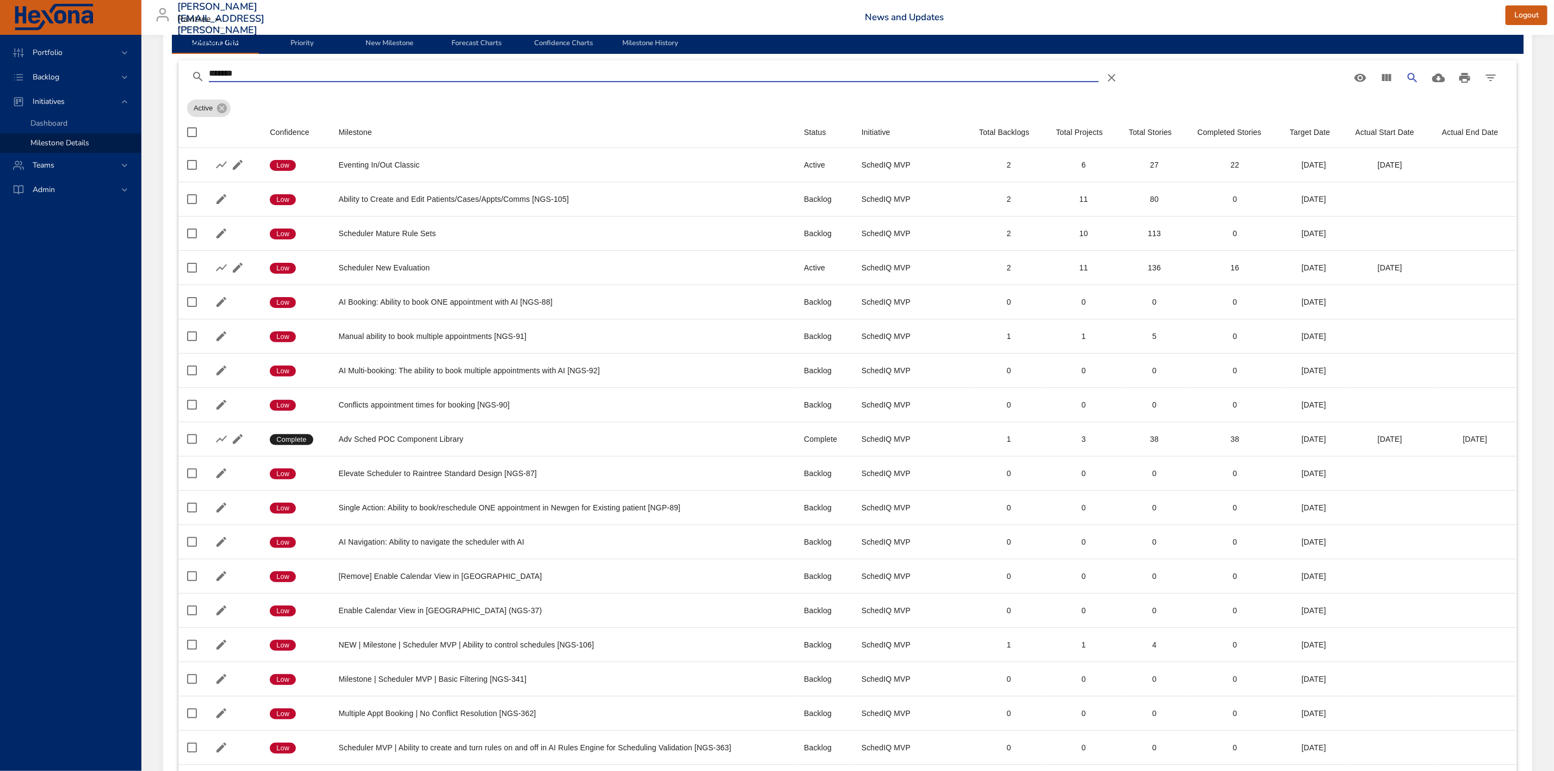
type input "*******"
click at [389, 113] on div "Active" at bounding box center [847, 106] width 1321 height 22
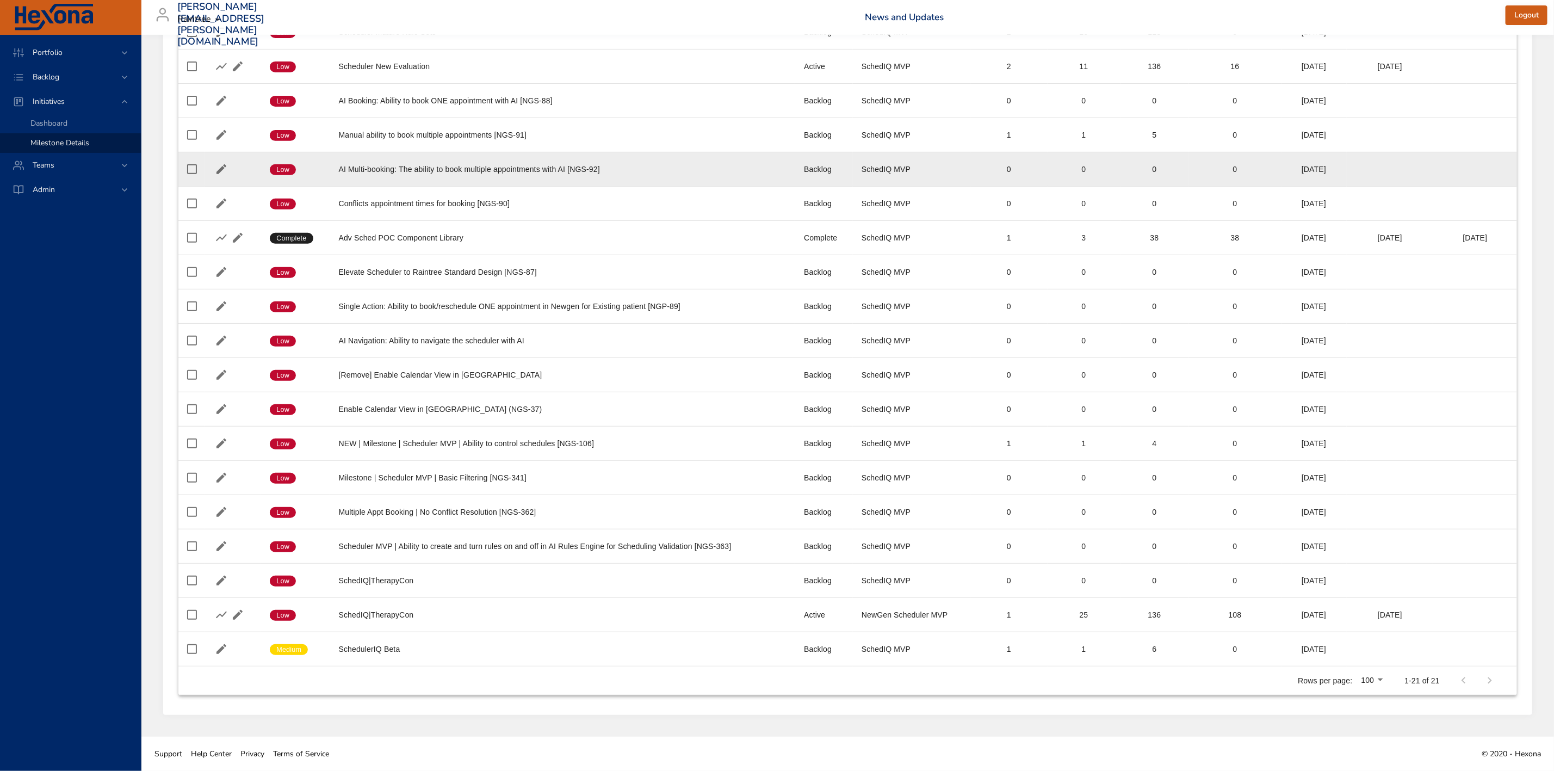
scroll to position [257, 0]
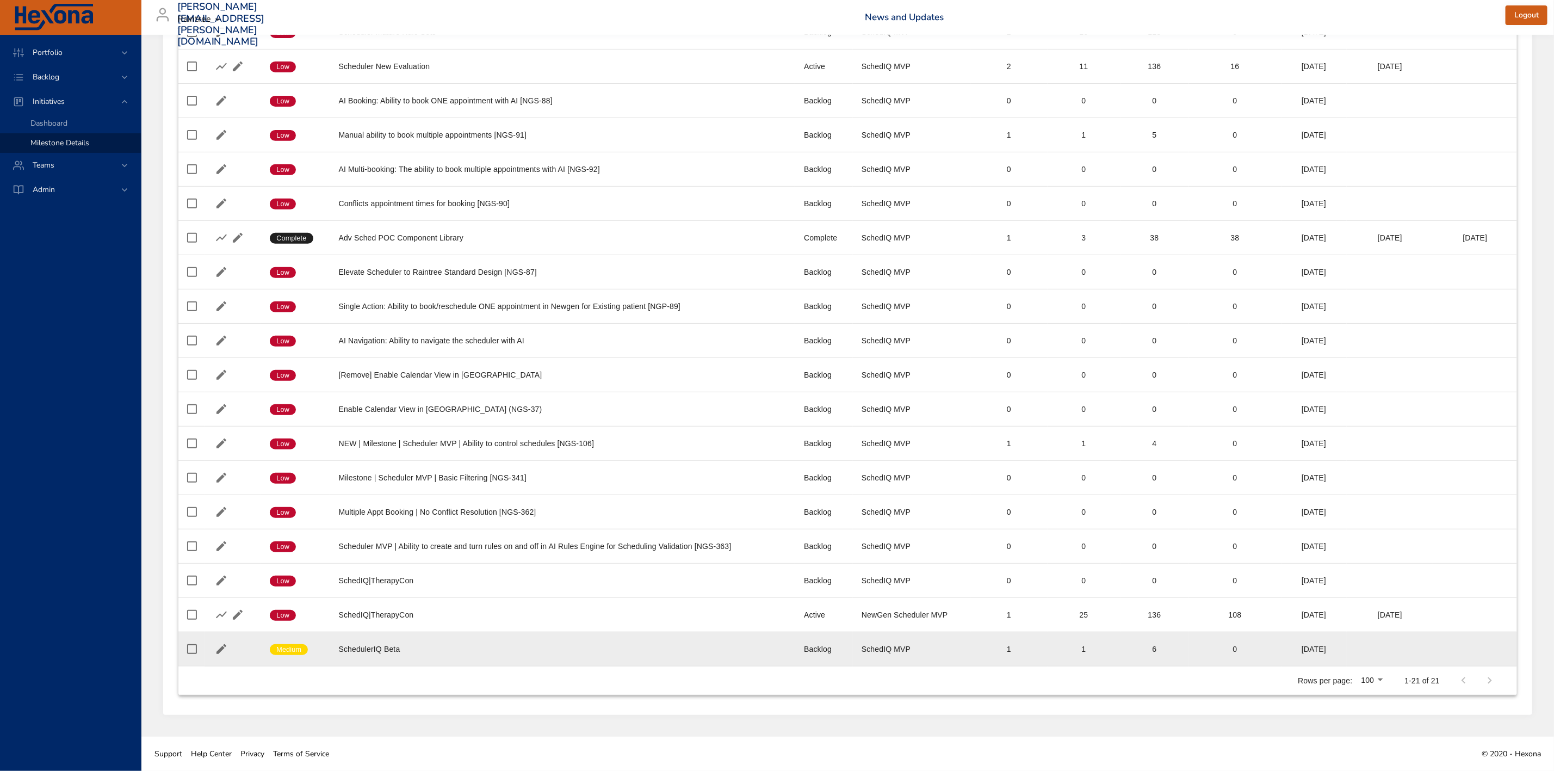
click at [382, 651] on div "SchedulerIQ Beta" at bounding box center [563, 649] width 448 height 11
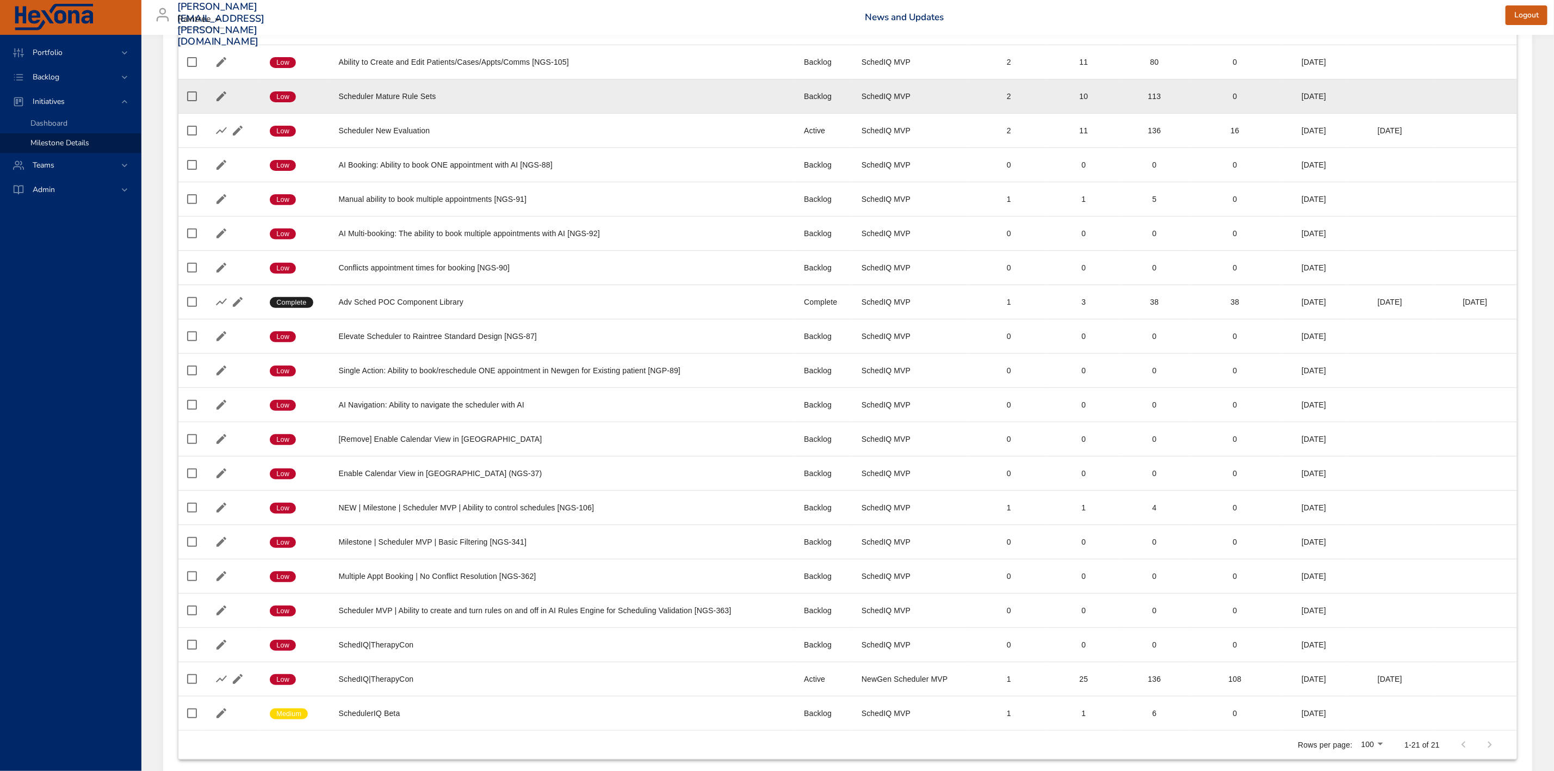
scroll to position [94, 0]
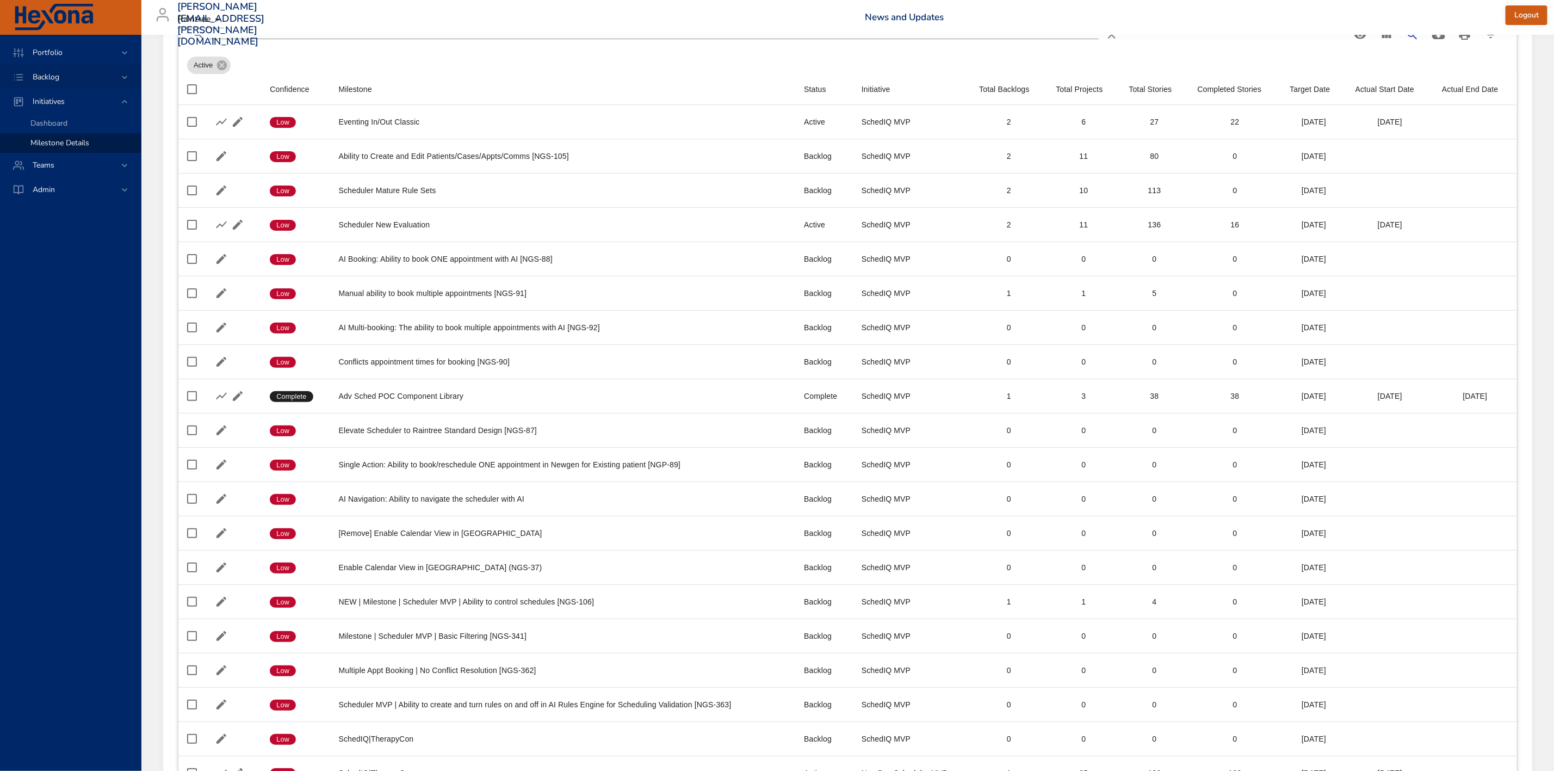
click at [75, 71] on div "Backlog" at bounding box center [71, 76] width 95 height 11
click at [84, 94] on div "Backlog Details" at bounding box center [81, 99] width 102 height 11
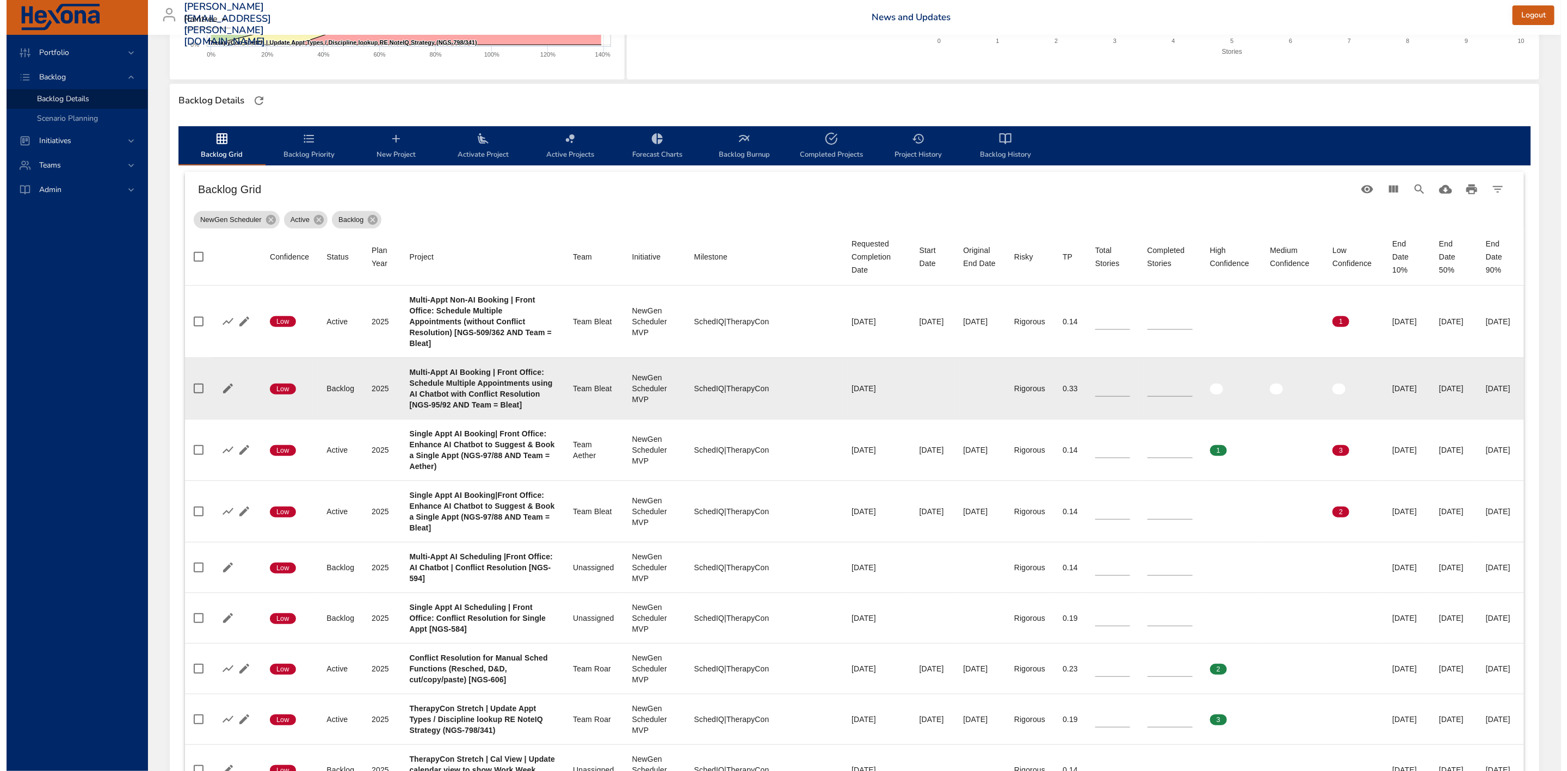
scroll to position [245, 0]
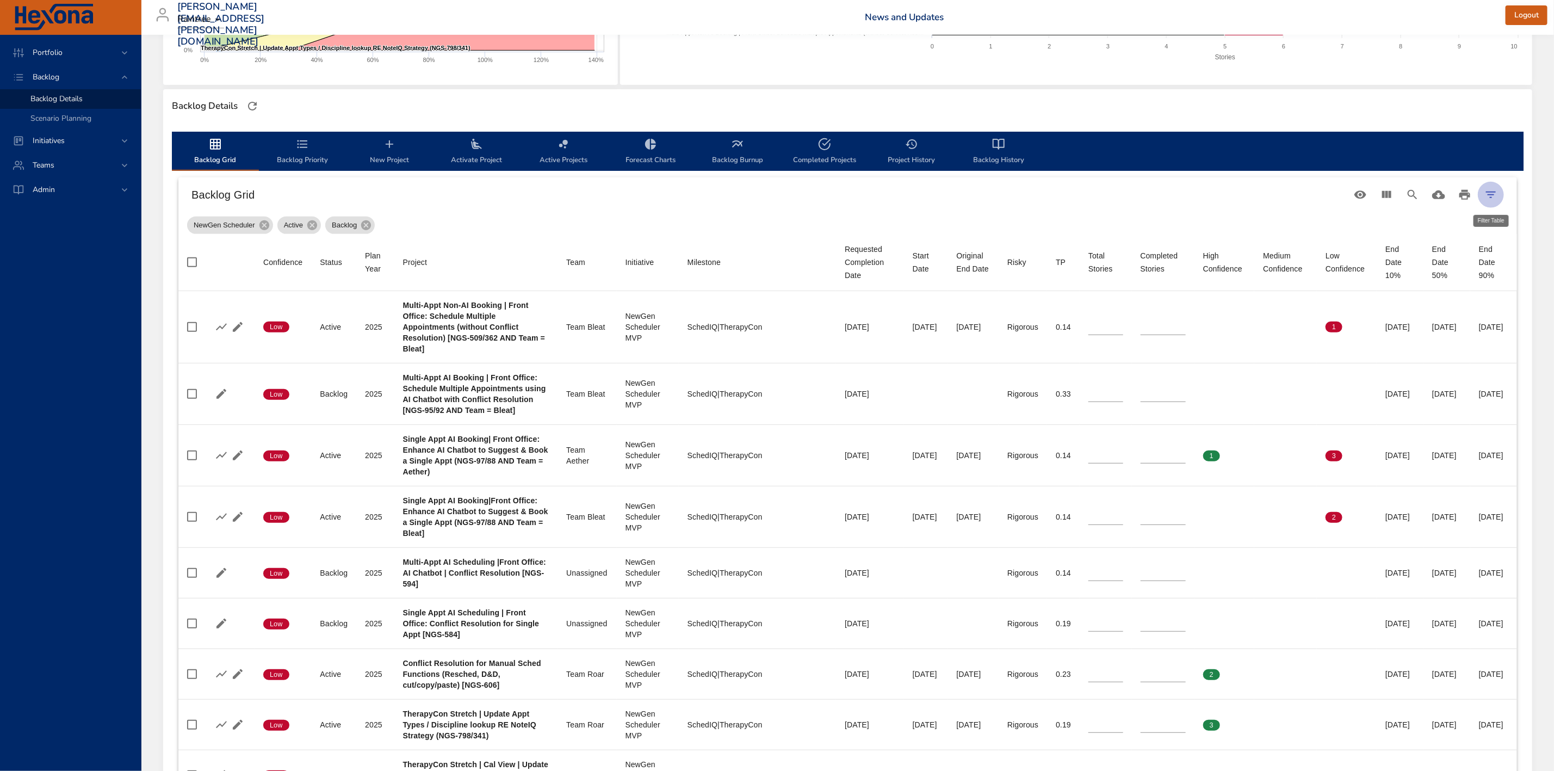
click at [1491, 195] on icon "Filter Table" at bounding box center [1491, 194] width 13 height 13
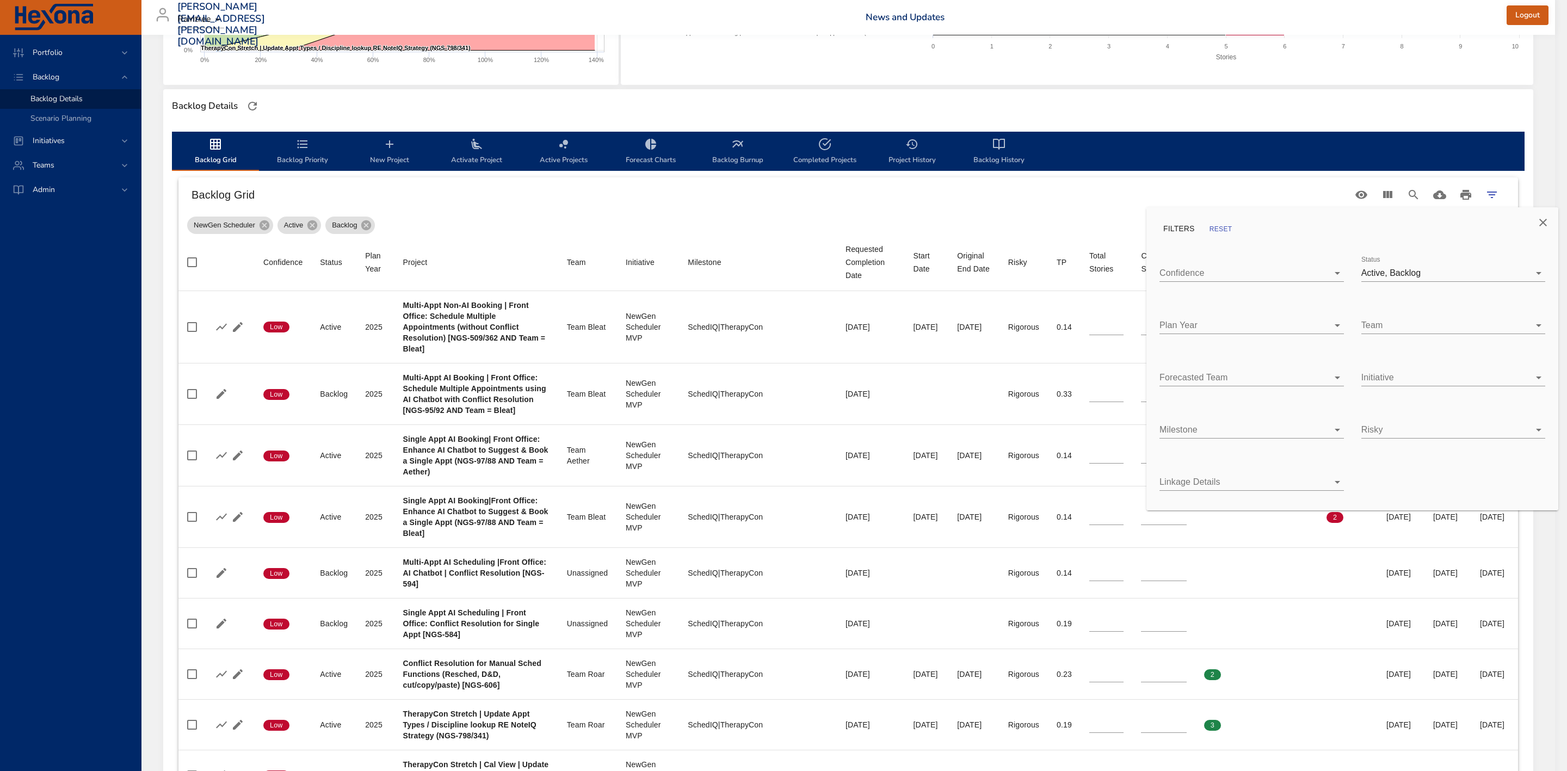
click at [1388, 380] on body "Portfolio Backlog Backlog Details Scenario Planning Initiatives Teams Admin [PE…" at bounding box center [783, 140] width 1567 height 771
type input "*"
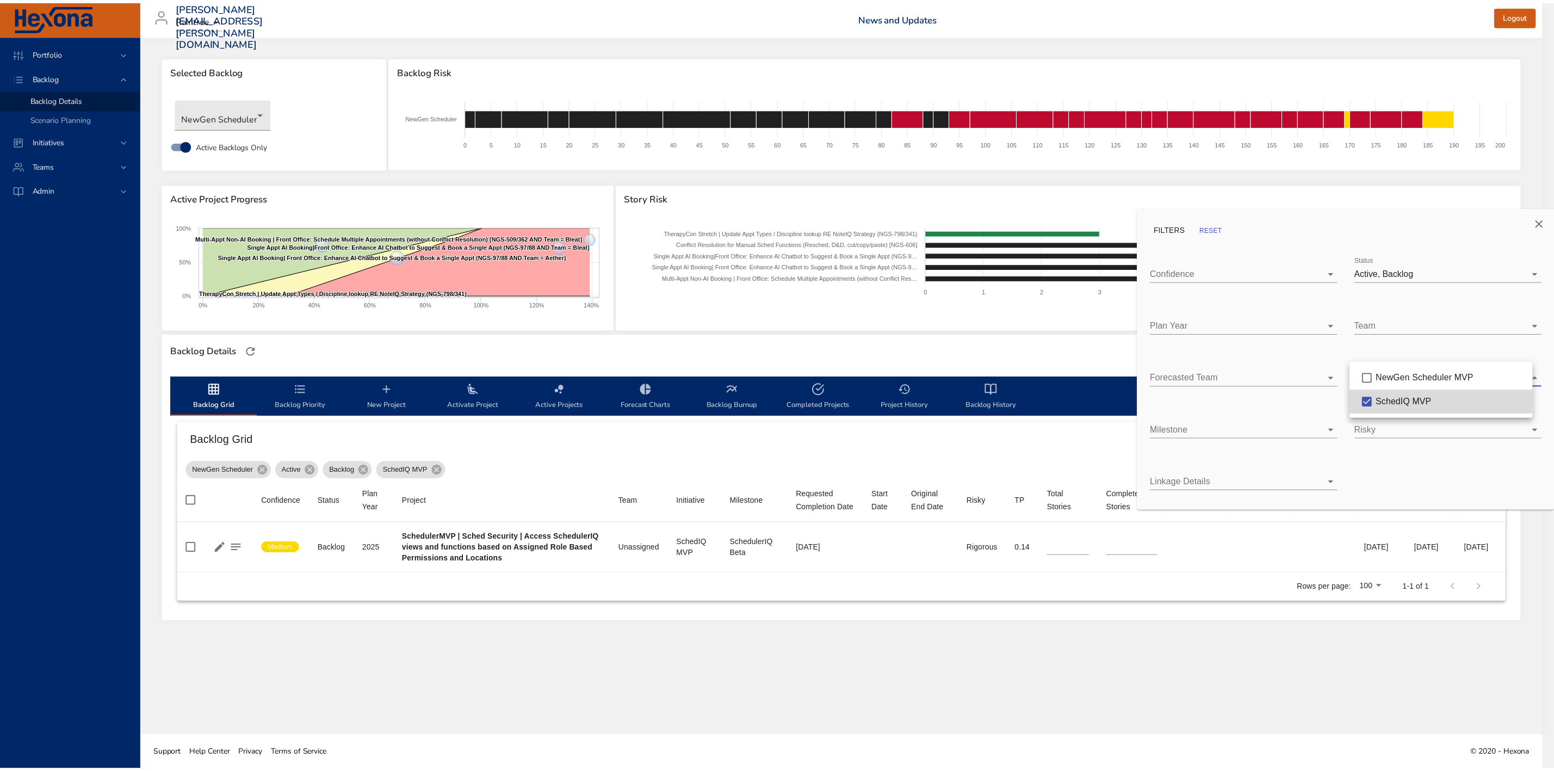
scroll to position [0, 0]
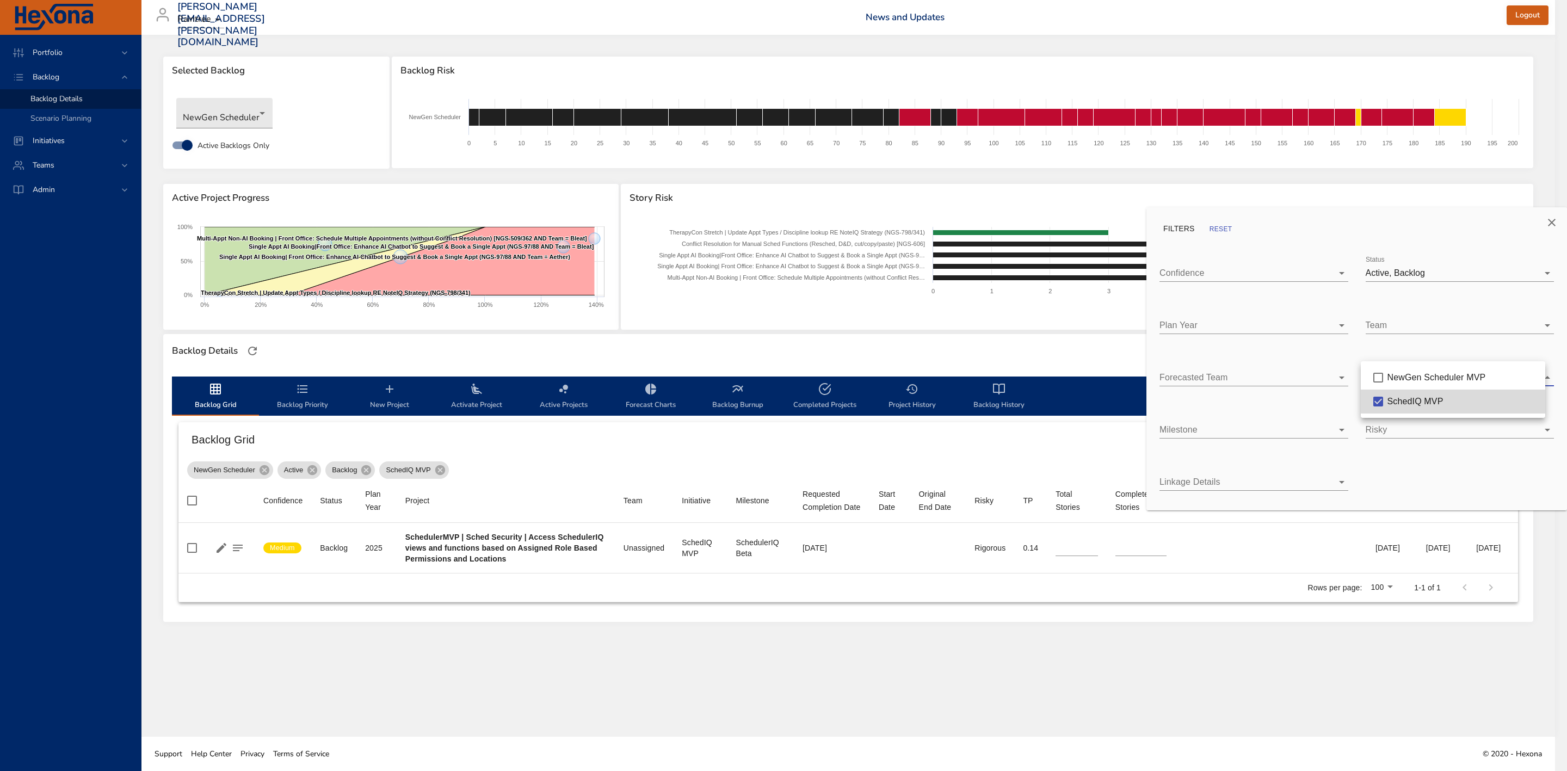
click at [344, 113] on div at bounding box center [783, 385] width 1567 height 771
click at [1552, 223] on icon "Close" at bounding box center [1552, 223] width 8 height 8
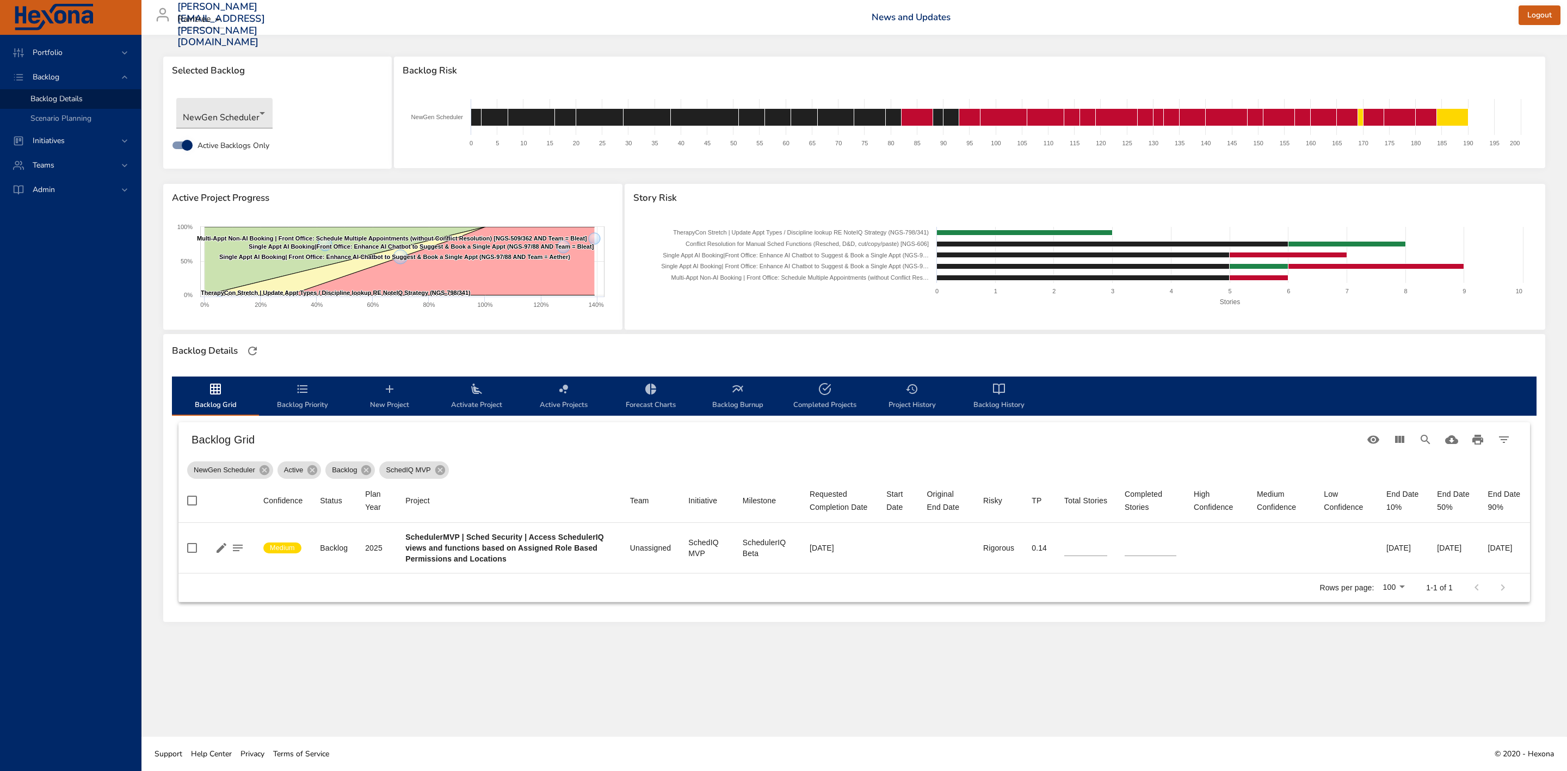
click at [756, 694] on div "Selected Backlog NewGen Scheduler Active Backlogs Only Backlog Risk Created wit…" at bounding box center [853, 386] width 1425 height 702
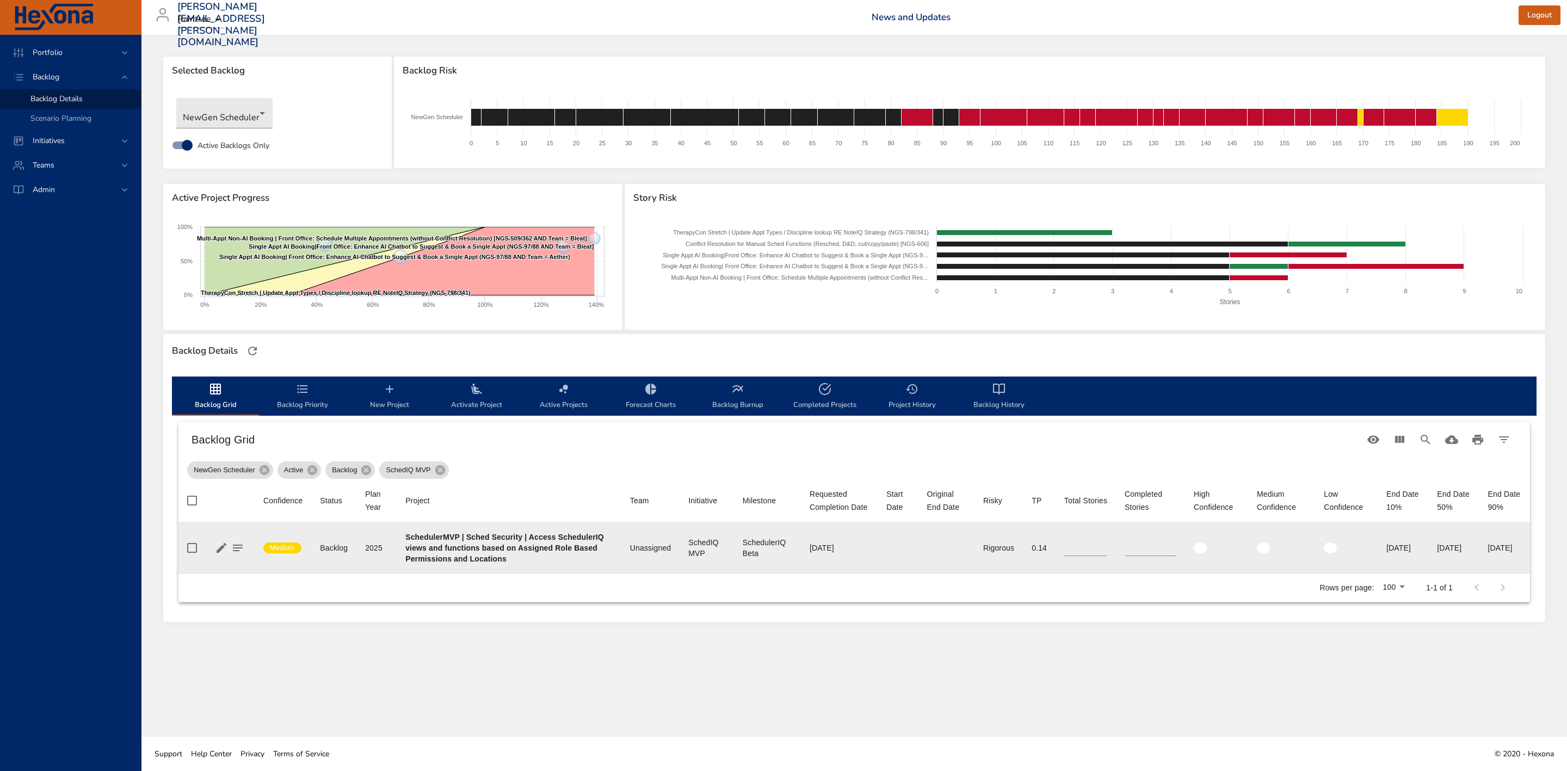
click at [428, 558] on b "SchedulerMVP | Sched Security | Access SchedulerIQ views and functions based on…" at bounding box center [504, 548] width 199 height 30
click at [467, 557] on b "SchedulerMVP | Sched Security | Access SchedulerIQ views and functions based on…" at bounding box center [504, 548] width 199 height 30
click at [688, 559] on div "SchedIQ MVP" at bounding box center [706, 548] width 37 height 22
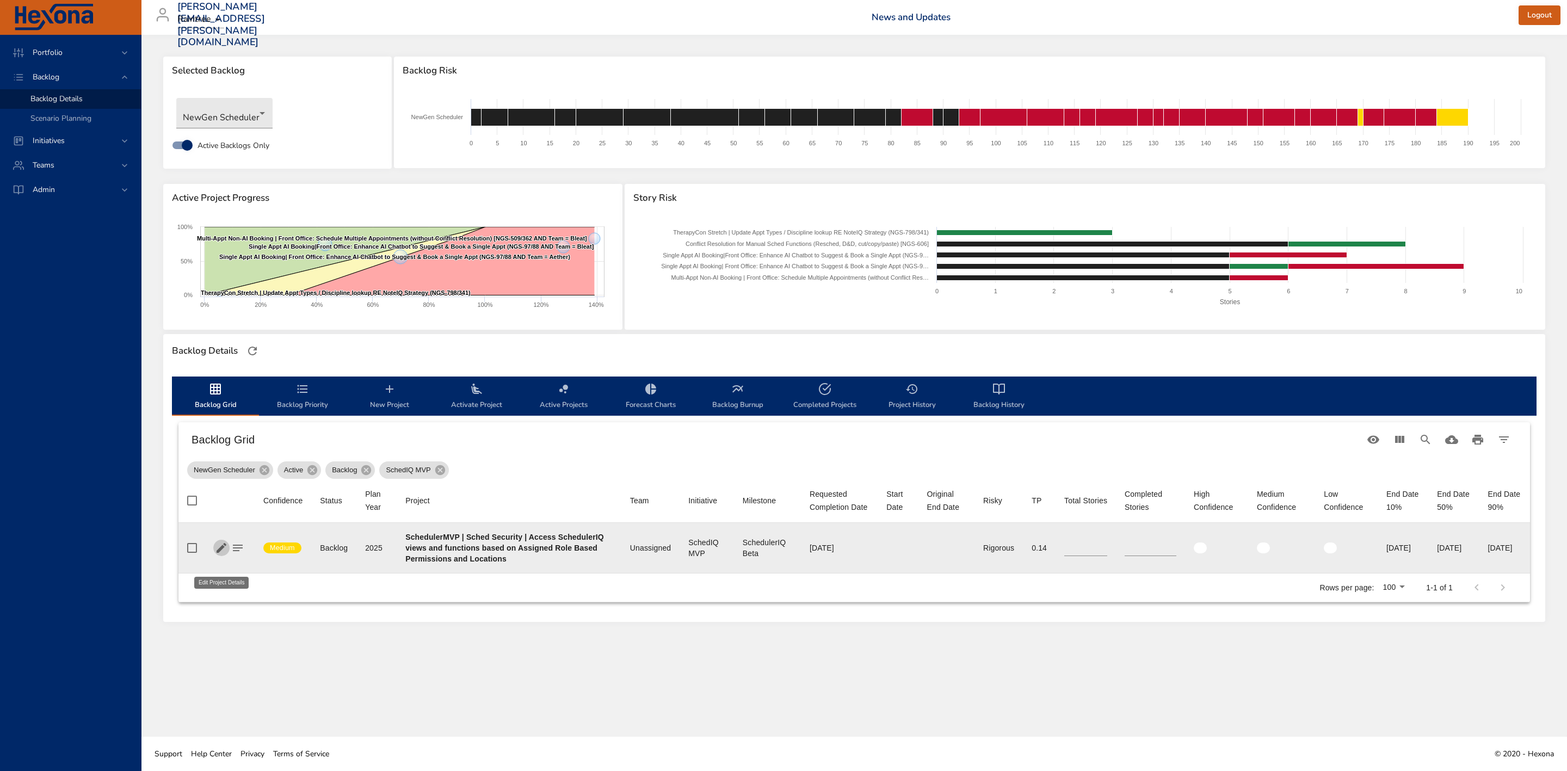
click at [217, 554] on icon "button" at bounding box center [221, 547] width 13 height 13
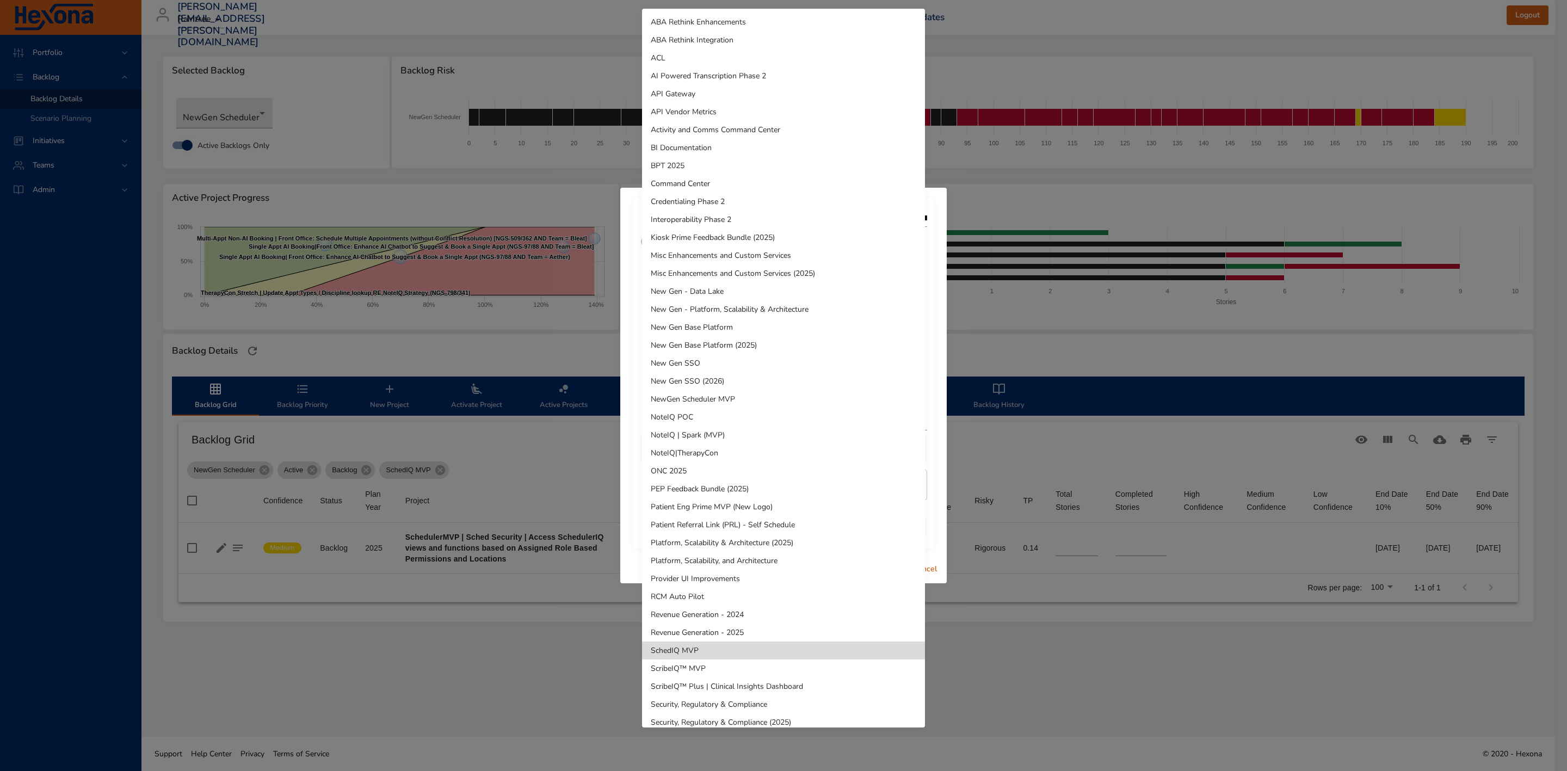
click at [758, 360] on body "Portfolio Backlog Backlog Details Scenario Planning Initiatives Teams Admin [PE…" at bounding box center [783, 385] width 1567 height 771
click at [742, 397] on li "NewGen Scheduler MVP" at bounding box center [783, 399] width 283 height 18
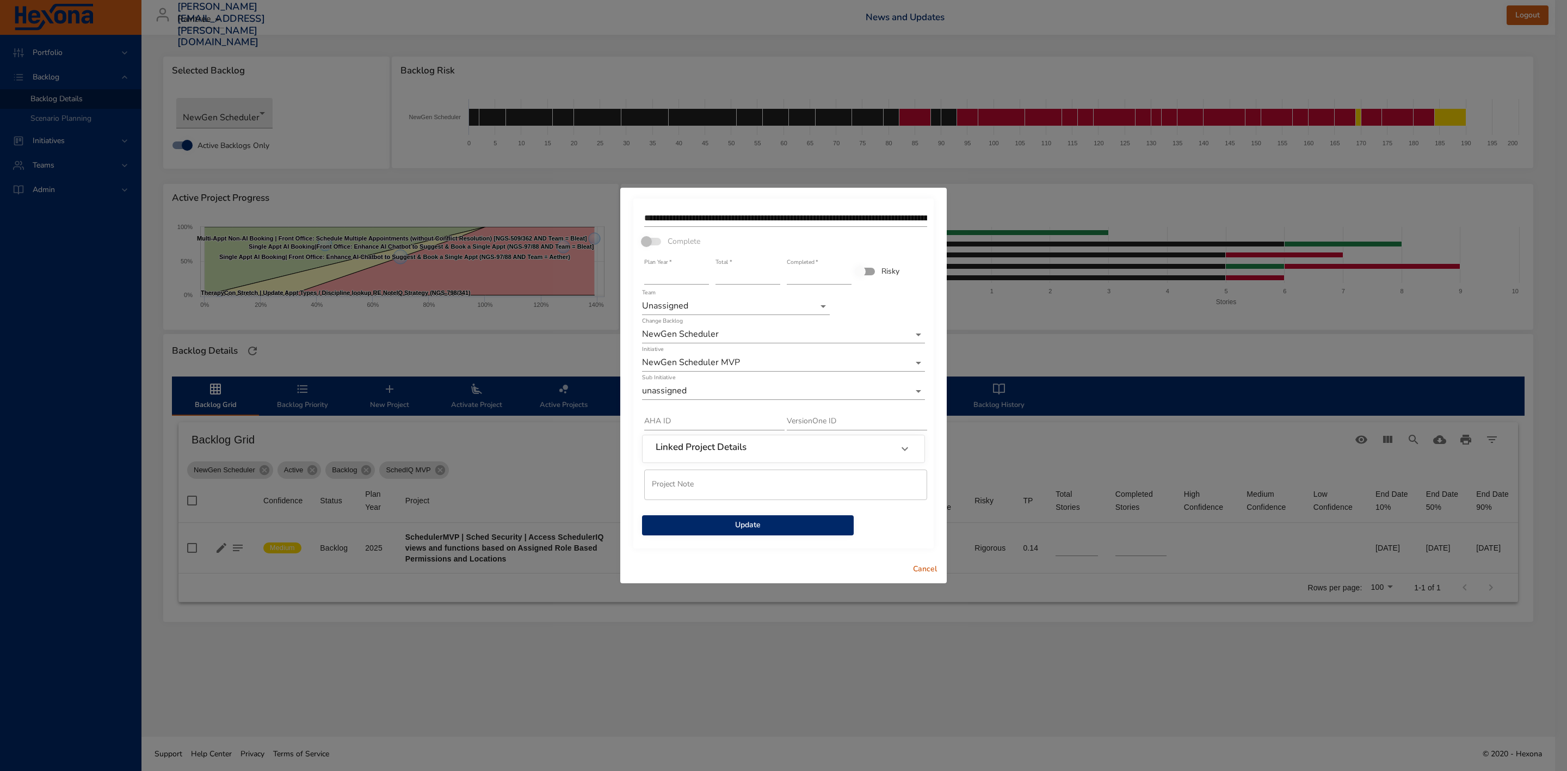
click at [920, 568] on span "Cancel" at bounding box center [925, 570] width 26 height 14
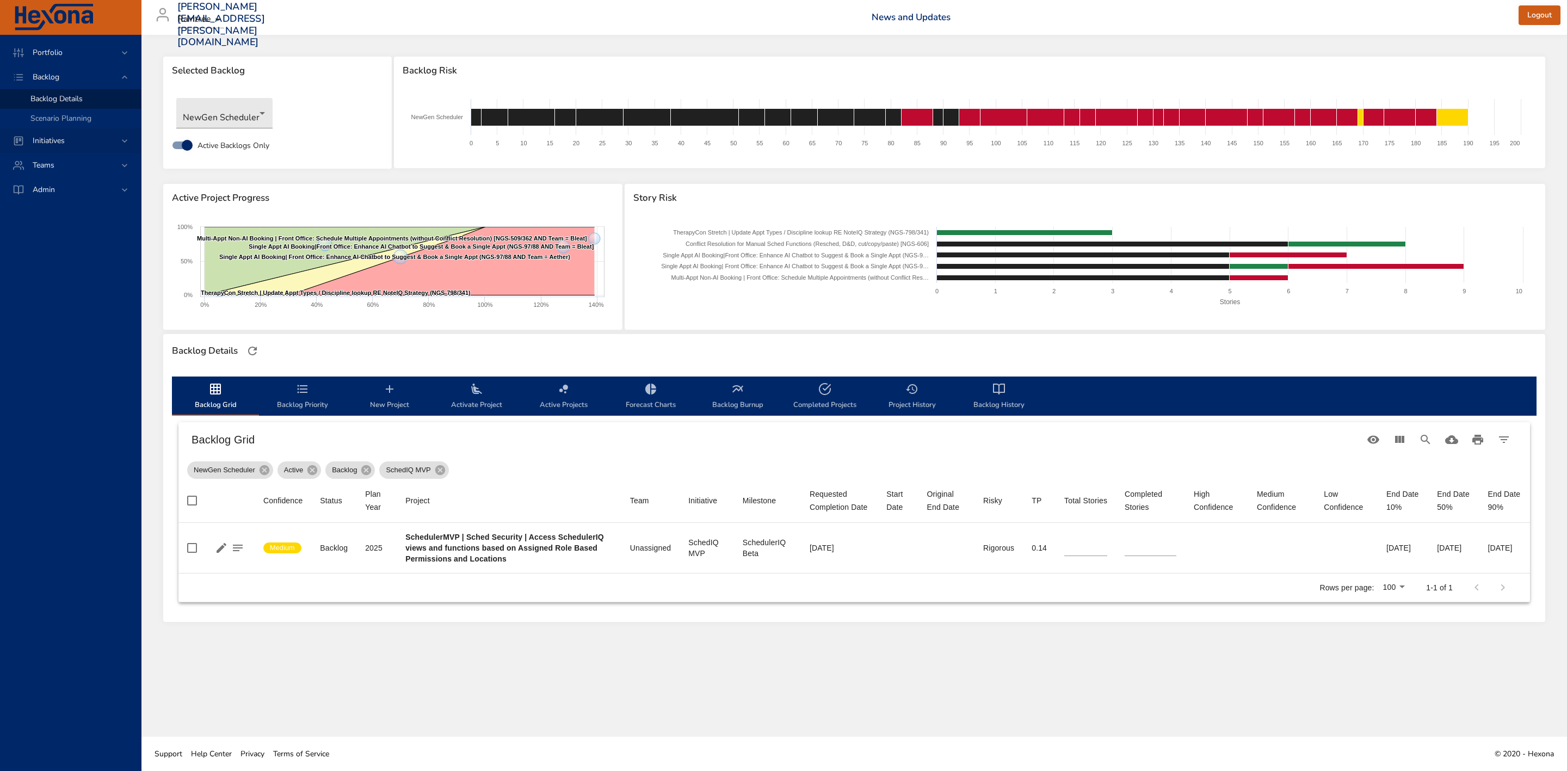
click at [69, 140] on span "Initiatives" at bounding box center [49, 140] width 50 height 10
click at [76, 136] on link "Milestone Details" at bounding box center [70, 143] width 141 height 20
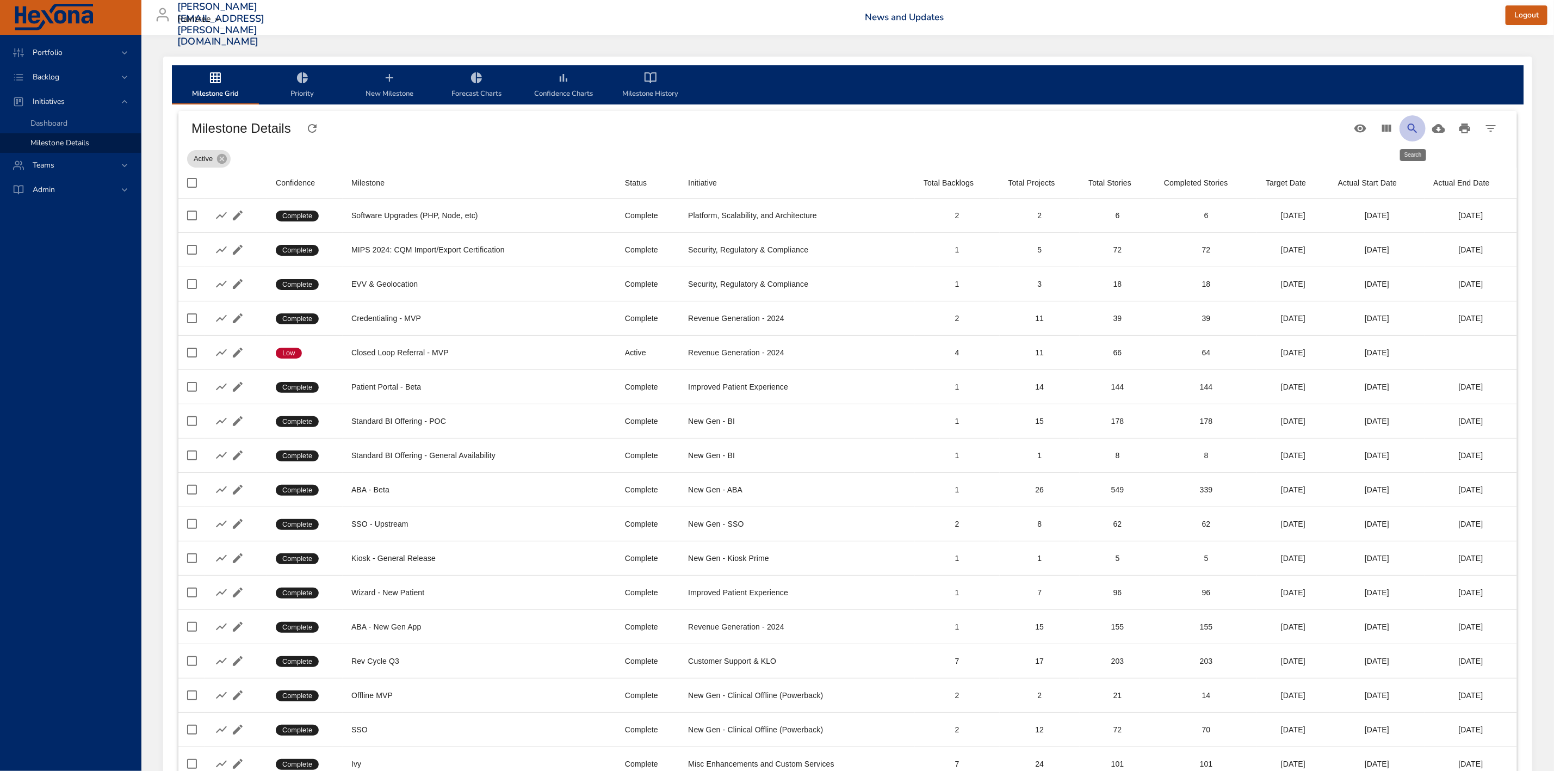
click at [1417, 120] on button "Search" at bounding box center [1413, 128] width 26 height 26
click at [657, 121] on input "Search" at bounding box center [654, 123] width 890 height 17
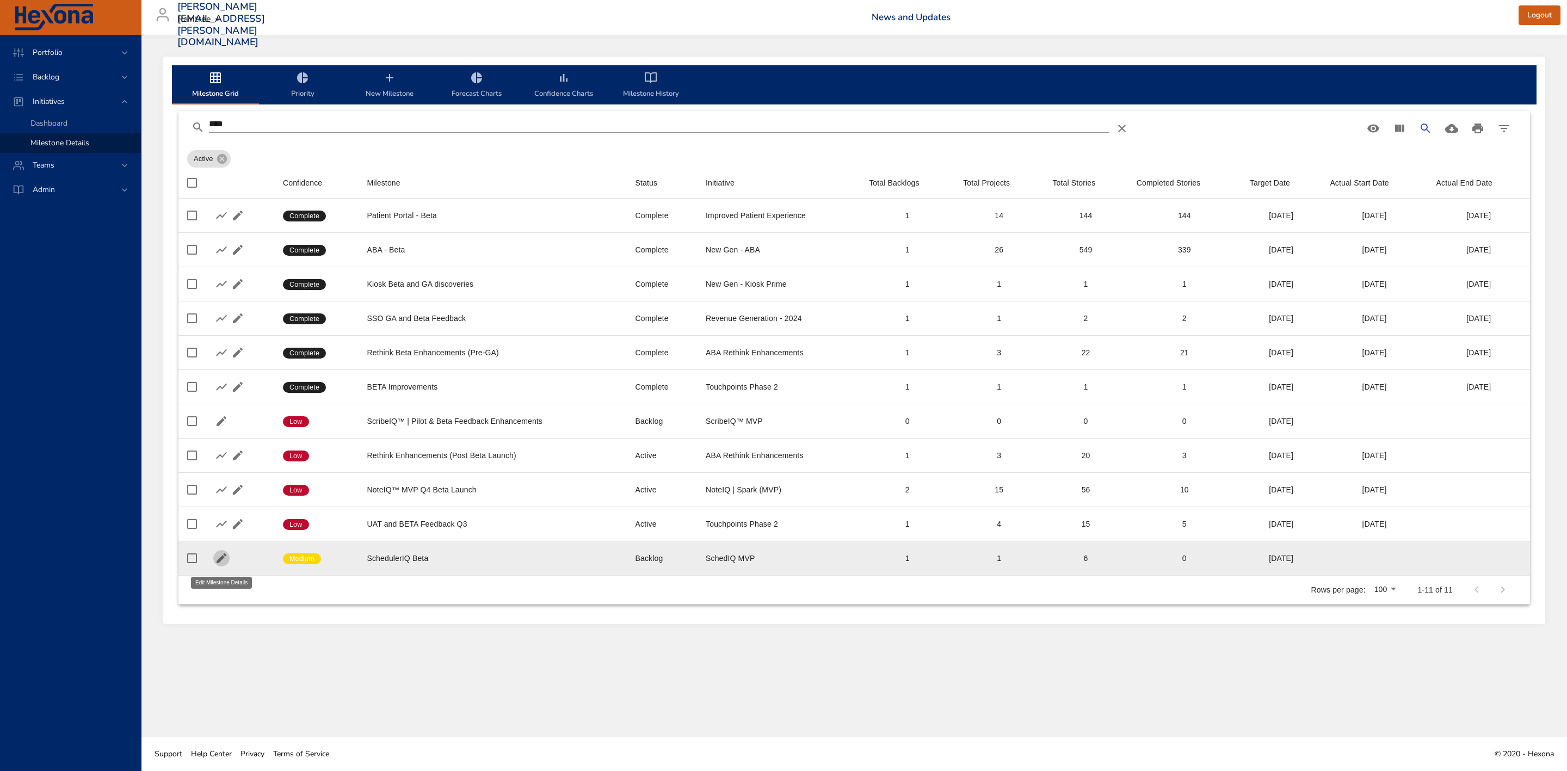
click at [219, 561] on icon "button" at bounding box center [222, 558] width 10 height 10
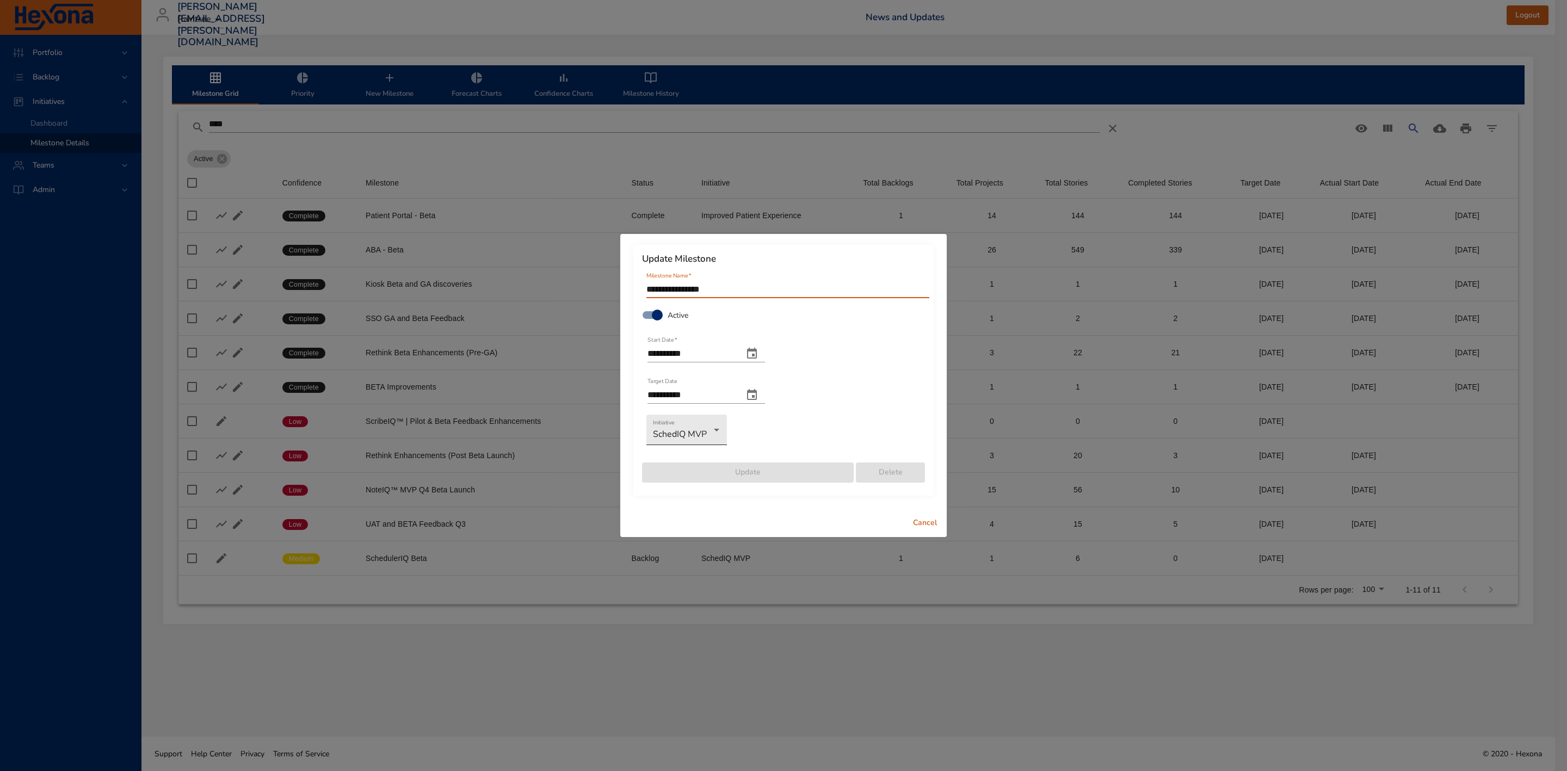
click at [716, 431] on body "Portfolio Backlog Initiatives Dashboard Milestone Details Teams Admin [PERSON_N…" at bounding box center [783, 385] width 1567 height 771
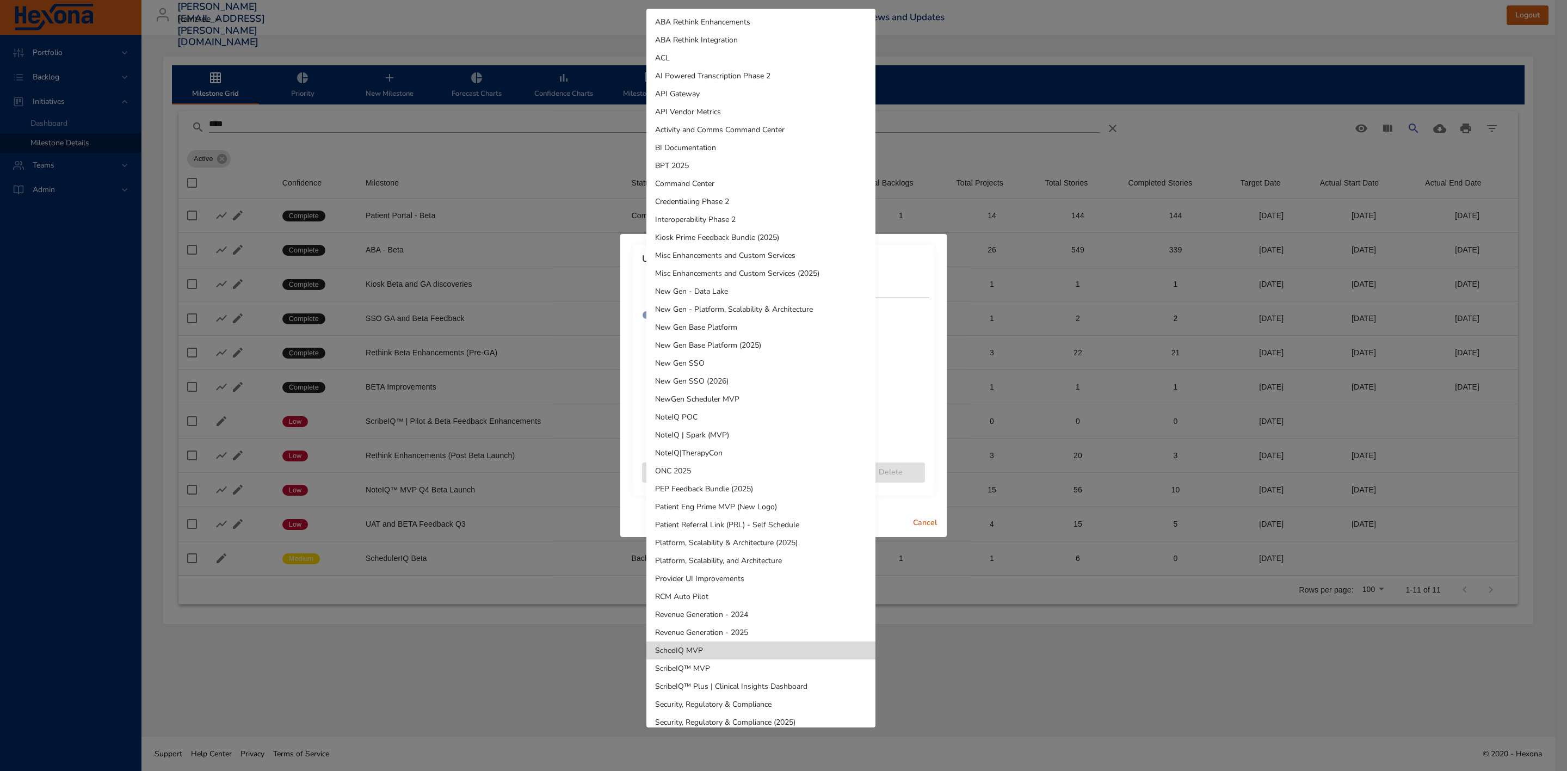
click at [730, 403] on li "NewGen Scheduler MVP" at bounding box center [760, 399] width 229 height 18
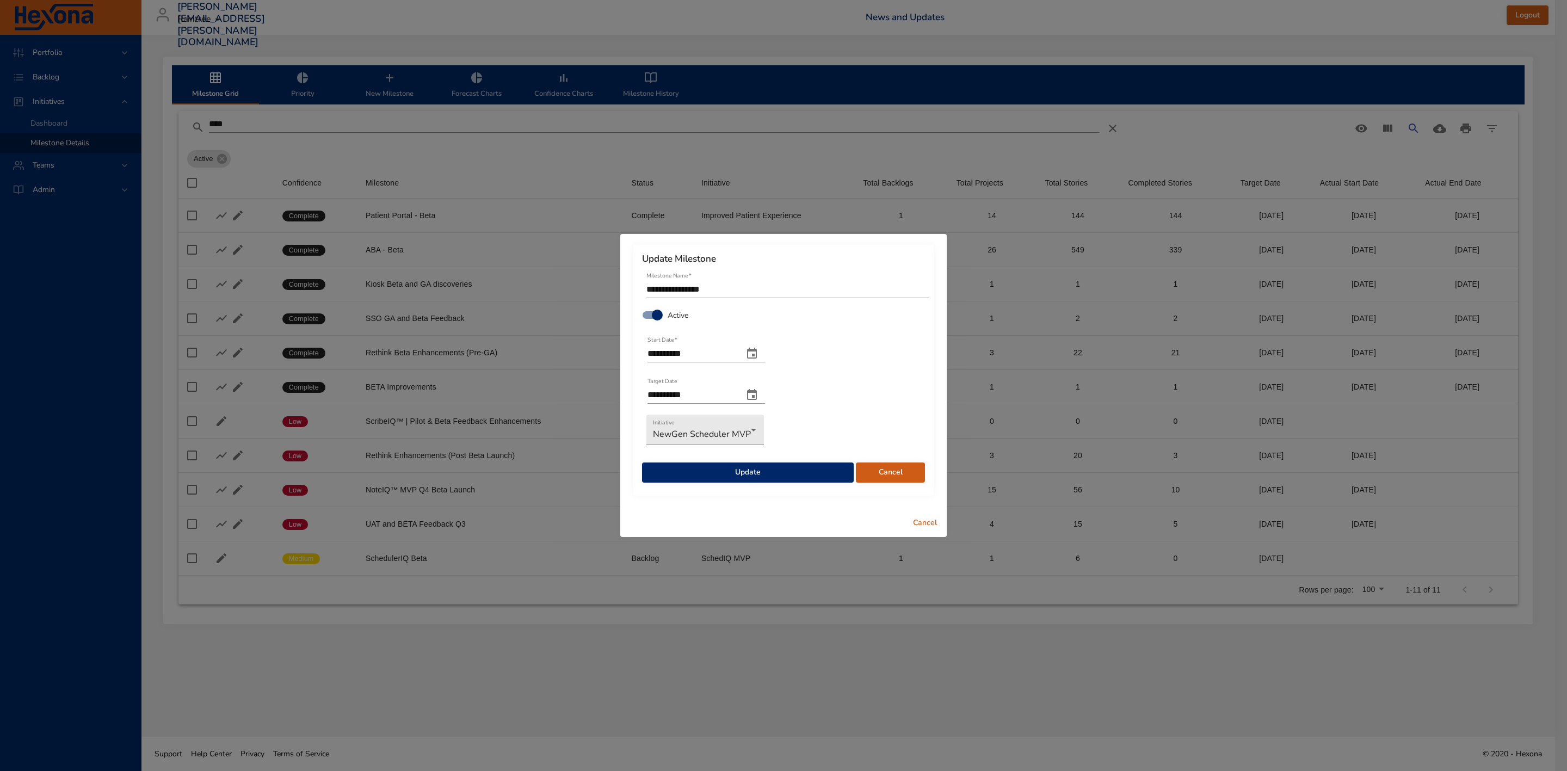
click at [829, 472] on span "Update" at bounding box center [748, 473] width 194 height 14
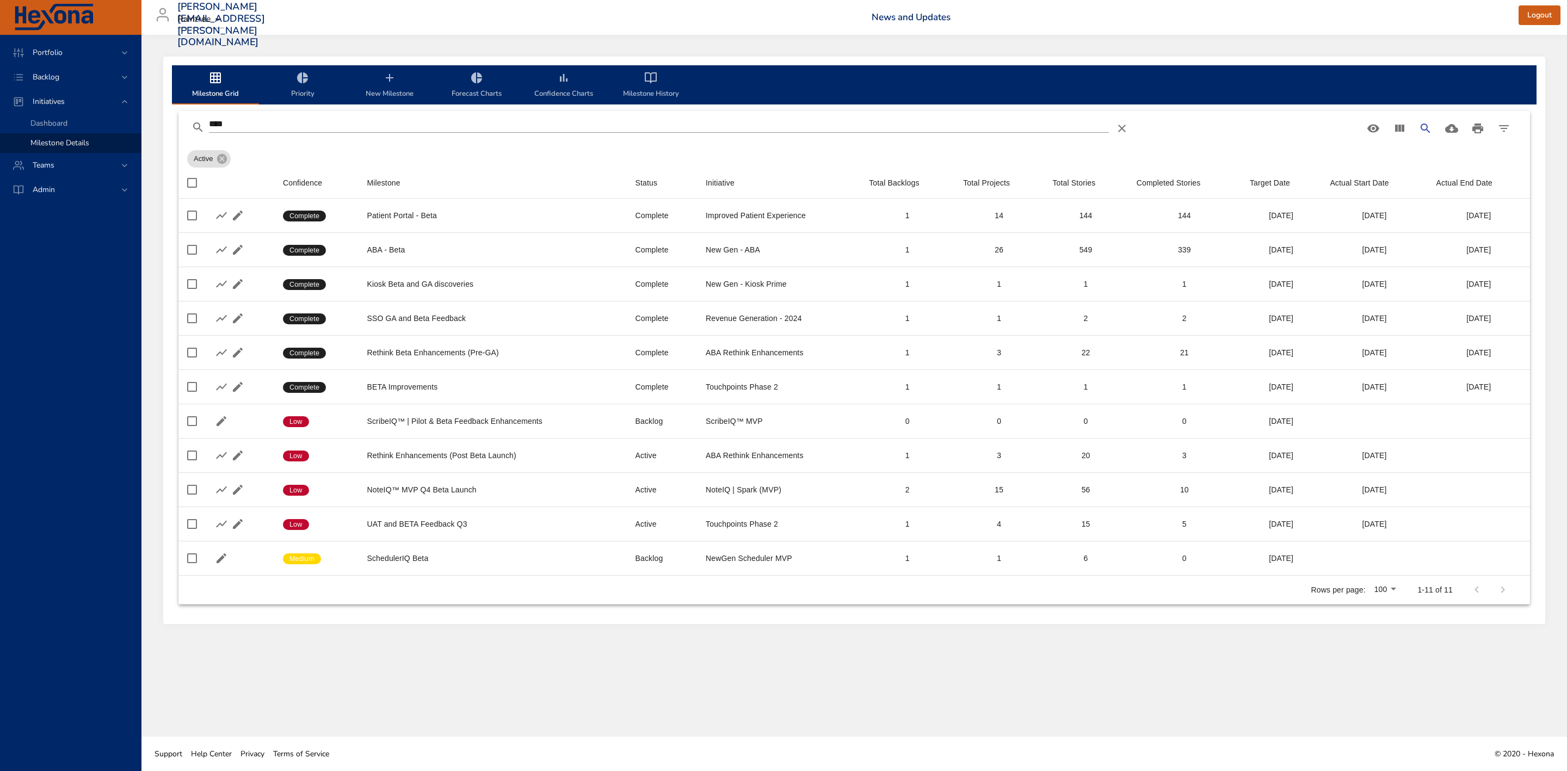
click at [439, 126] on input "****" at bounding box center [659, 123] width 900 height 17
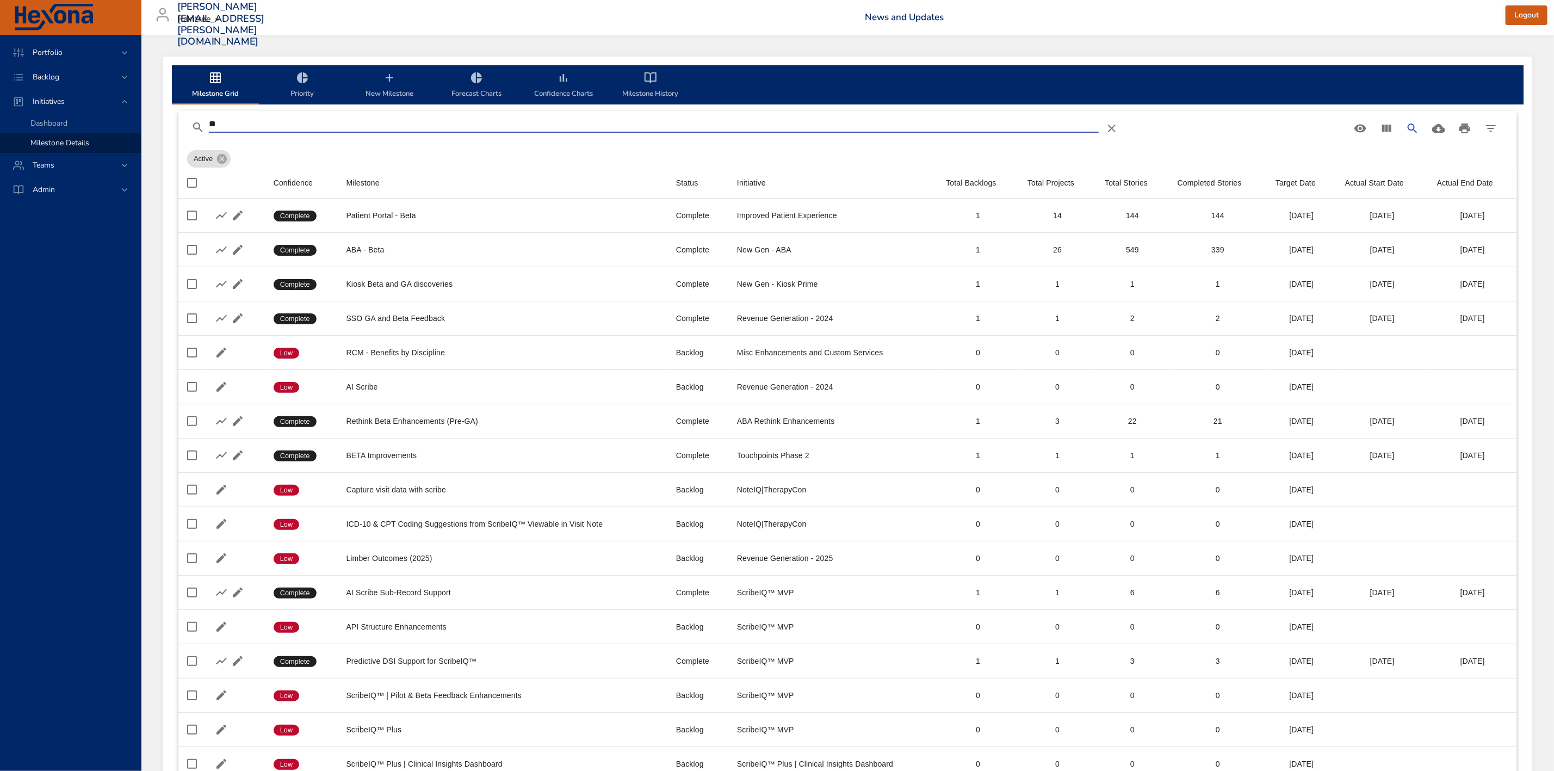
type input "*"
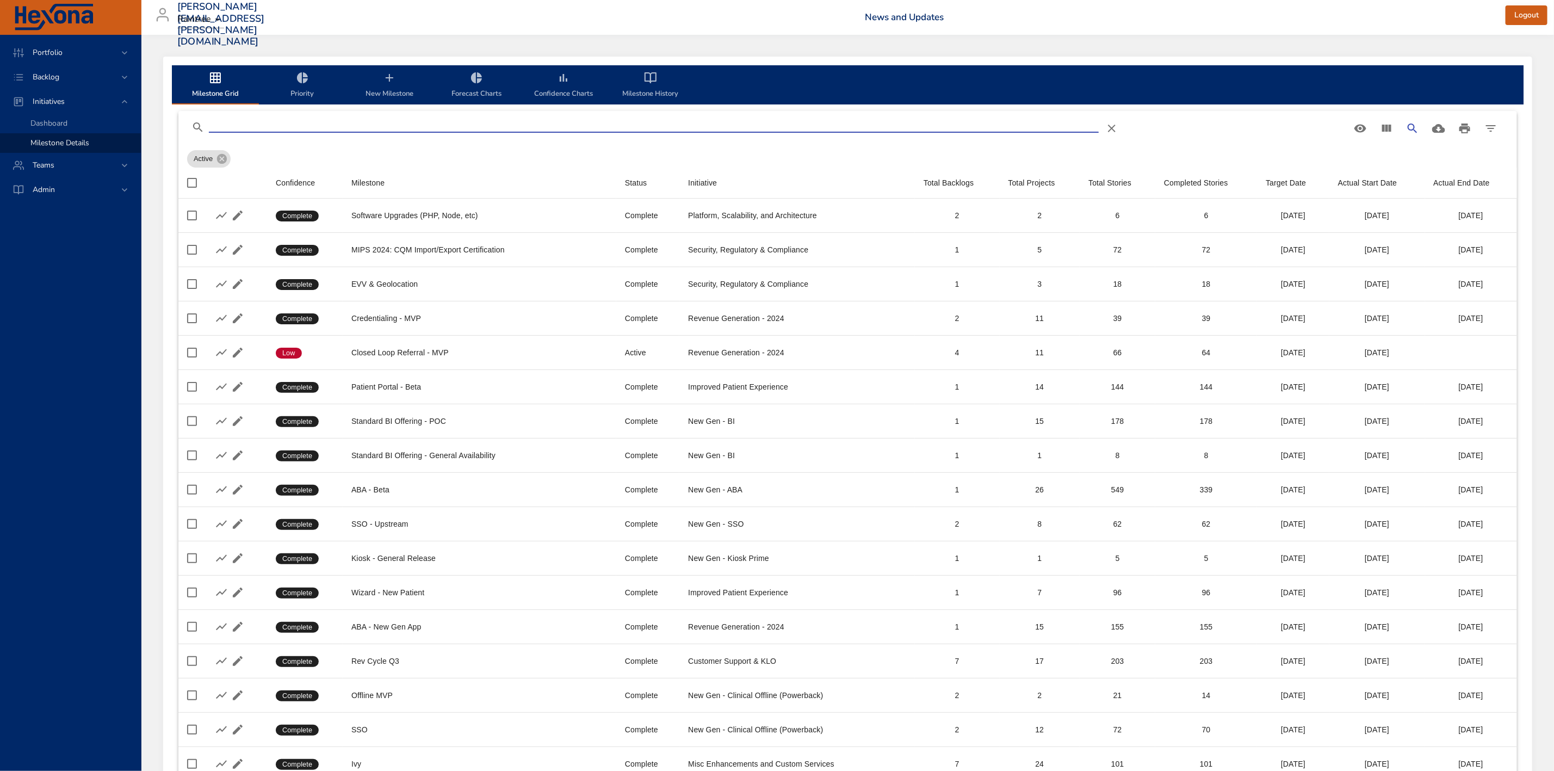
click at [435, 116] on input "Search" at bounding box center [654, 123] width 890 height 17
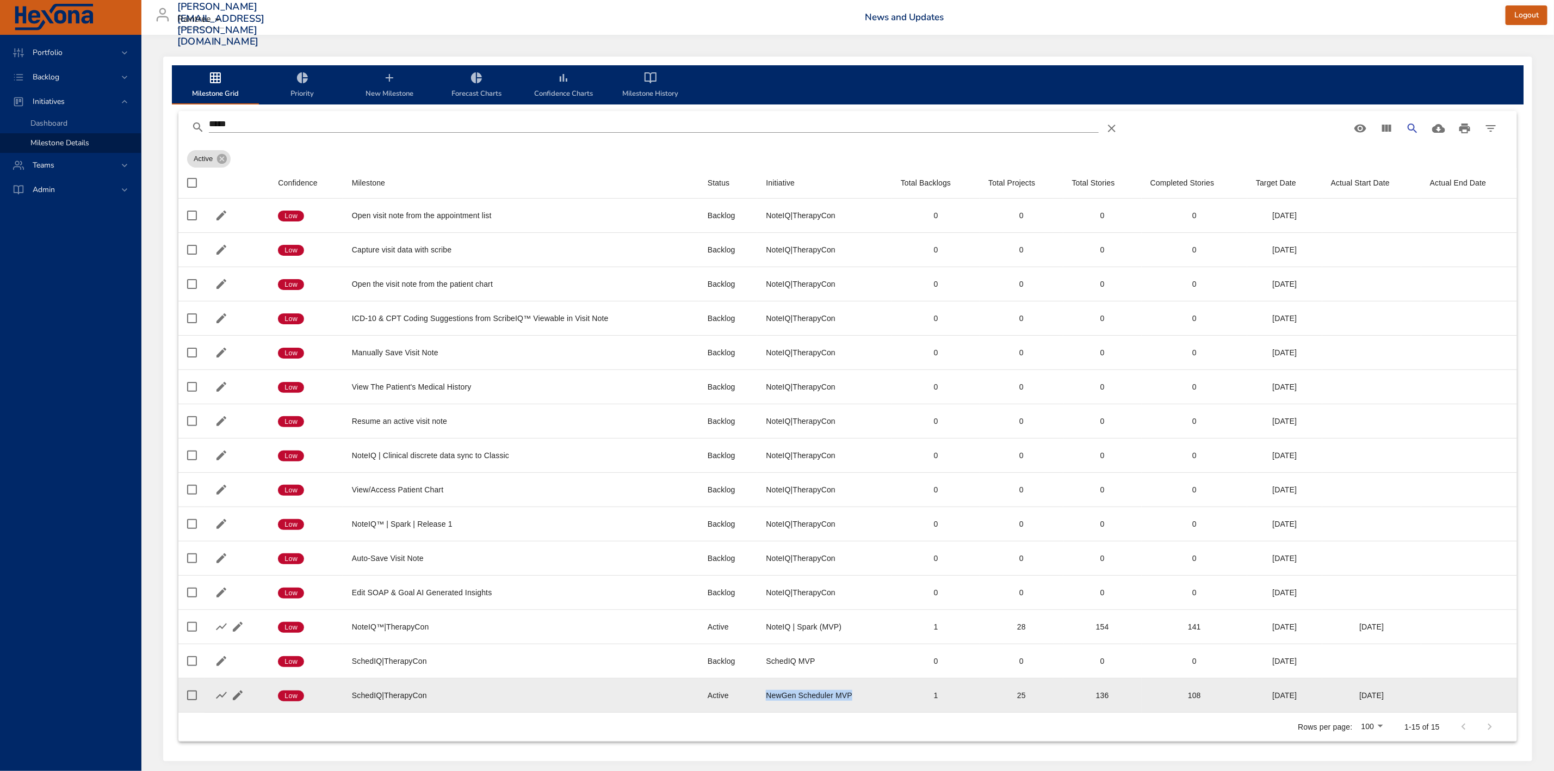
drag, startPoint x: 761, startPoint y: 697, endPoint x: 856, endPoint y: 700, distance: 94.7
click at [856, 700] on td "Initiative NewGen Scheduler MVP" at bounding box center [824, 695] width 134 height 34
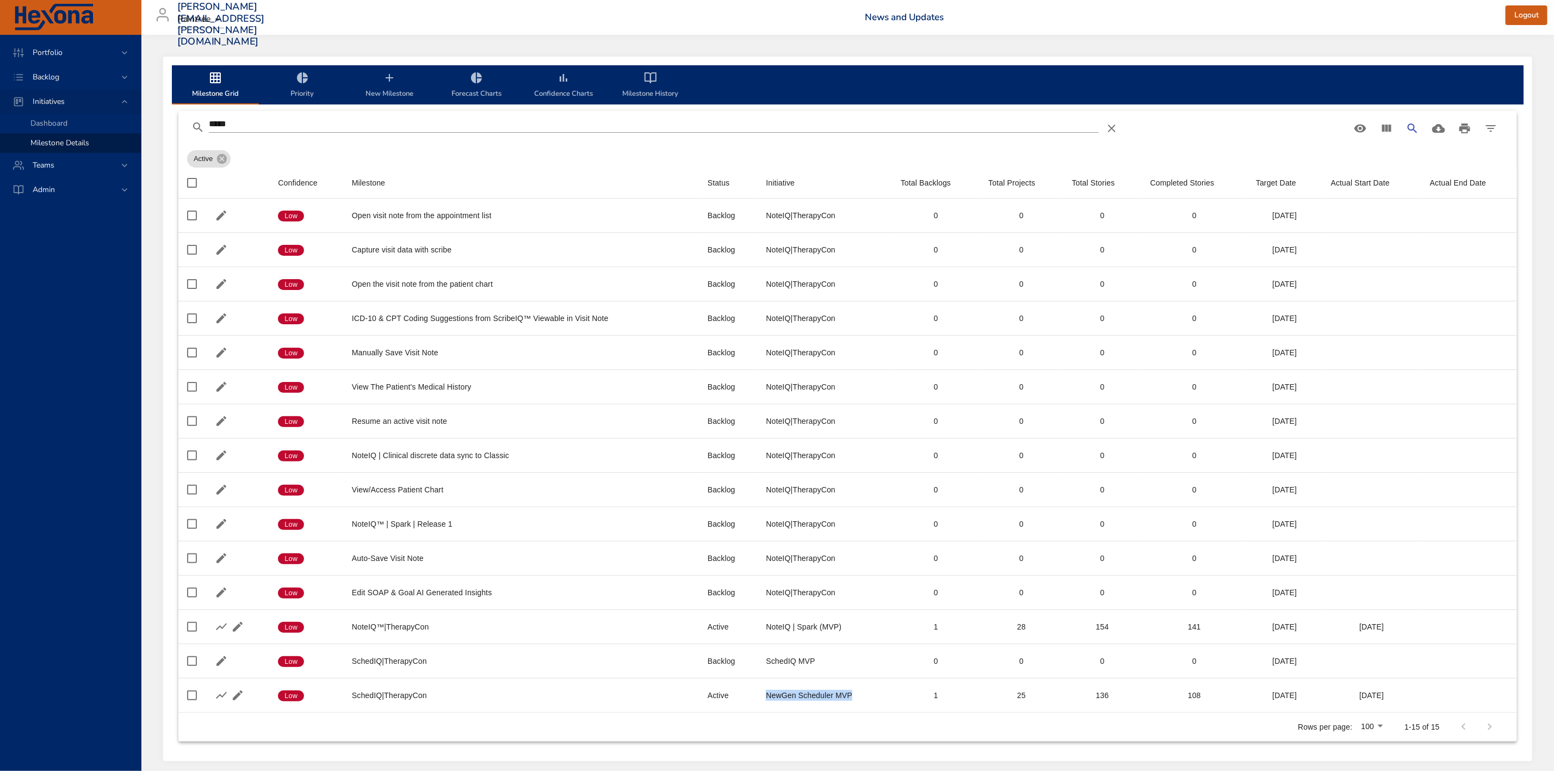
click at [60, 100] on span "Initiatives" at bounding box center [49, 101] width 50 height 10
click at [79, 138] on span "Milestone Details" at bounding box center [59, 143] width 59 height 10
click at [62, 96] on span "Initiatives" at bounding box center [49, 101] width 50 height 10
click at [244, 125] on input "*****" at bounding box center [654, 123] width 890 height 17
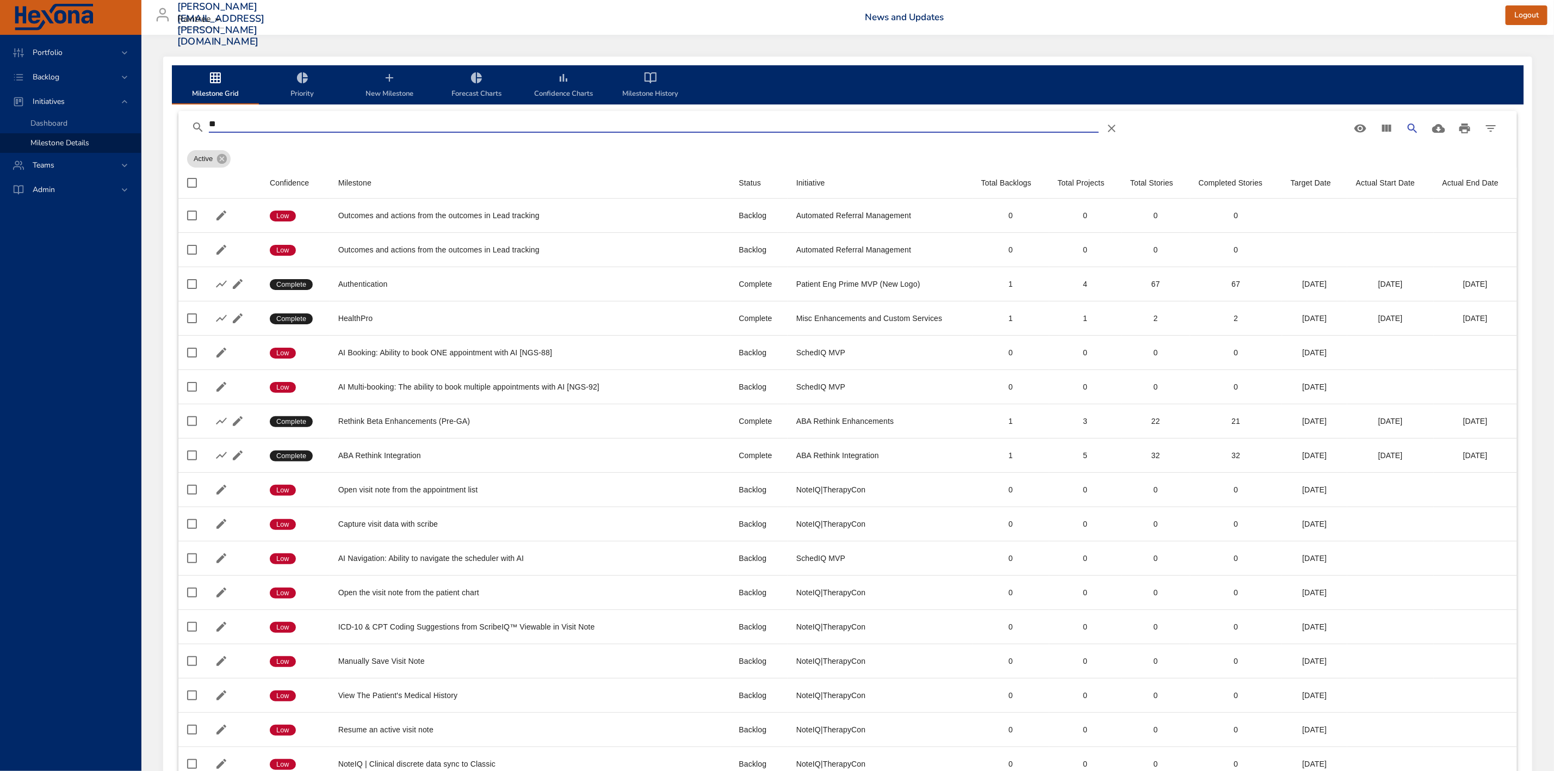
type input "*"
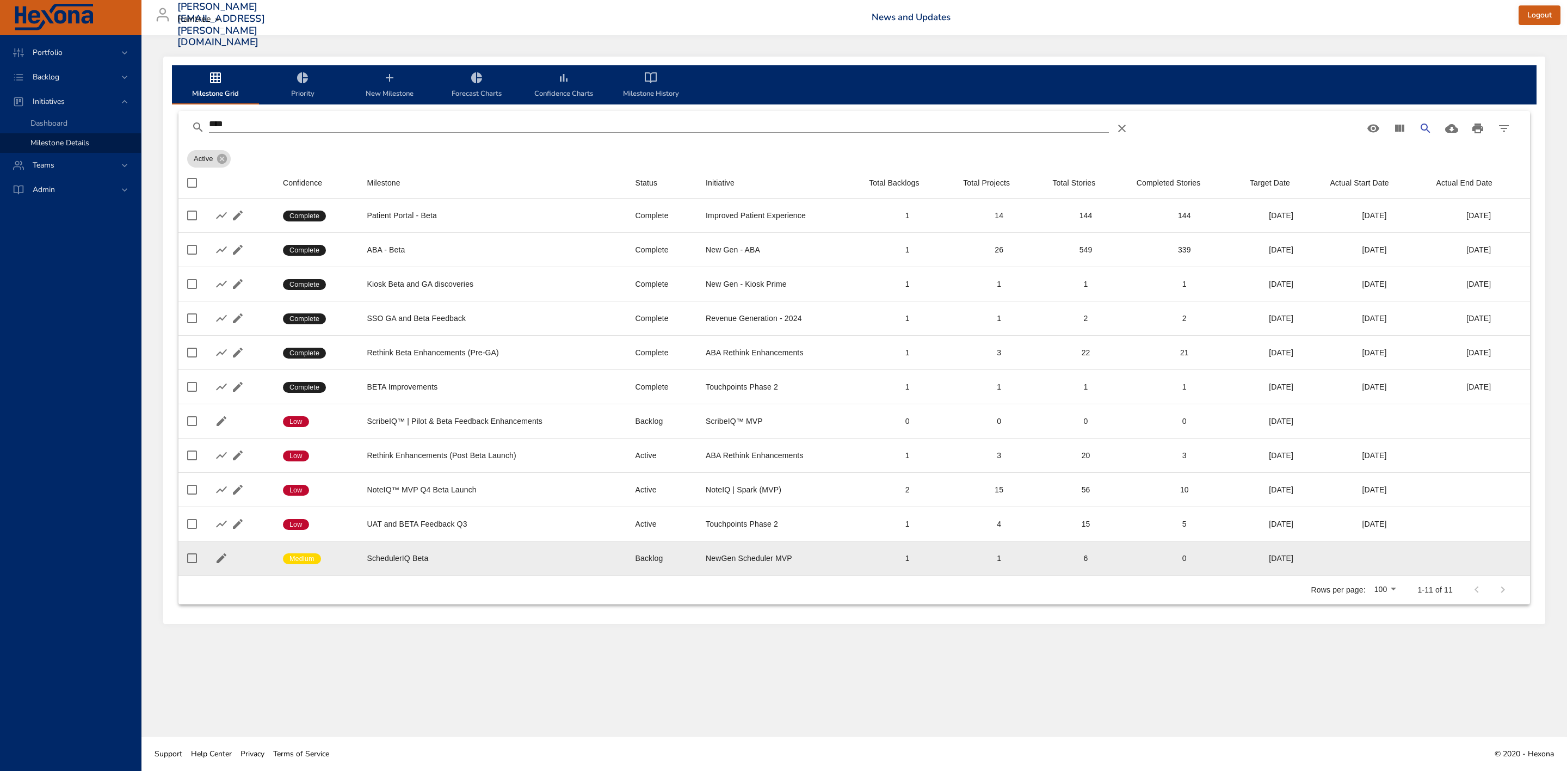
click at [439, 564] on div "SchedulerIQ Beta" at bounding box center [492, 558] width 251 height 11
drag, startPoint x: 366, startPoint y: 562, endPoint x: 441, endPoint y: 566, distance: 75.2
click at [441, 564] on div "SchedulerIQ Beta" at bounding box center [492, 558] width 251 height 11
click at [744, 561] on div "NewGen Scheduler MVP" at bounding box center [779, 558] width 146 height 11
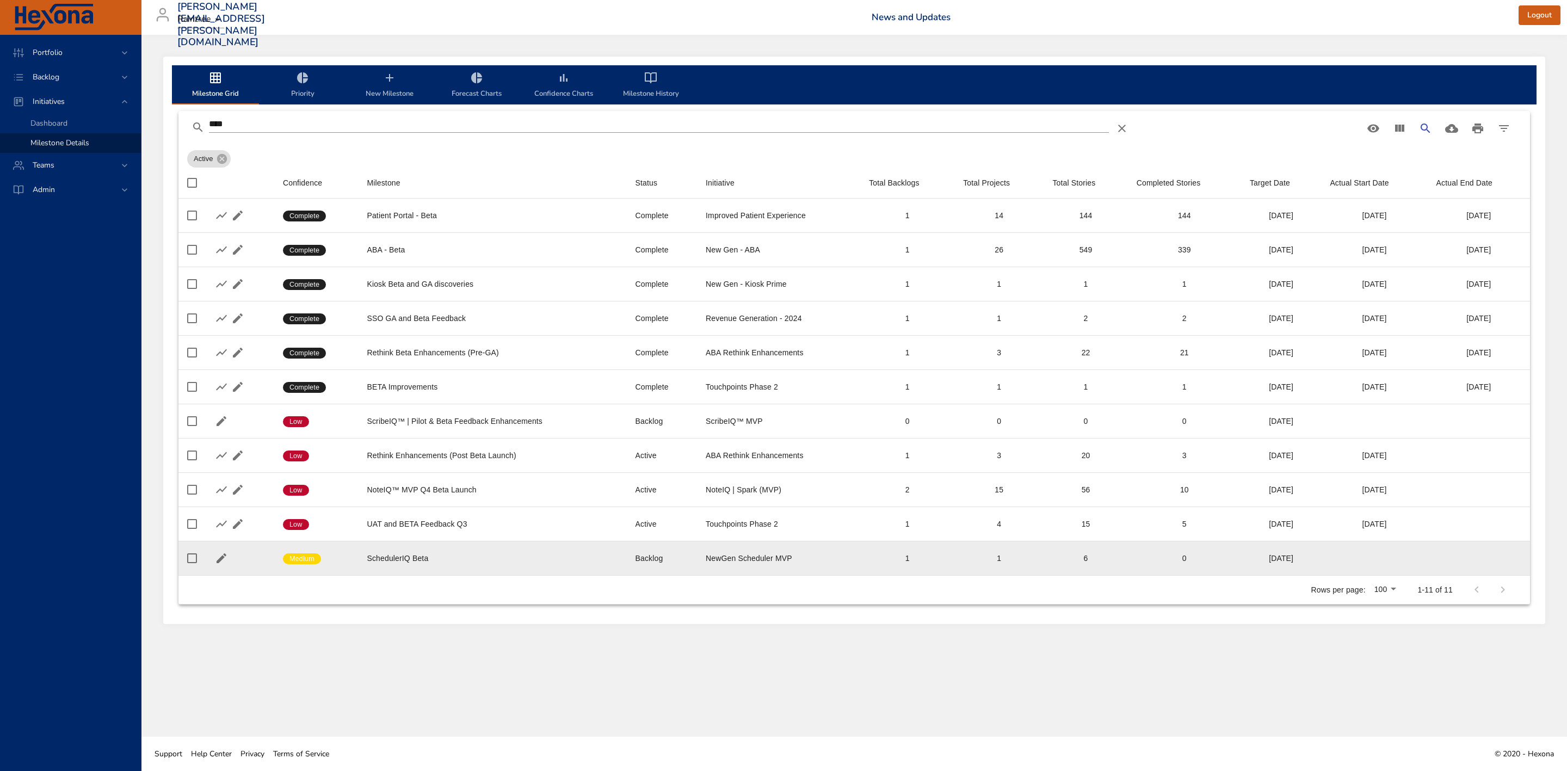
click at [413, 559] on div "SchedulerIQ Beta" at bounding box center [492, 558] width 251 height 11
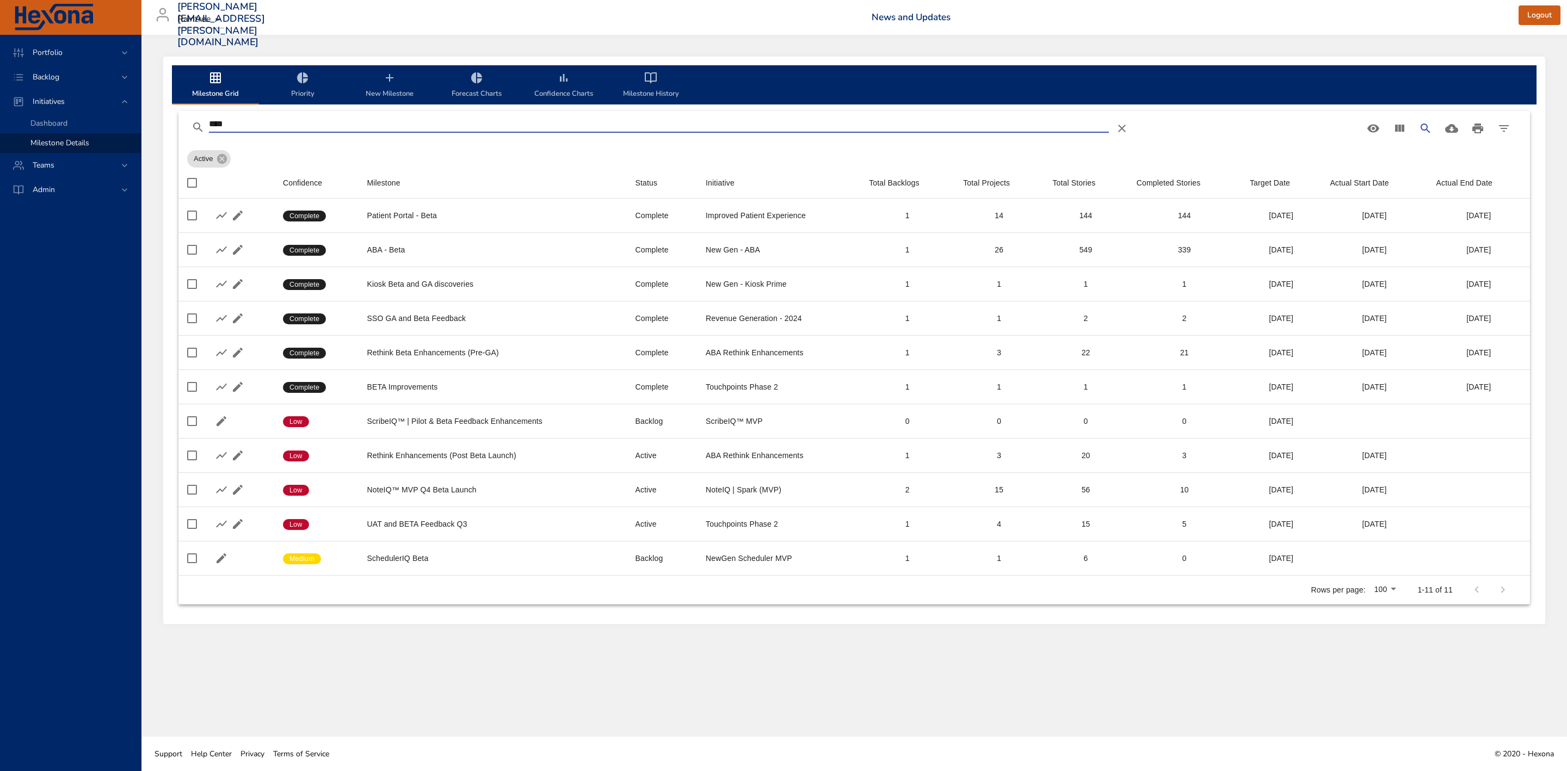
click at [377, 122] on input "****" at bounding box center [659, 123] width 900 height 17
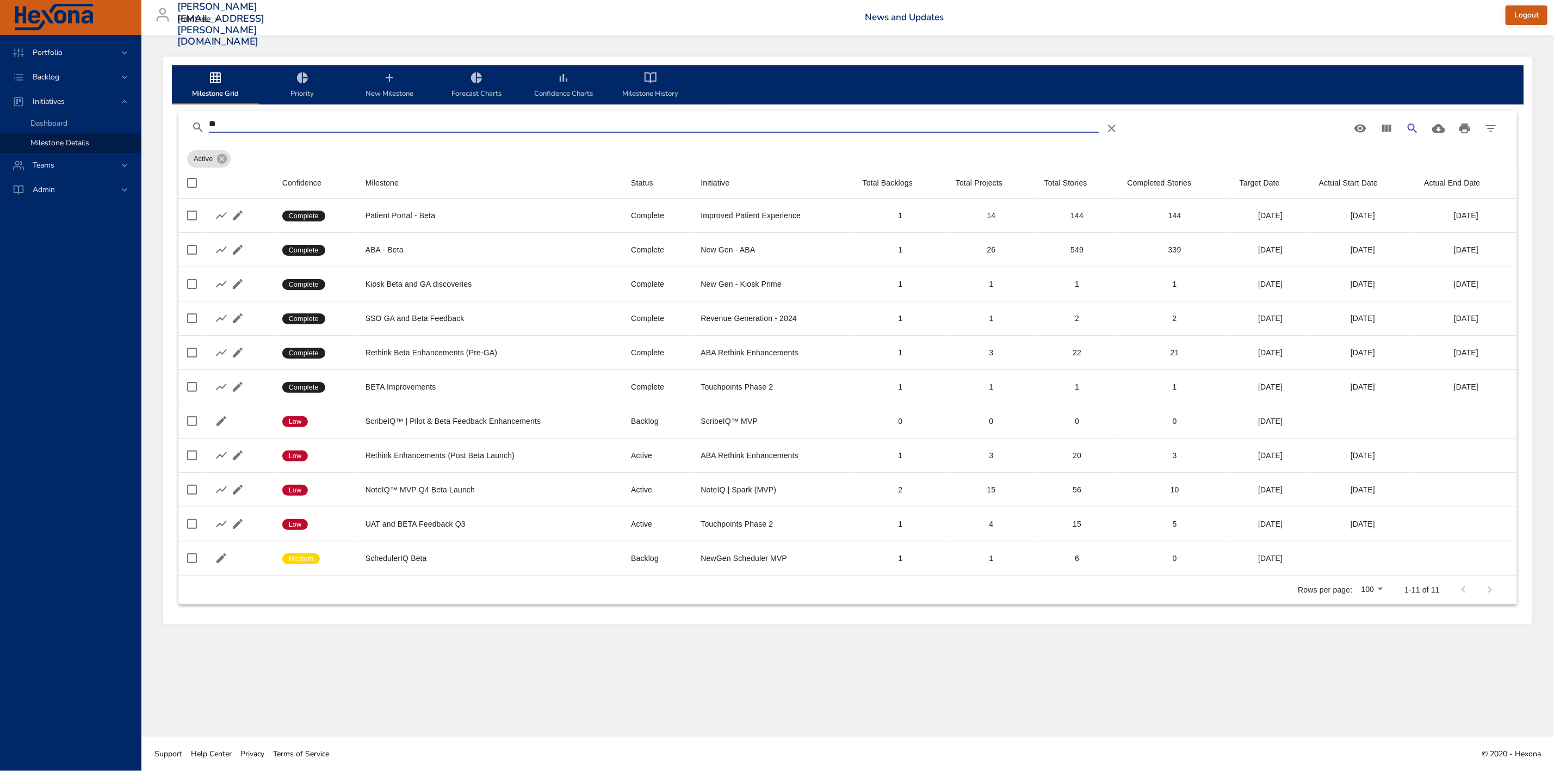
type input "*"
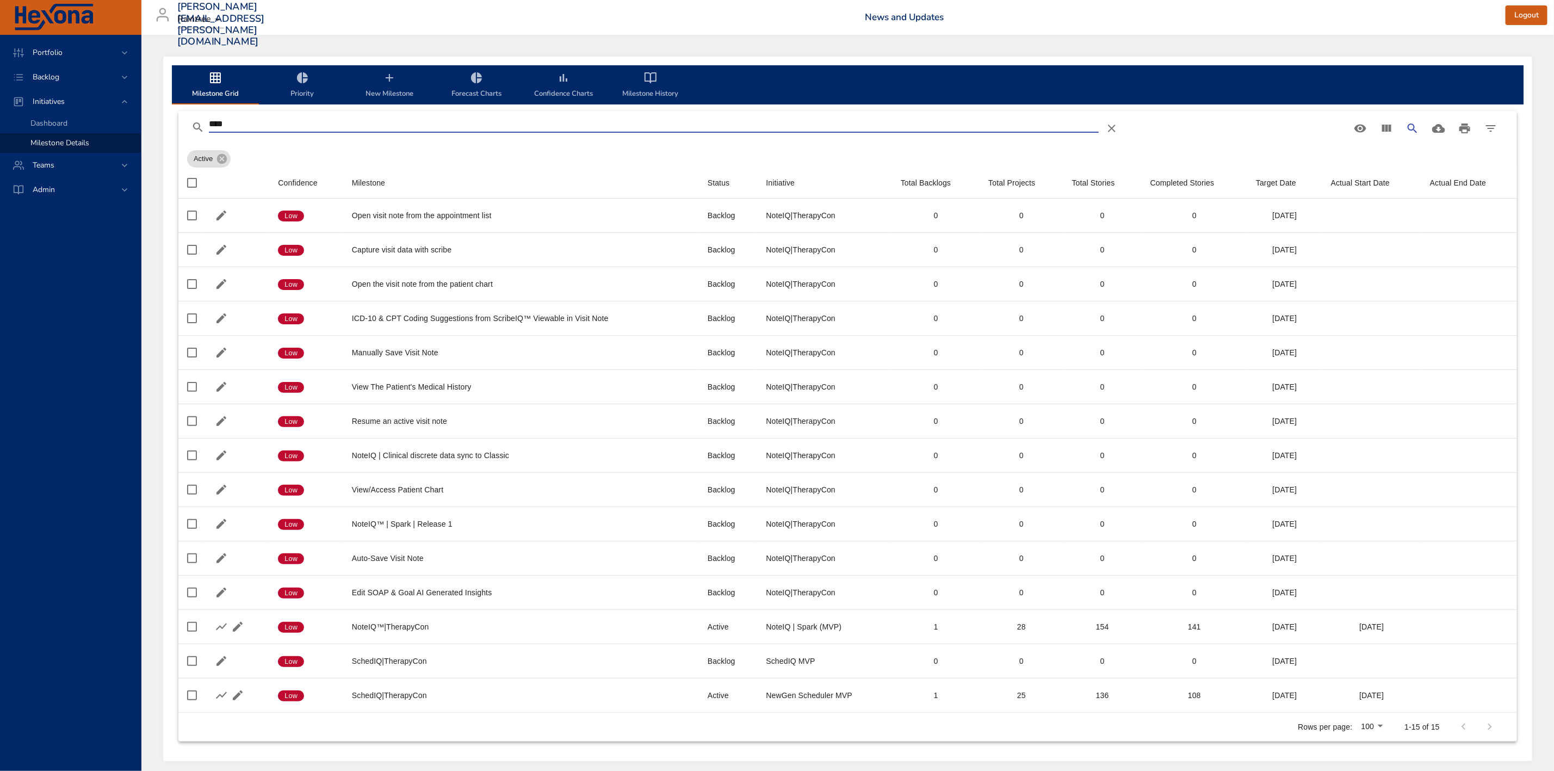
type input "*****"
click at [276, 120] on input "*****" at bounding box center [654, 123] width 890 height 17
drag, startPoint x: 271, startPoint y: 121, endPoint x: 182, endPoint y: 129, distance: 89.6
click at [176, 131] on div "***** Active Milestone Details Confidence Milestone Status Initiative Total Bac…" at bounding box center [848, 426] width 1352 height 644
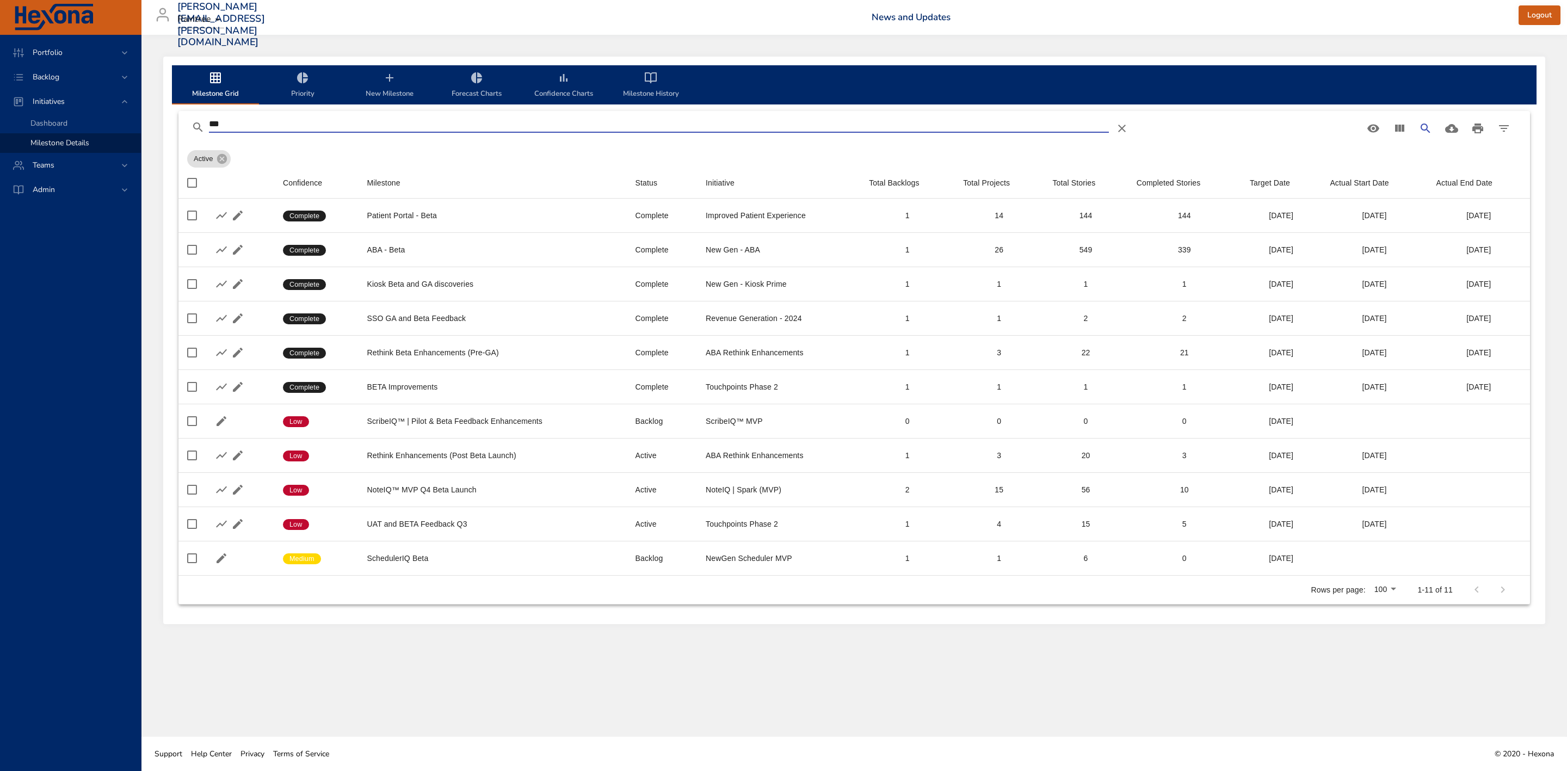
type input "****"
click at [81, 71] on div "Backlog" at bounding box center [71, 76] width 95 height 11
click at [69, 100] on span "Backlog Details" at bounding box center [56, 99] width 52 height 10
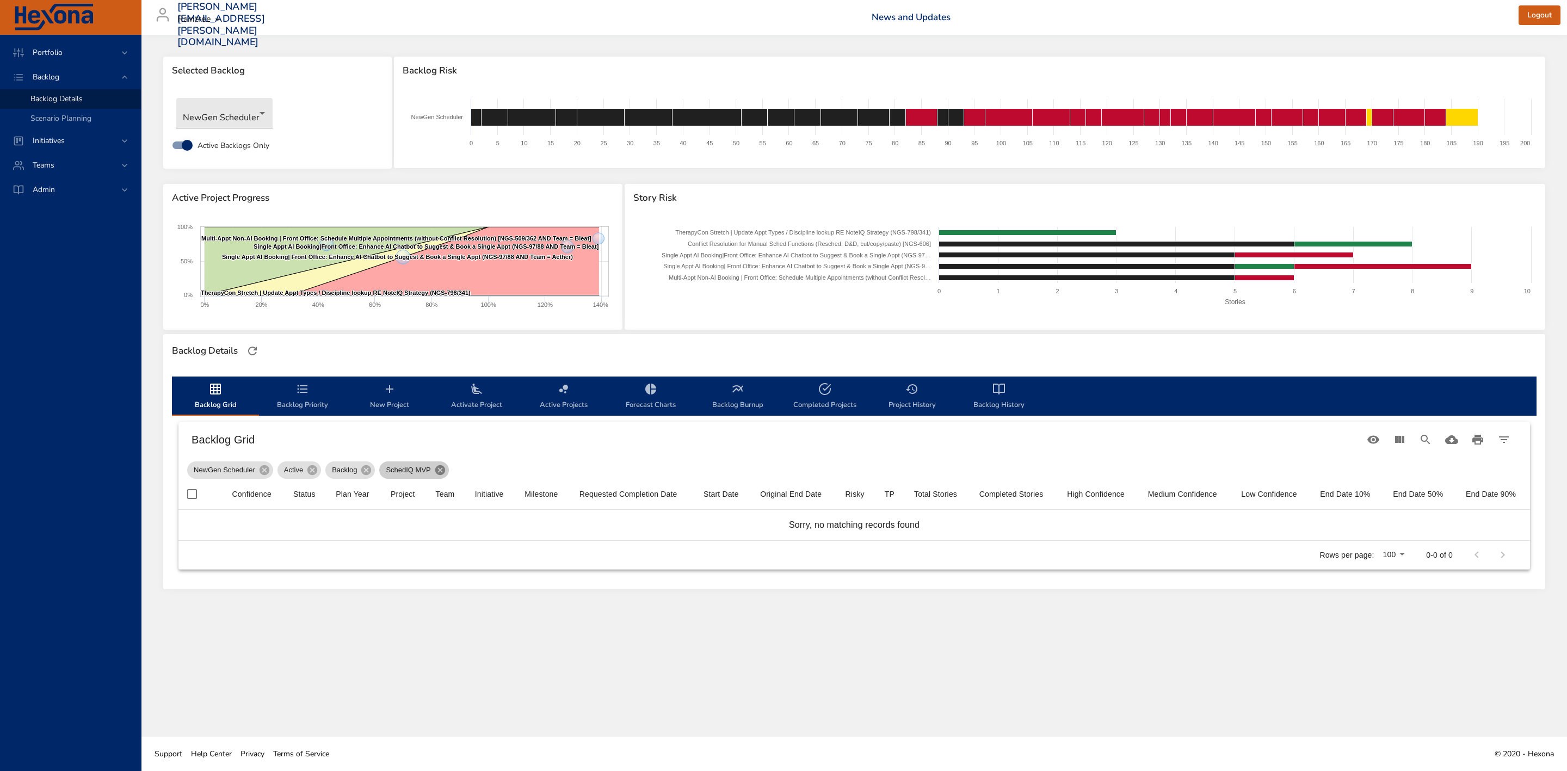
click at [438, 470] on icon at bounding box center [440, 470] width 10 height 10
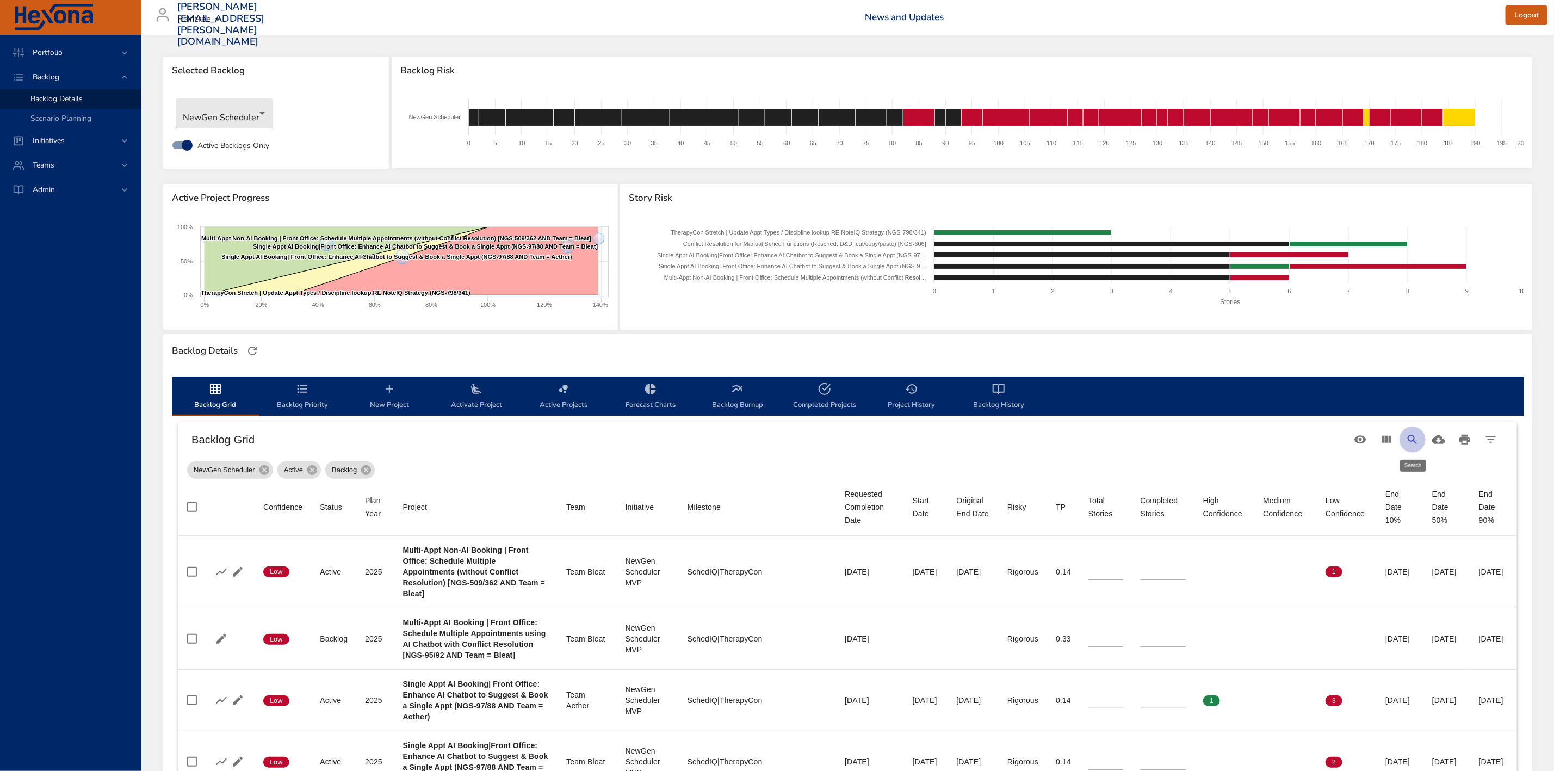
click at [1410, 439] on icon "Search" at bounding box center [1412, 439] width 13 height 13
click at [534, 436] on input "Search" at bounding box center [654, 435] width 890 height 17
click at [418, 430] on input "Search" at bounding box center [654, 435] width 890 height 17
type input "**"
type input "*"
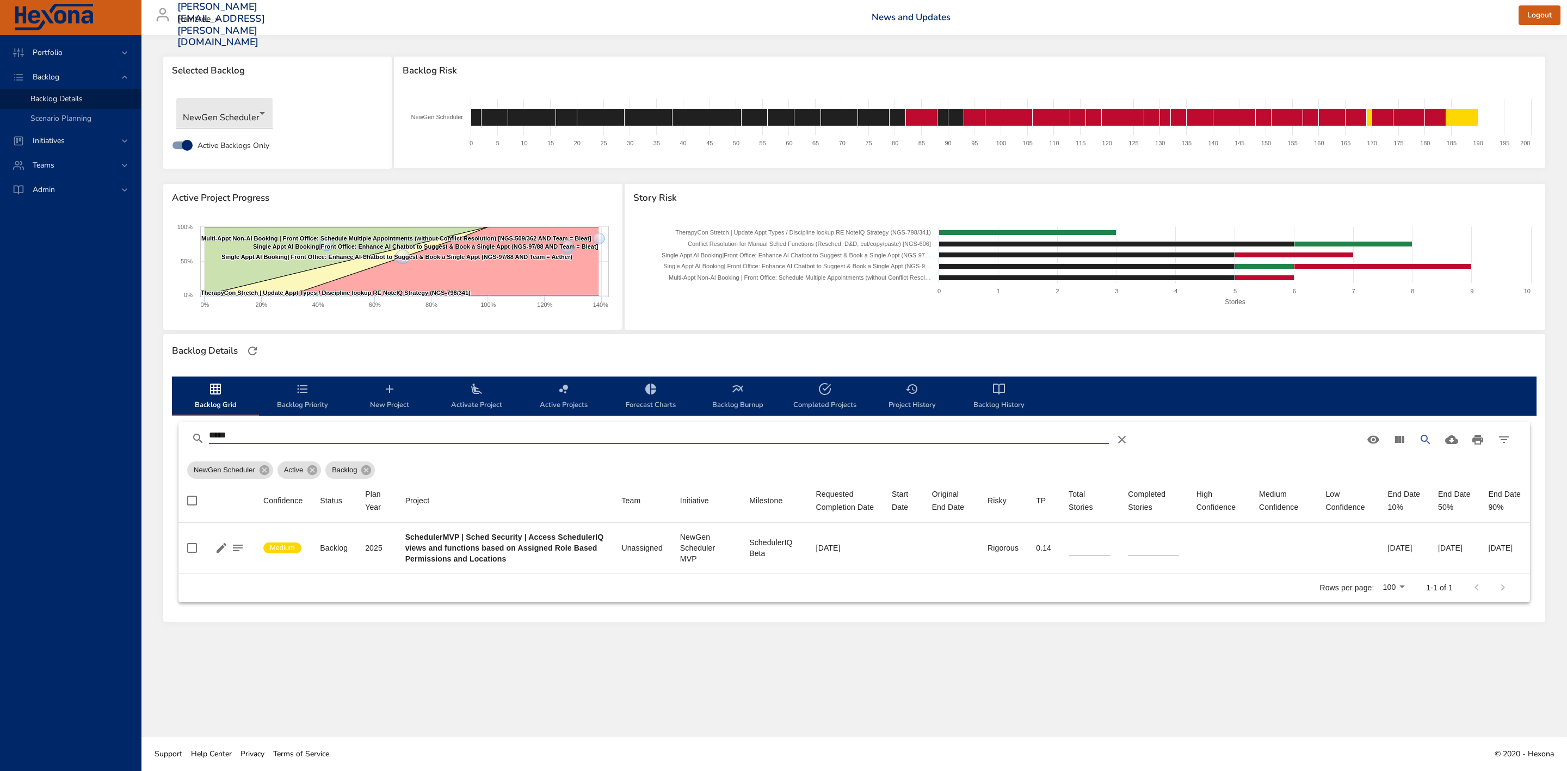
type input "*****"
click at [391, 387] on icon "backlog-tab" at bounding box center [389, 388] width 13 height 13
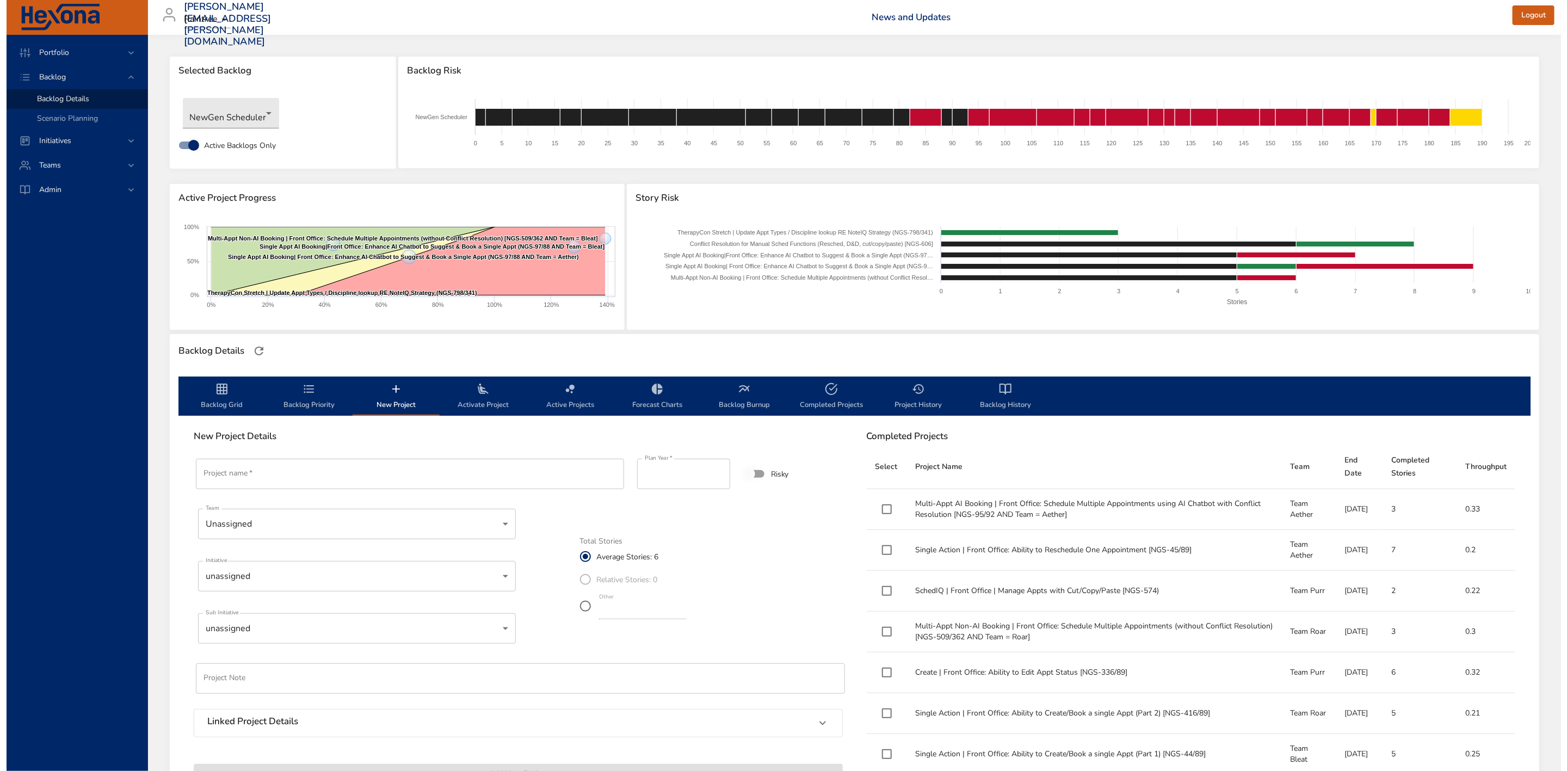
scroll to position [163, 0]
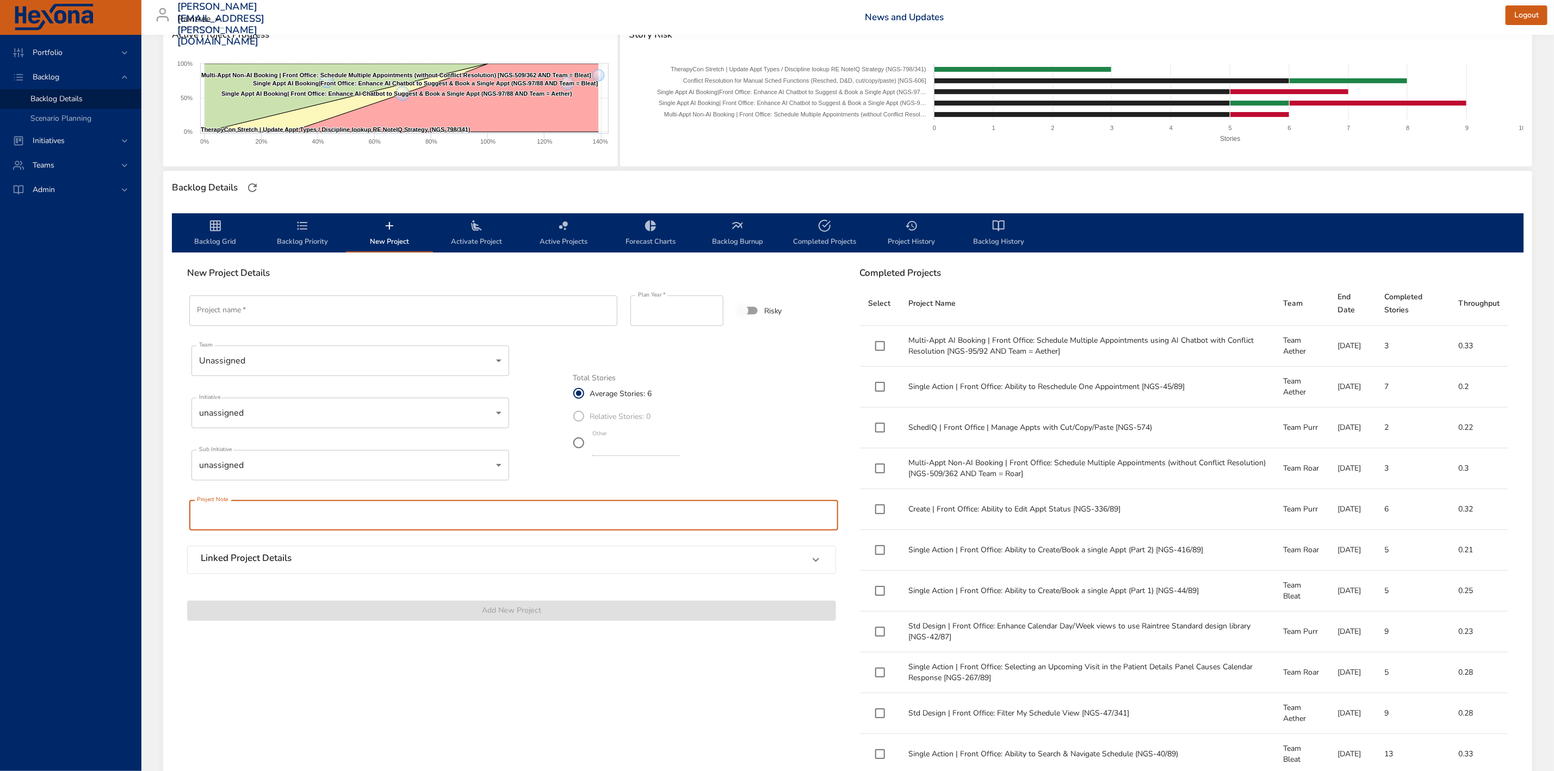
click at [565, 511] on input "text" at bounding box center [513, 515] width 649 height 30
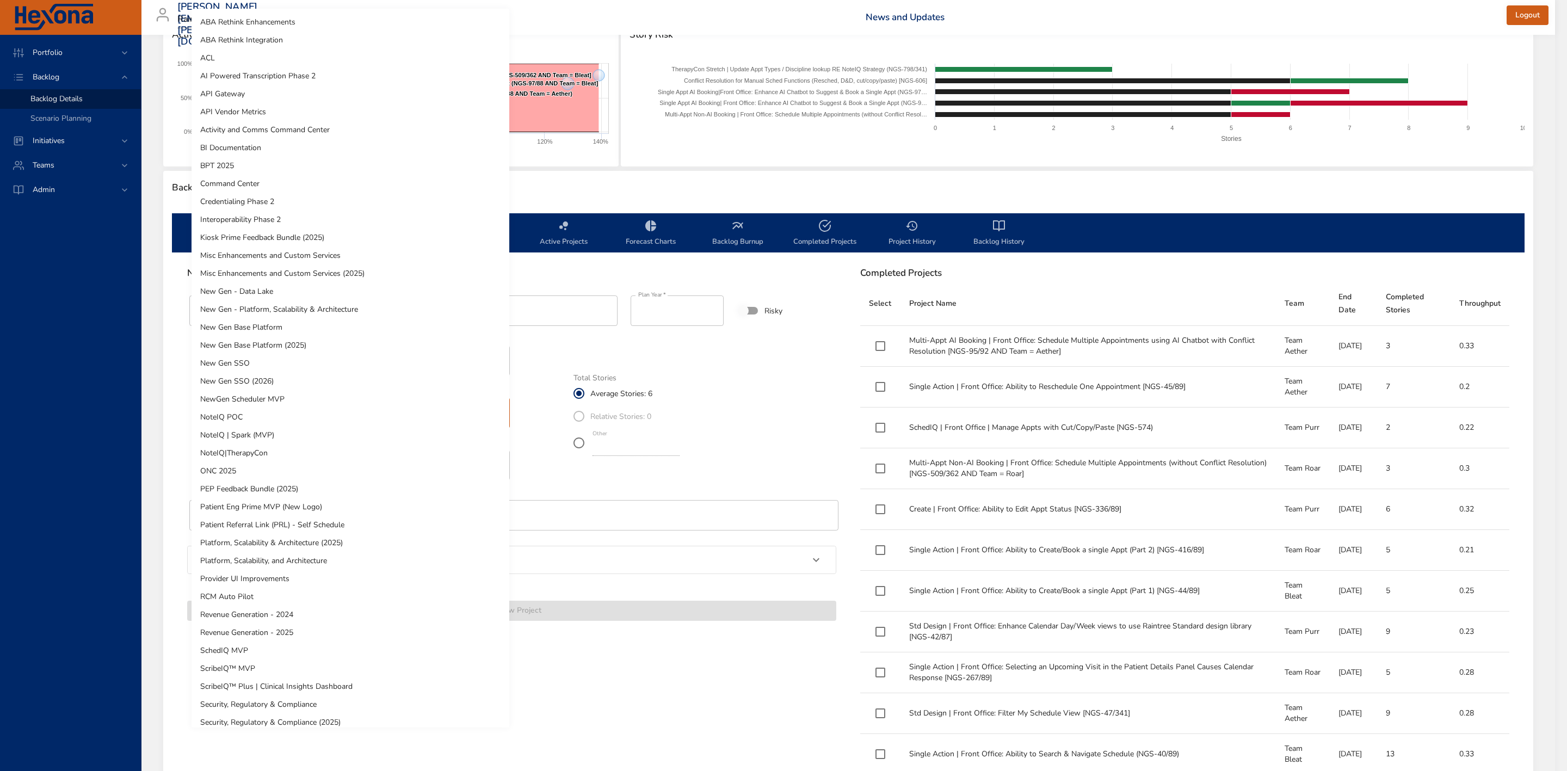
scroll to position [133, 0]
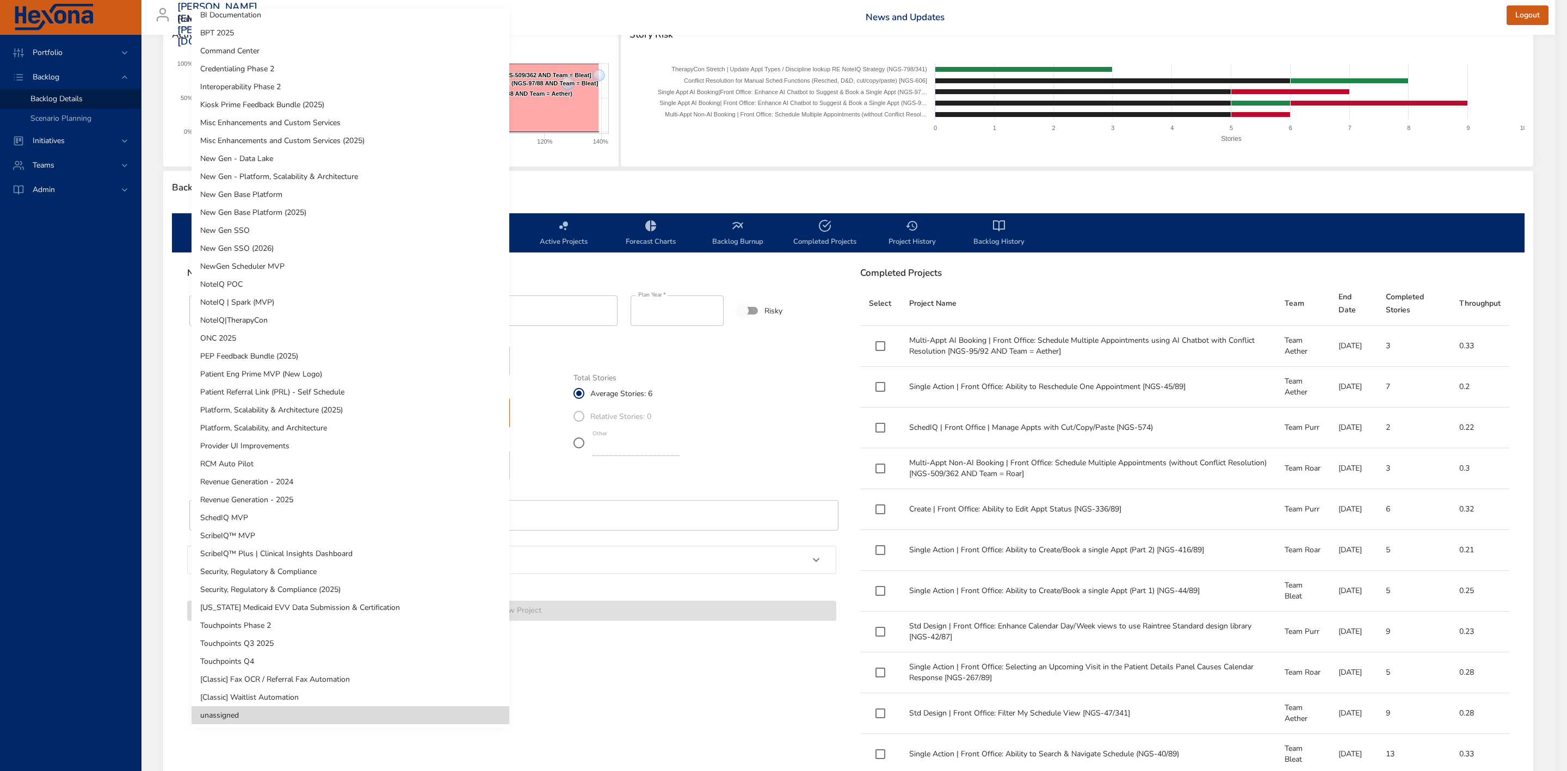
click at [442, 410] on body "Portfolio Backlog Backlog Details Scenario Planning Initiatives Teams Admin [PE…" at bounding box center [783, 222] width 1567 height 771
click at [794, 391] on div at bounding box center [783, 385] width 1567 height 771
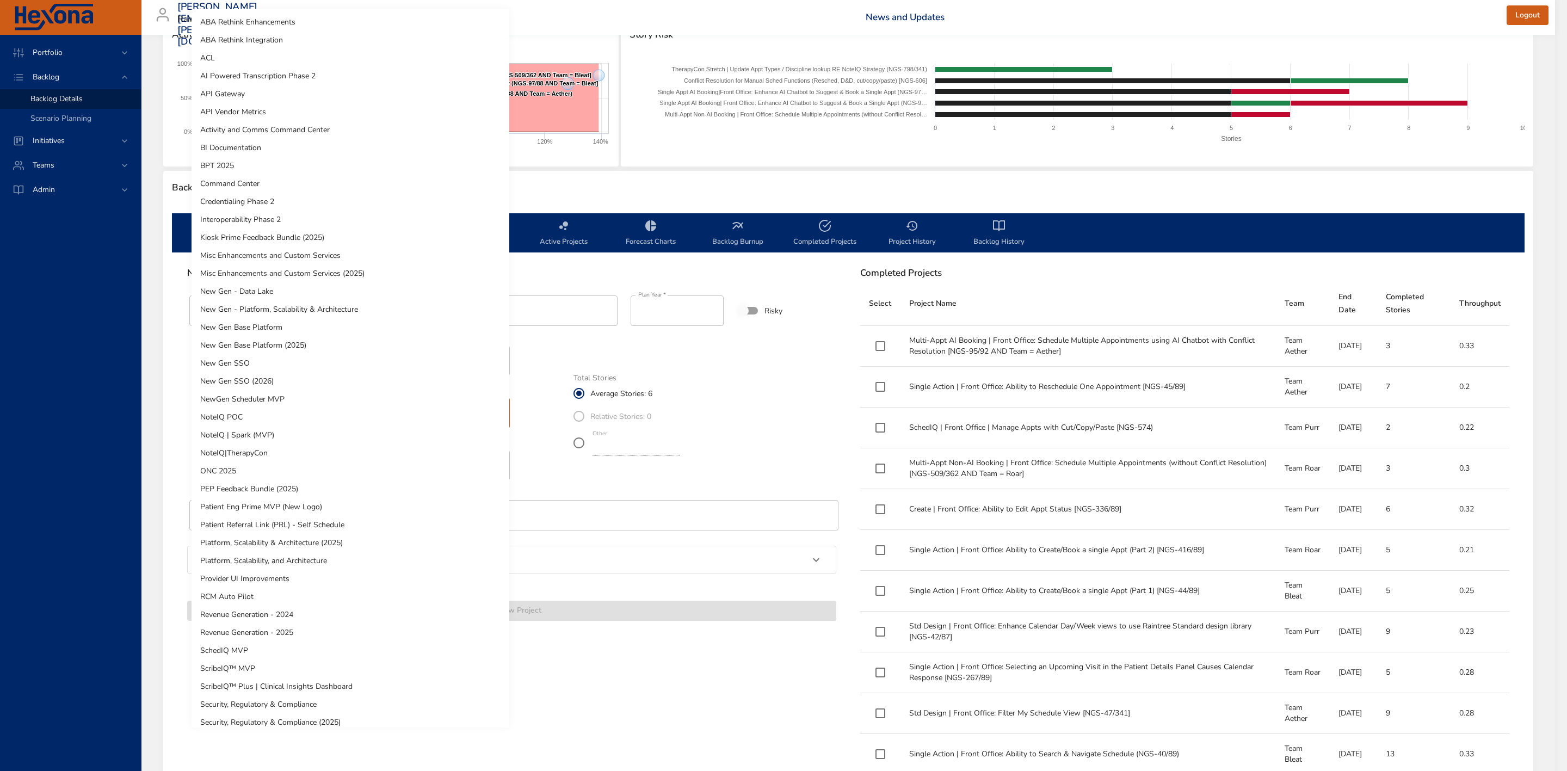
click at [503, 413] on body "Portfolio Backlog Backlog Details Scenario Planning Initiatives Teams Admin [PE…" at bounding box center [783, 222] width 1567 height 771
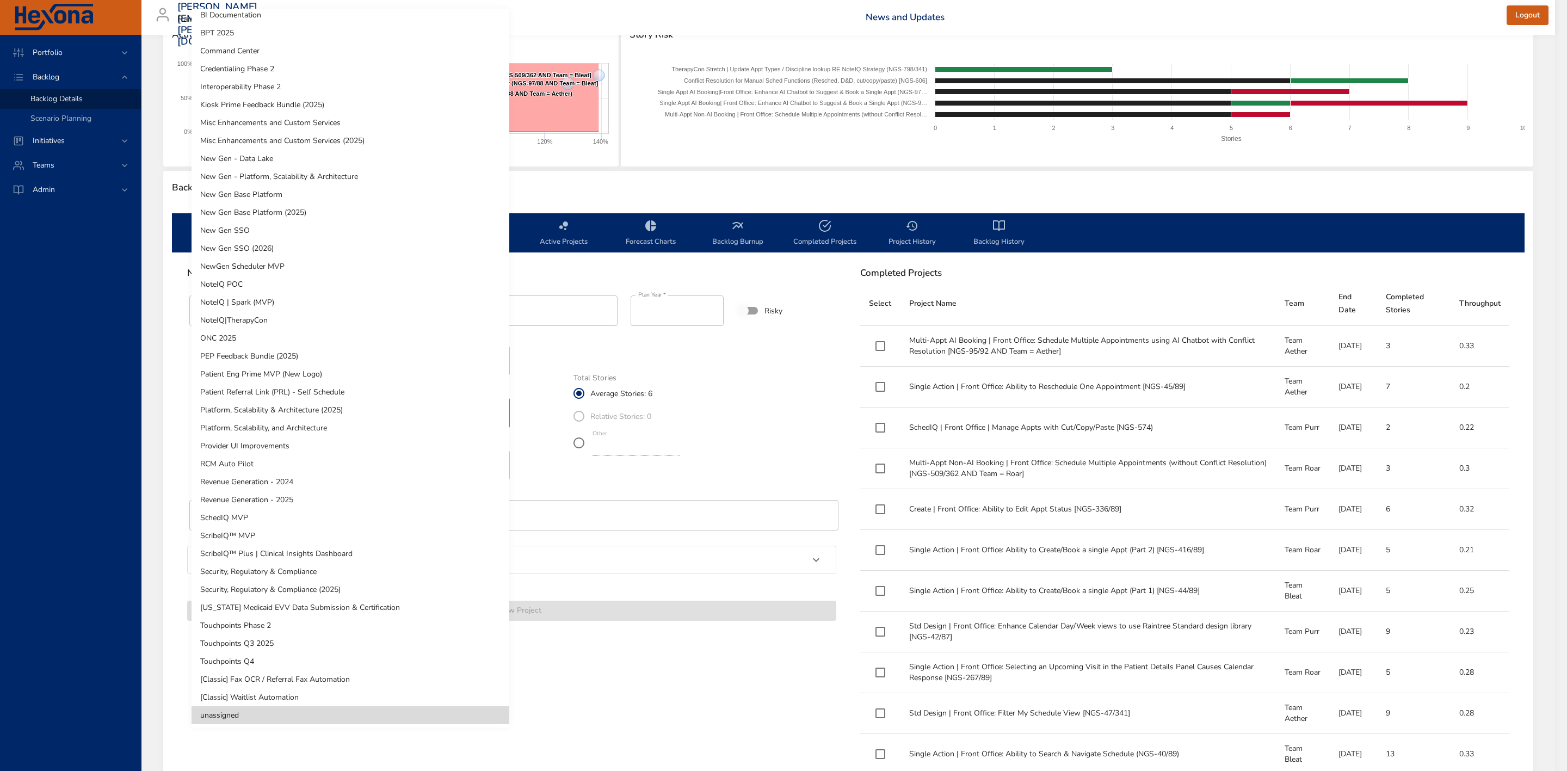
click at [833, 172] on div at bounding box center [783, 385] width 1567 height 771
